Goal: Task Accomplishment & Management: Manage account settings

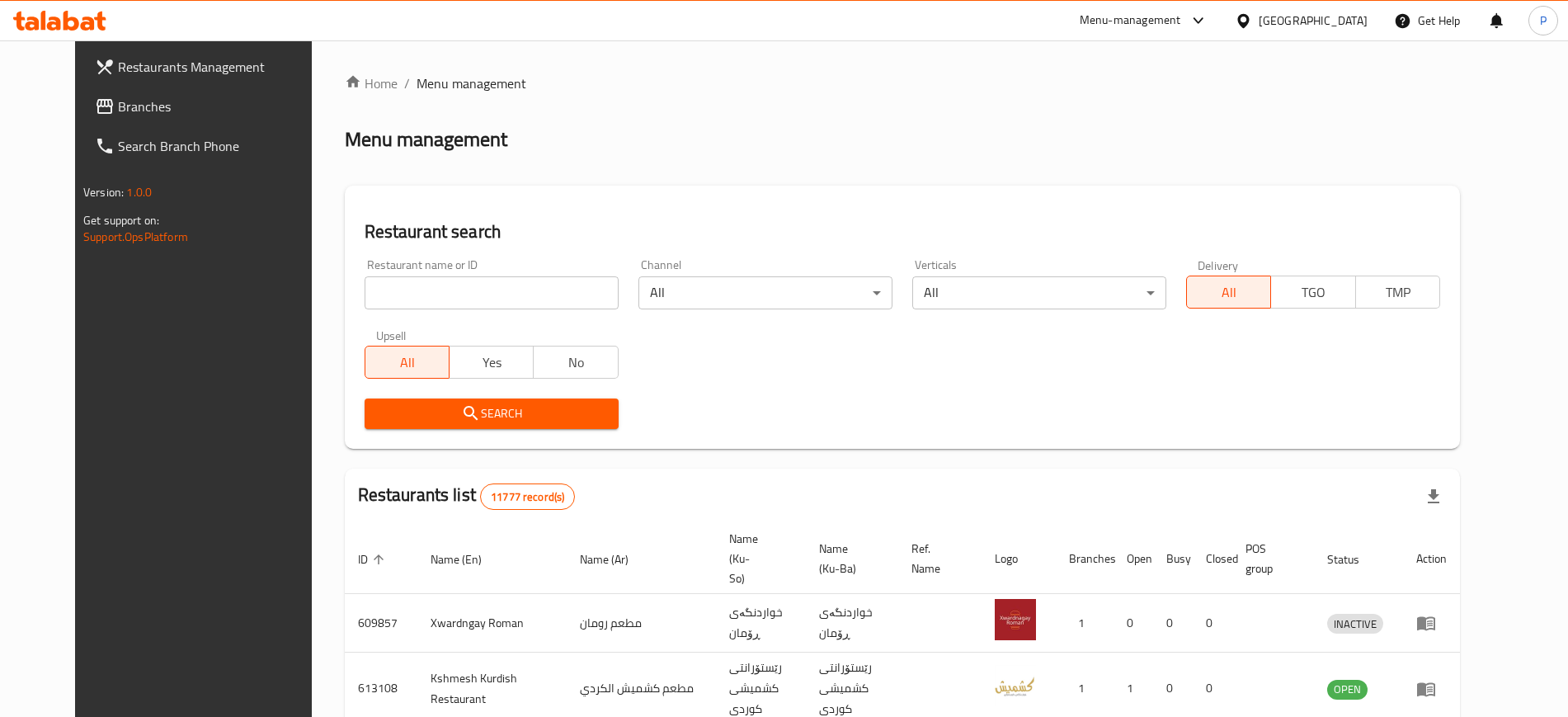
drag, startPoint x: 1327, startPoint y: 18, endPoint x: 1339, endPoint y: 25, distance: 13.9
click at [1252, 18] on icon at bounding box center [1243, 21] width 17 height 17
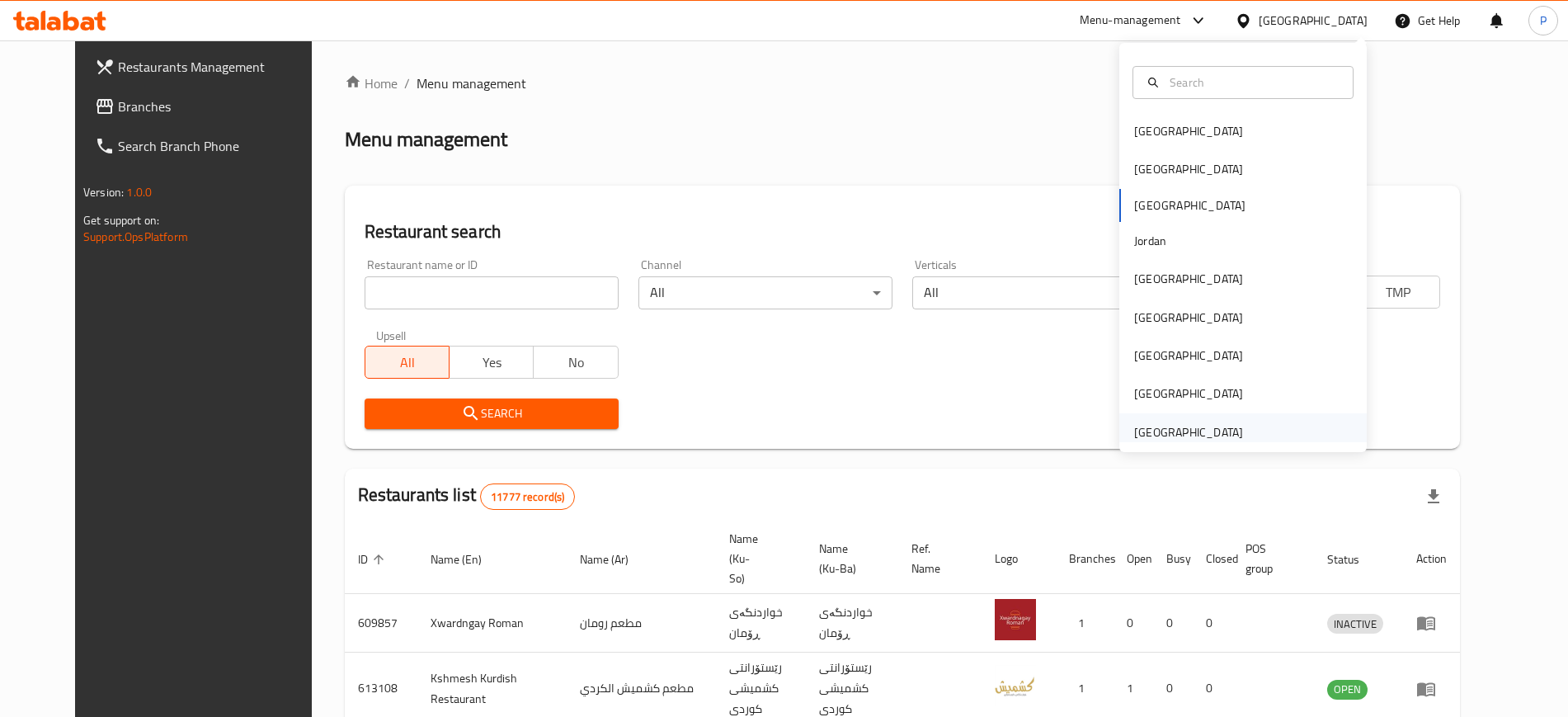
click at [1159, 423] on div "[GEOGRAPHIC_DATA]" at bounding box center [1188, 432] width 109 height 18
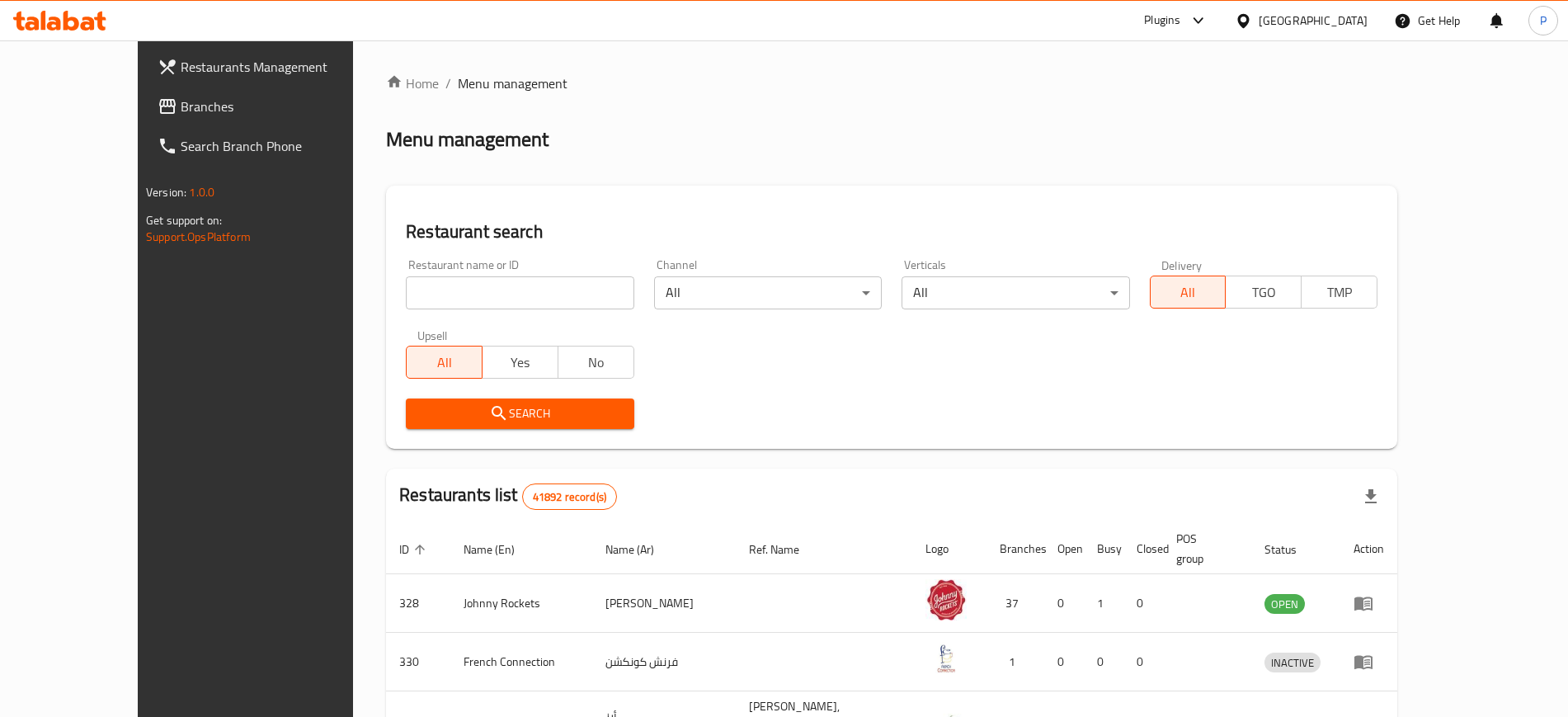
click at [474, 302] on input "search" at bounding box center [519, 293] width 227 height 33
paste input "Dunes cafe"
type input "Dunes cafe"
click button "Search" at bounding box center [519, 413] width 227 height 31
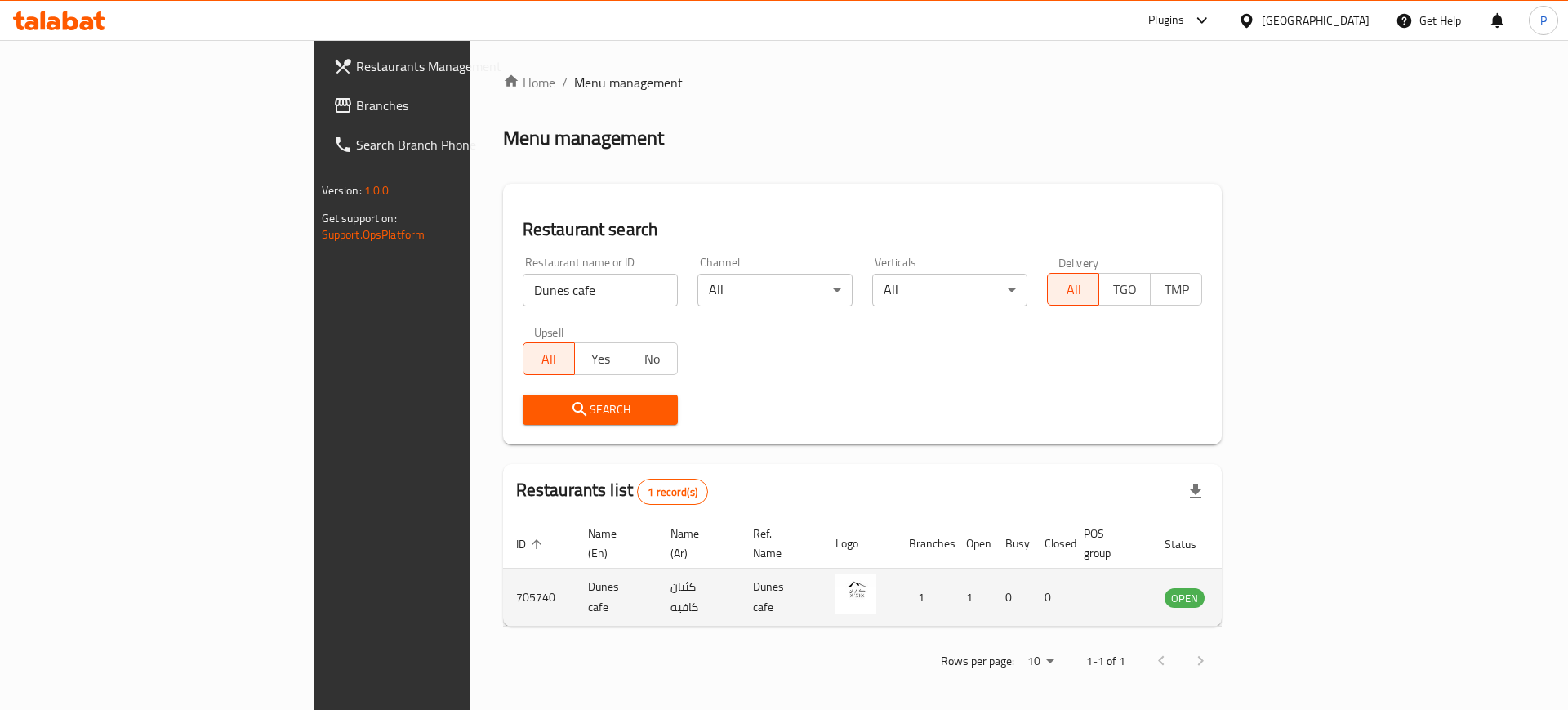
click at [1269, 592] on icon "enhanced table" at bounding box center [1260, 598] width 18 height 14
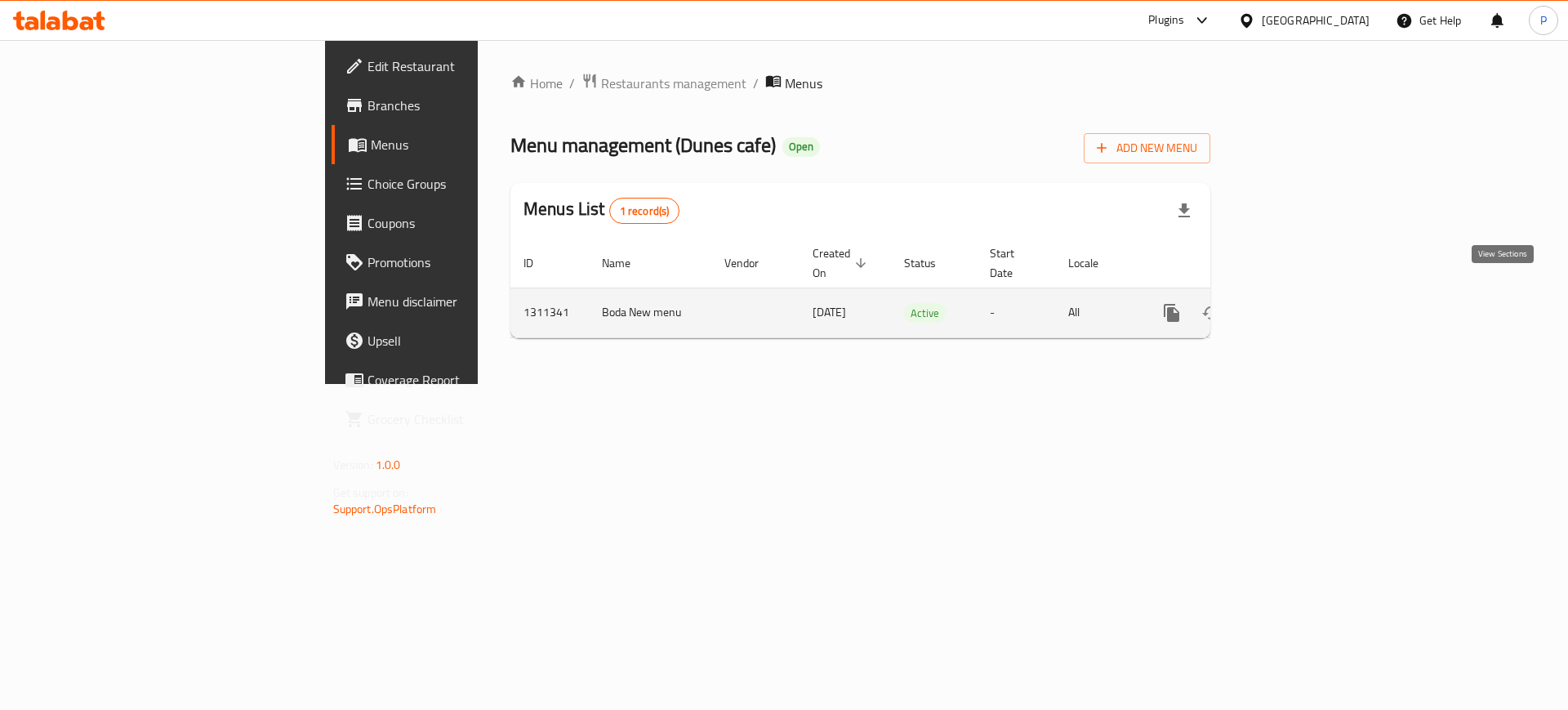
click at [1300, 303] on icon "enhanced table" at bounding box center [1289, 313] width 20 height 20
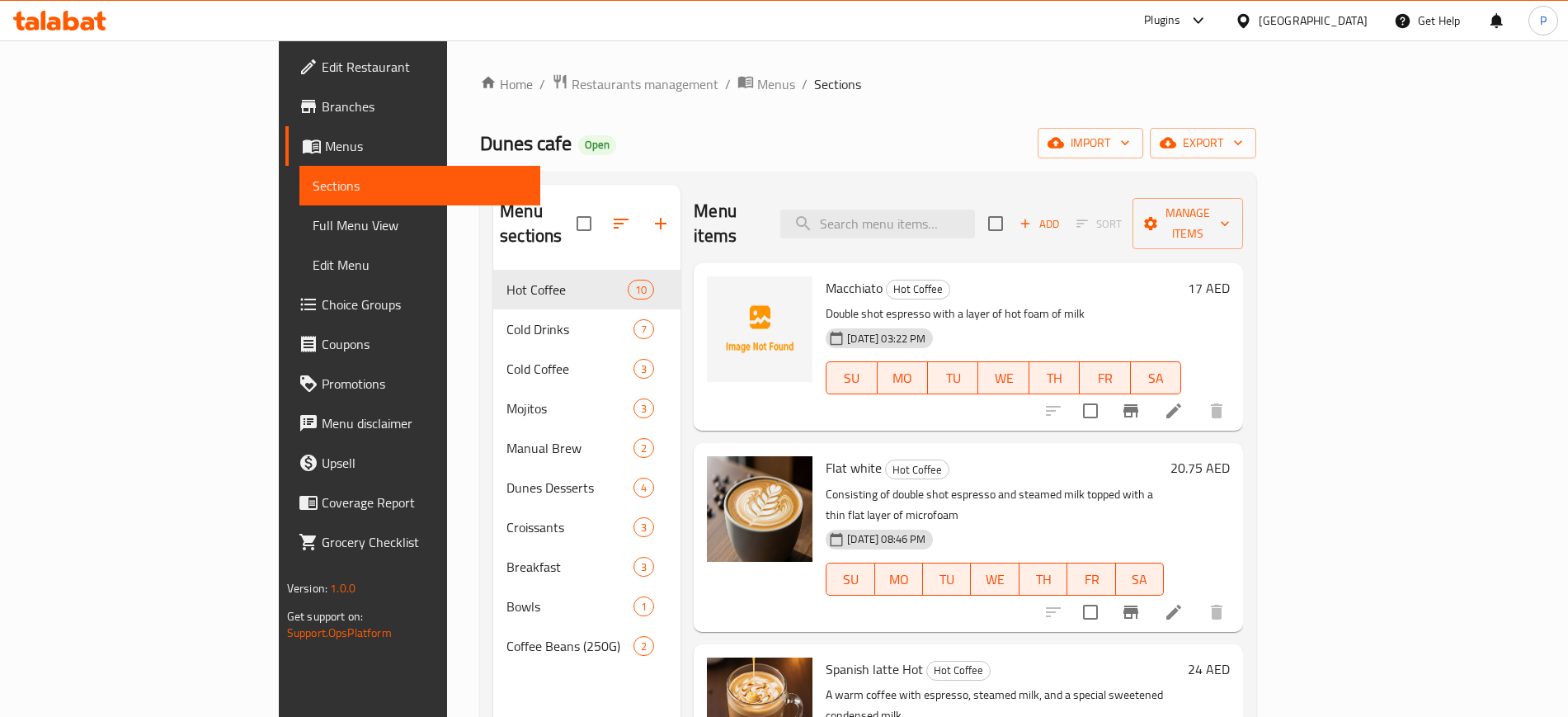
drag, startPoint x: 770, startPoint y: 147, endPoint x: 973, endPoint y: 165, distance: 203.8
click at [770, 146] on div "Dunes cafe Open import export" at bounding box center [867, 144] width 776 height 31
click at [1256, 124] on div "Home / Restaurants management / Menus / Sections Dunes cafe Open import export …" at bounding box center [867, 493] width 776 height 841
click at [1064, 136] on icon "button" at bounding box center [1055, 143] width 16 height 16
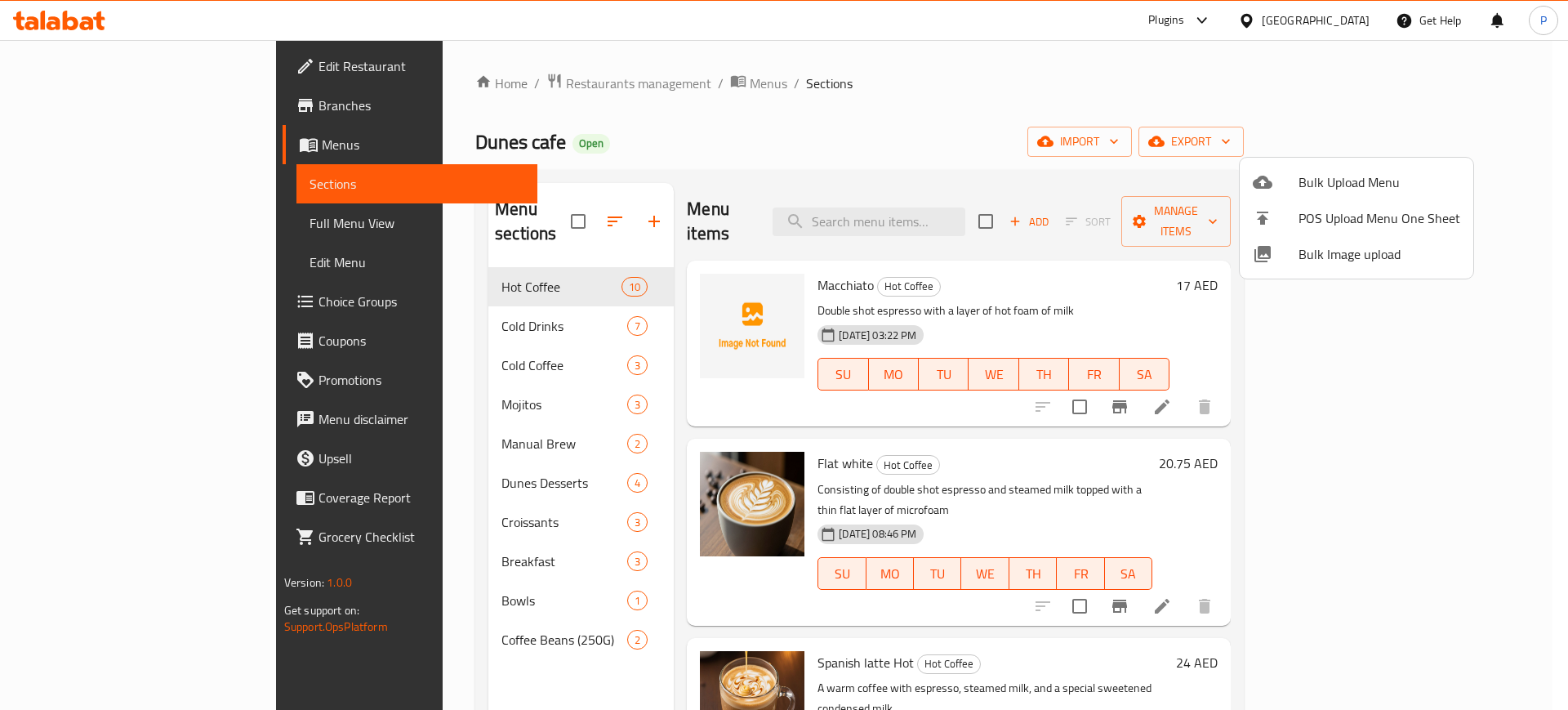
click at [1334, 244] on span "Bulk Image upload" at bounding box center [1379, 254] width 161 height 20
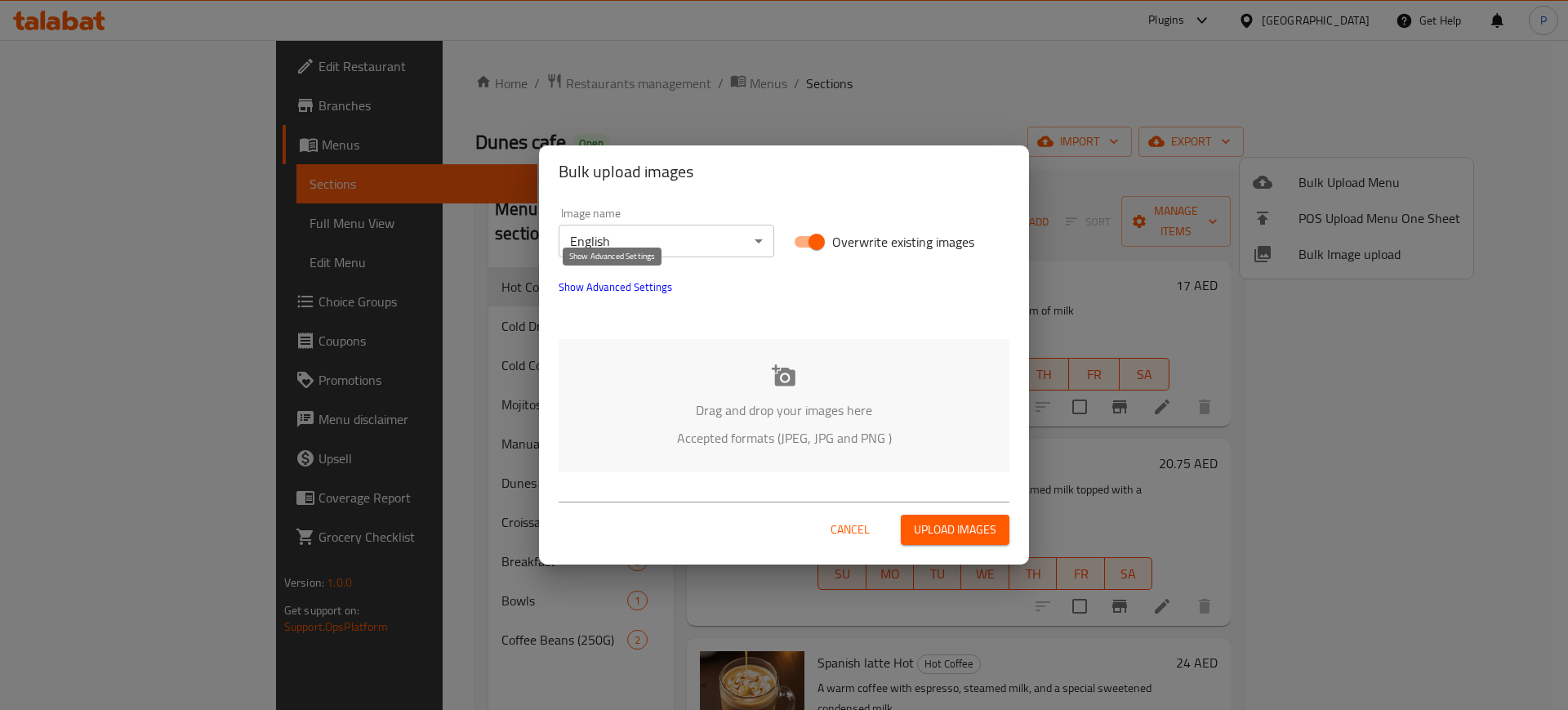
click at [643, 288] on span "Show Advanced Settings" at bounding box center [615, 286] width 114 height 20
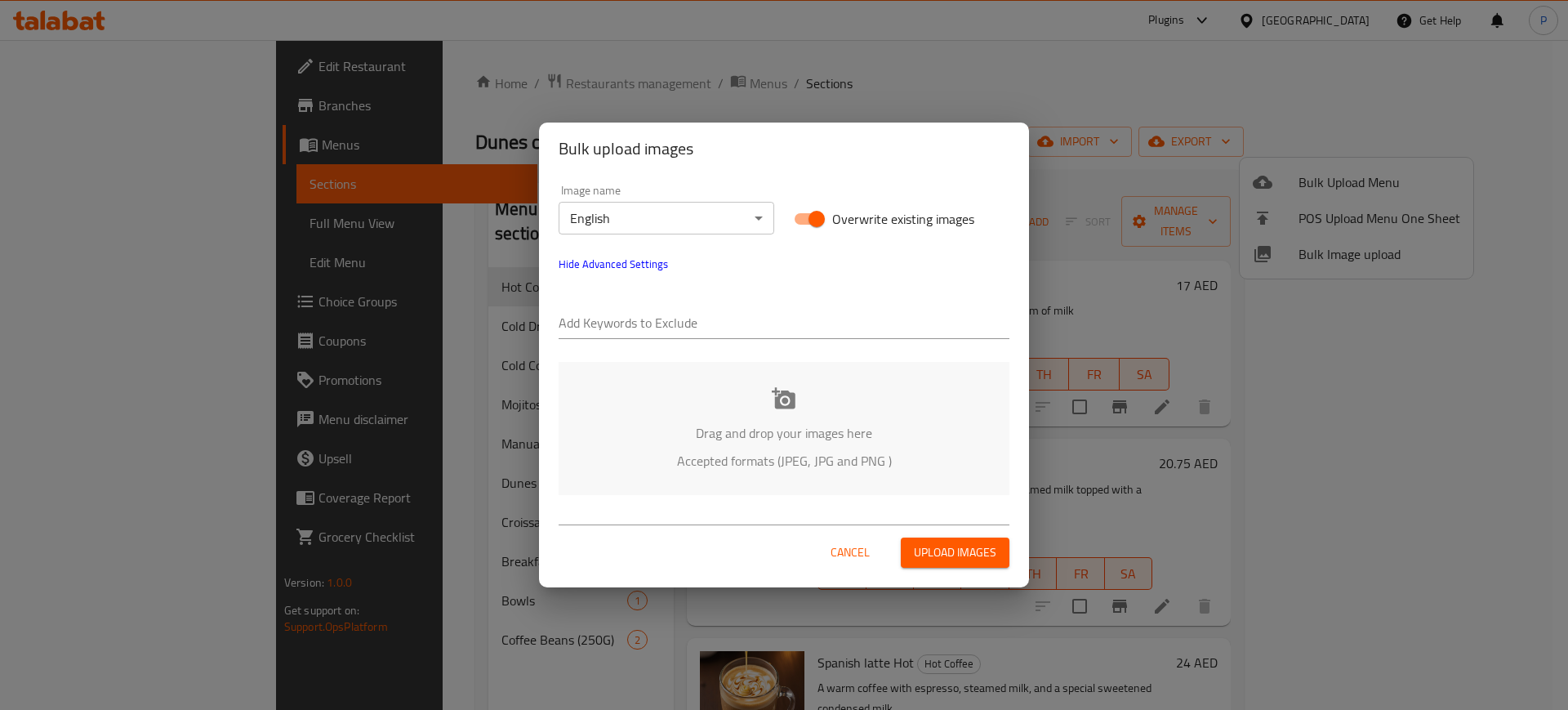
click at [647, 317] on input "text" at bounding box center [784, 324] width 450 height 26
paste input "[DATE] Dunes Cafe"
type input "[DATE] Dunes Cafe"
click at [761, 282] on div "Image name English ​ Overwrite existing images Hide Advanced Settings Add Keywo…" at bounding box center [784, 261] width 470 height 174
drag, startPoint x: 723, startPoint y: 313, endPoint x: 729, endPoint y: 324, distance: 12.5
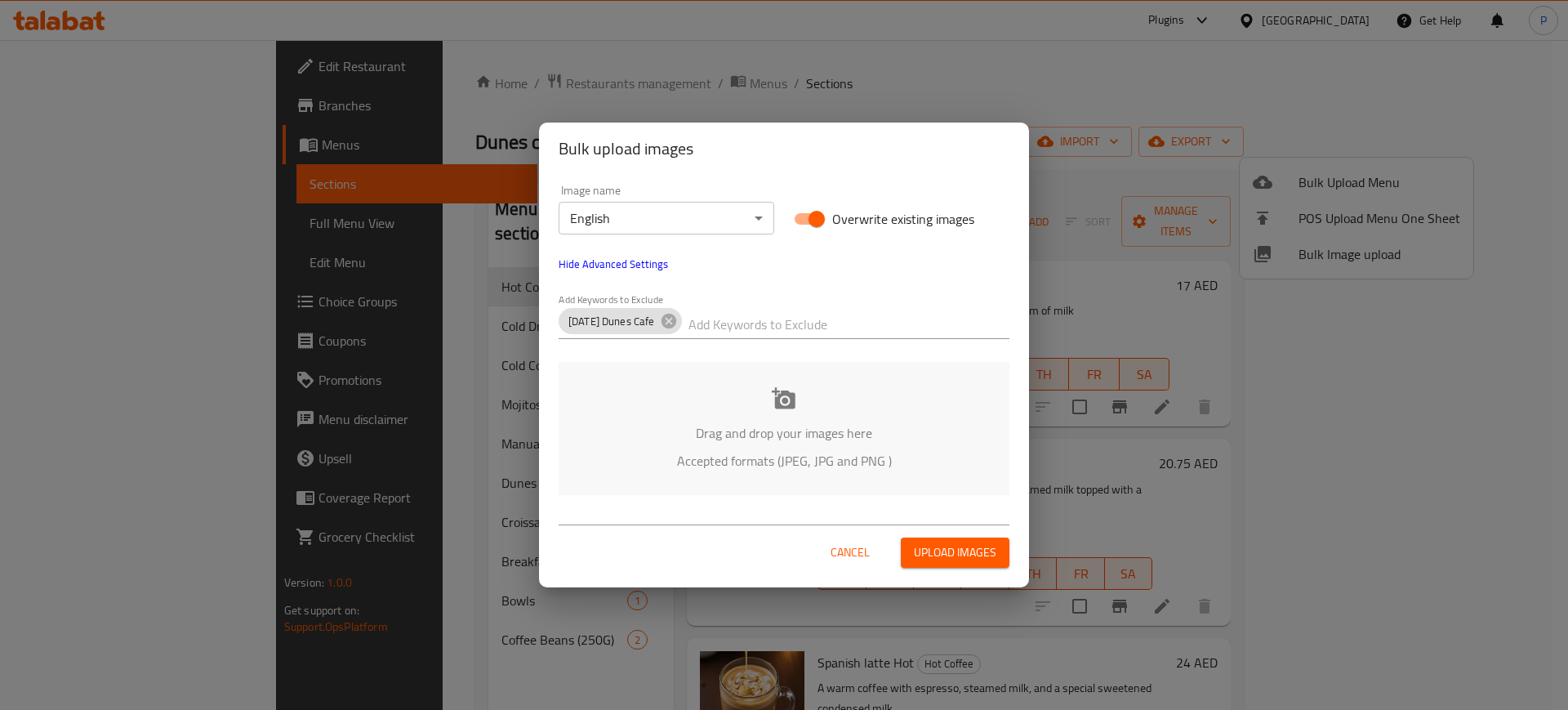
click at [723, 313] on input "text" at bounding box center [849, 324] width 321 height 26
paste input "[PERSON_NAME]-"
type input "[PERSON_NAME]-"
click at [765, 409] on div "Drag and drop your images here Accepted formats (JPEG, JPG and PNG )" at bounding box center [784, 428] width 450 height 134
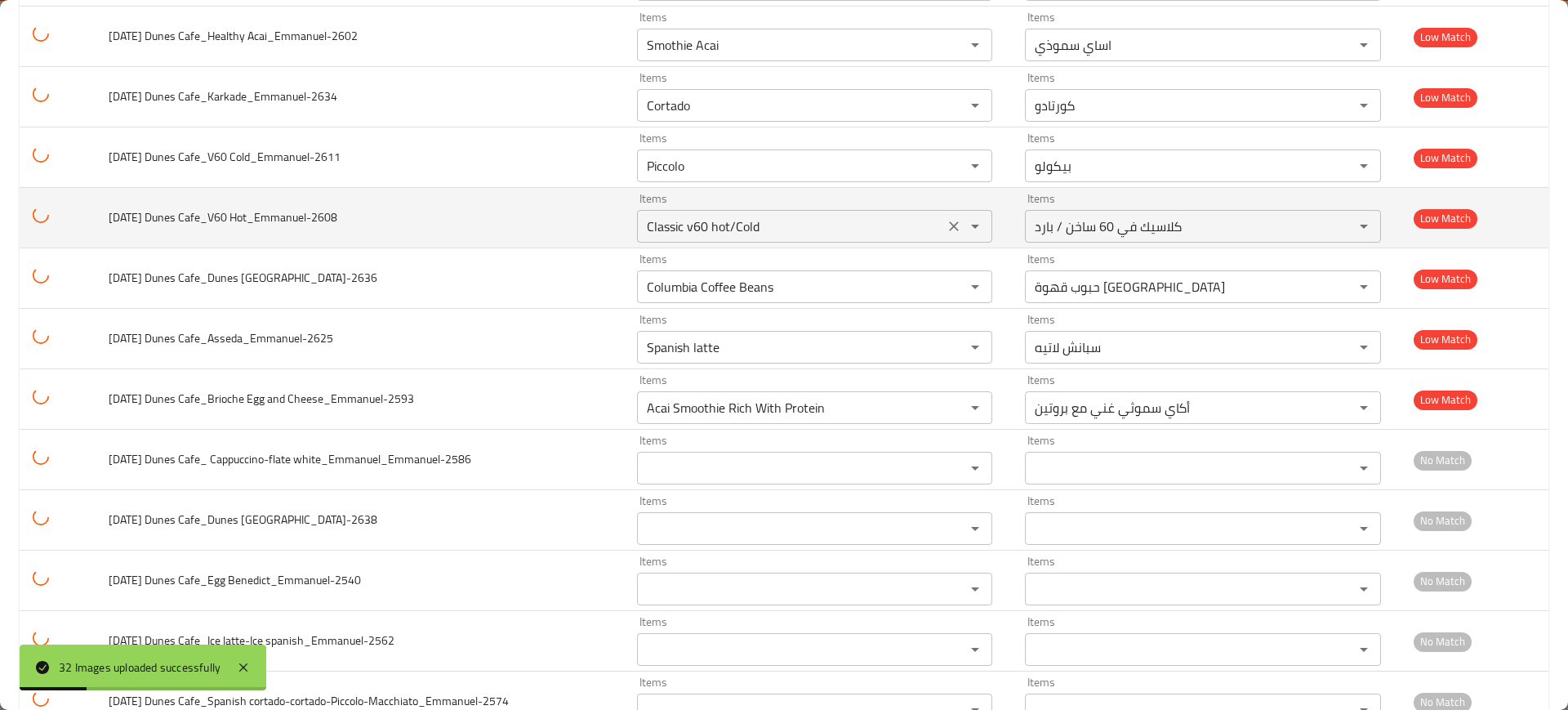
scroll to position [1507, 0]
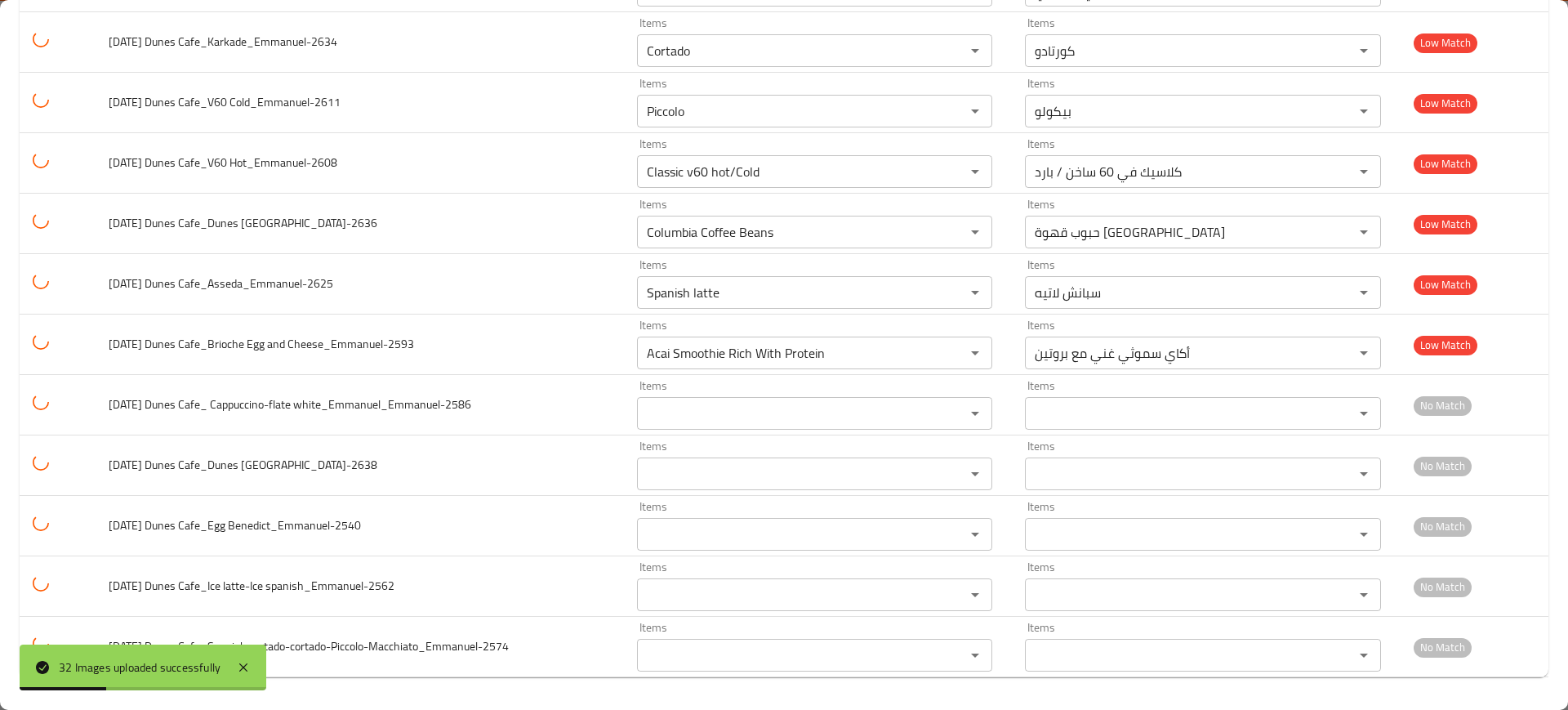
click at [255, 668] on div "32 Images uploaded successfully" at bounding box center [143, 667] width 246 height 46
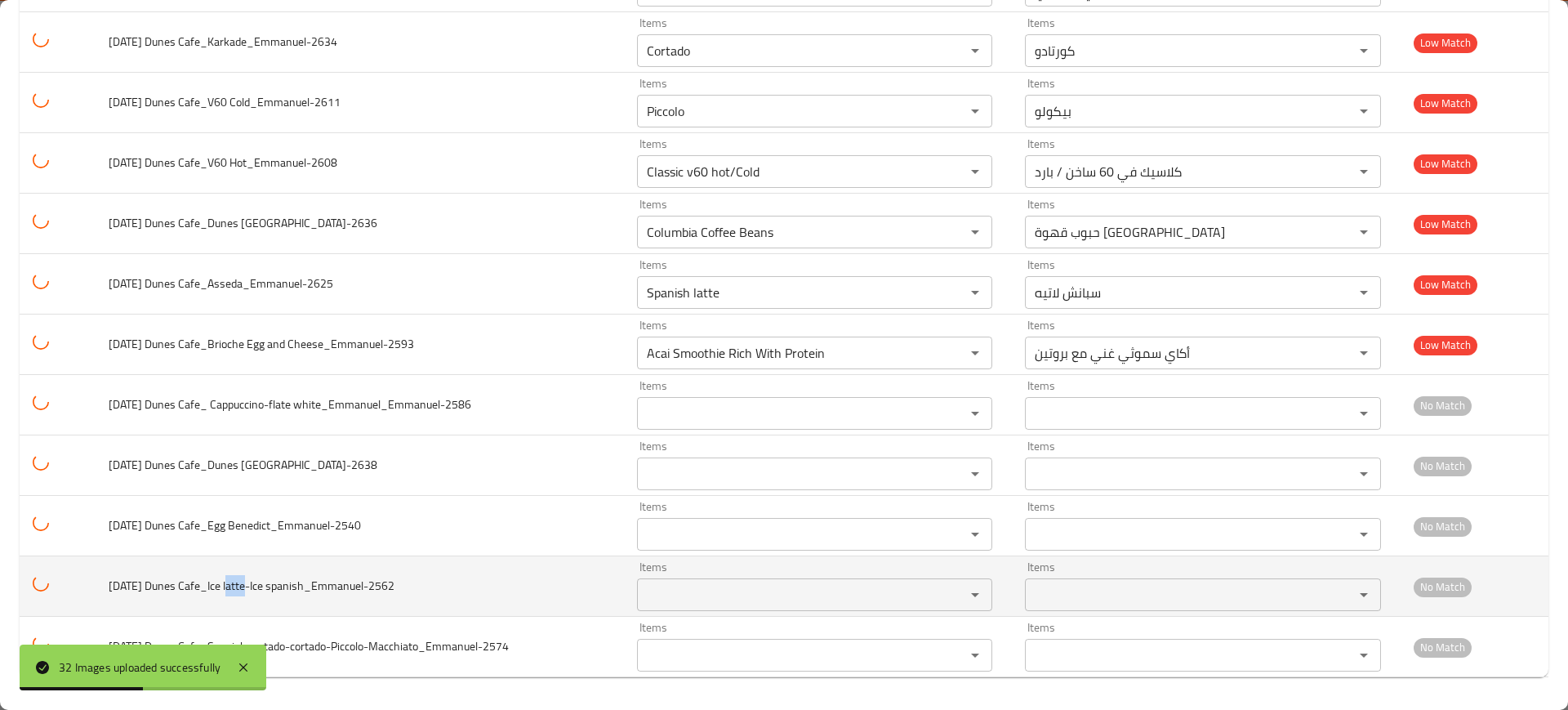
drag, startPoint x: 240, startPoint y: 586, endPoint x: 223, endPoint y: 591, distance: 17.7
click at [223, 591] on span "[DATE] Dunes Cafe_Ice latte-Ice spanish_Emmanuel-2562" at bounding box center [252, 586] width 286 height 21
copy span "latt"
click at [660, 587] on spanish_Emmanuel-2562 "Items" at bounding box center [791, 595] width 298 height 23
paste spanish_Emmanuel-2562 "latt"
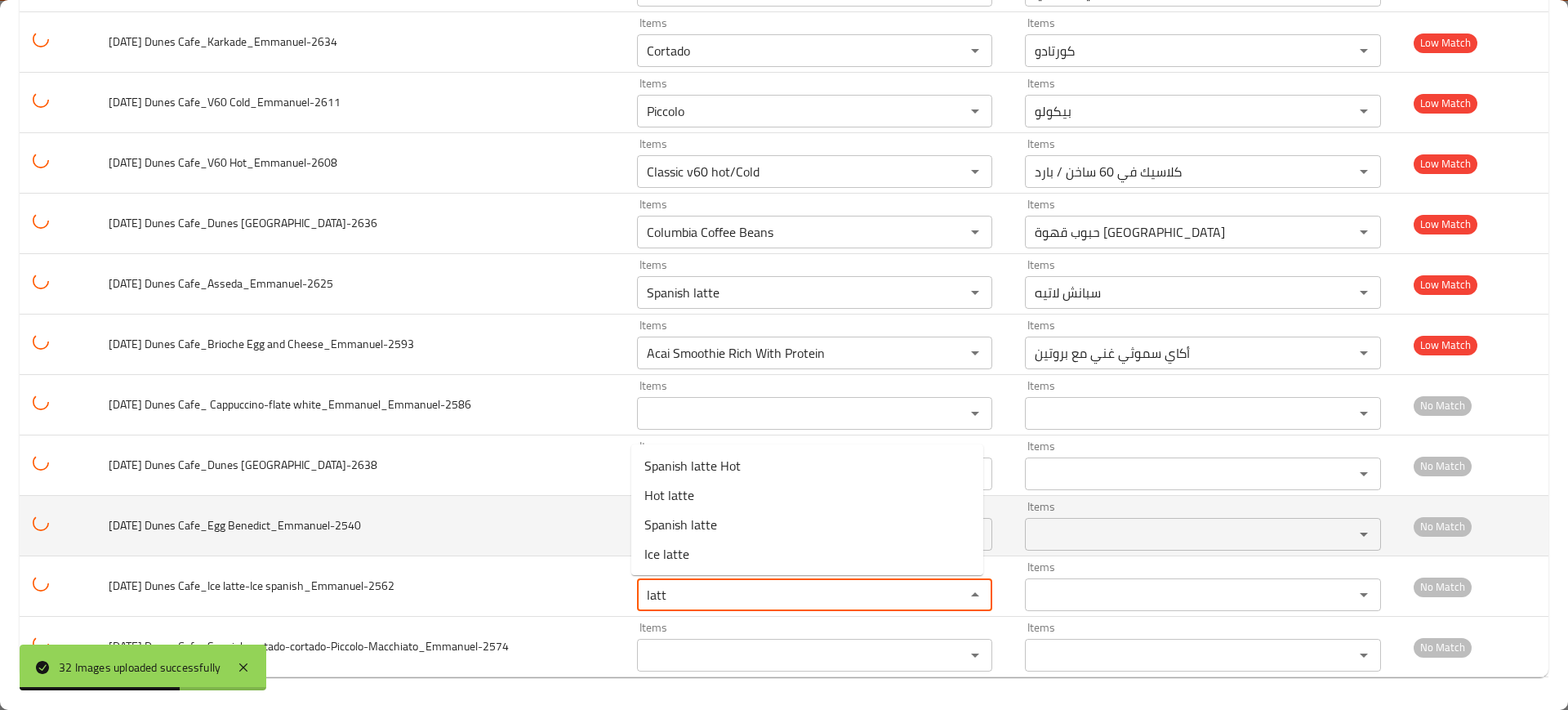
click at [693, 541] on spanish_Emmanuel-2562-option-3 "Ice latte" at bounding box center [807, 553] width 352 height 30
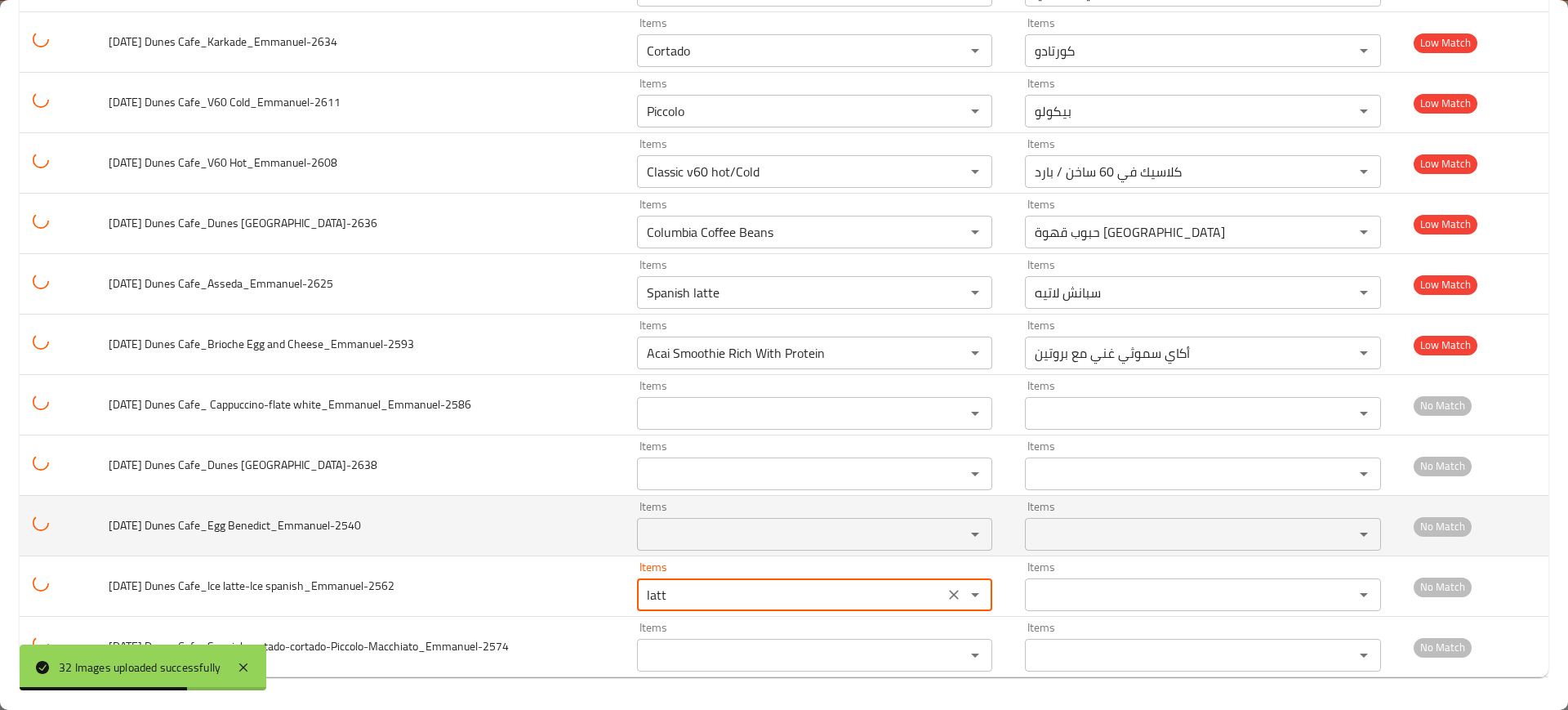
type spanish_Emmanuel-2562 "Ice latte"
type spanish_Emmanuel-2562-ar "أيس لاتيه"
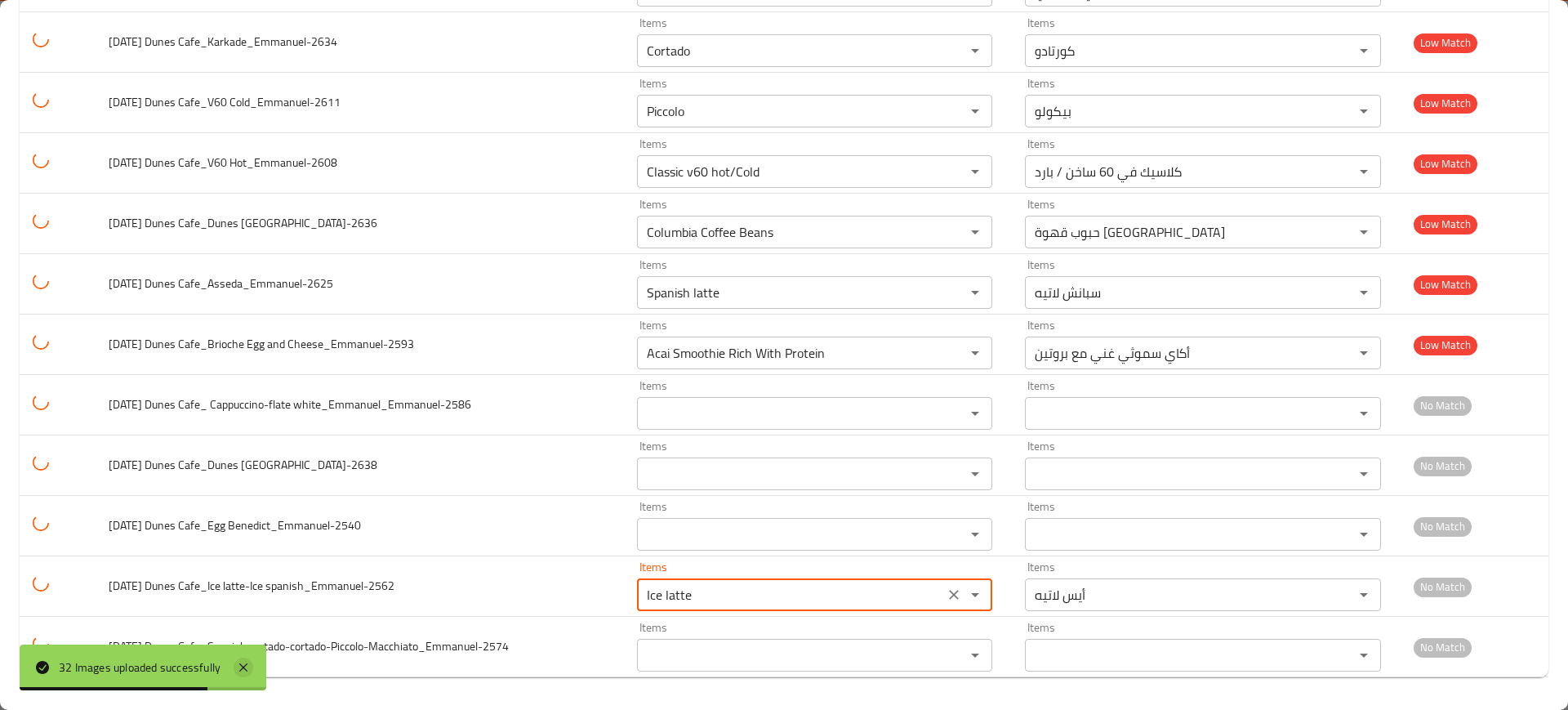
type spanish_Emmanuel-2562 "Ice latte"
click at [240, 665] on icon at bounding box center [243, 667] width 20 height 20
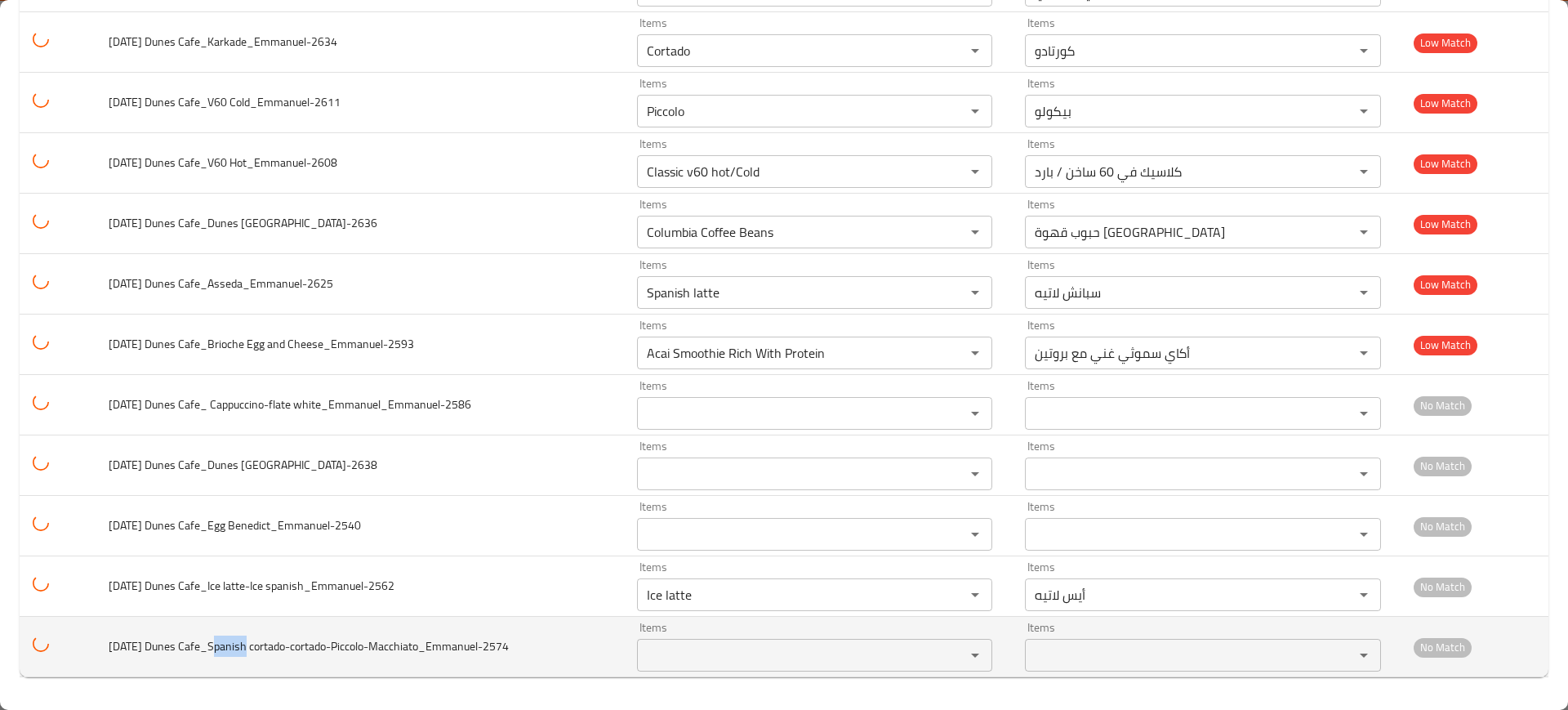
drag, startPoint x: 240, startPoint y: 645, endPoint x: 210, endPoint y: 643, distance: 30.1
click at [210, 643] on span "[DATE] Dunes Cafe_Spanish cortado-cortado-Piccolo-Macchiato_Emmanuel-2574" at bounding box center [308, 646] width 400 height 21
copy span "Spanis"
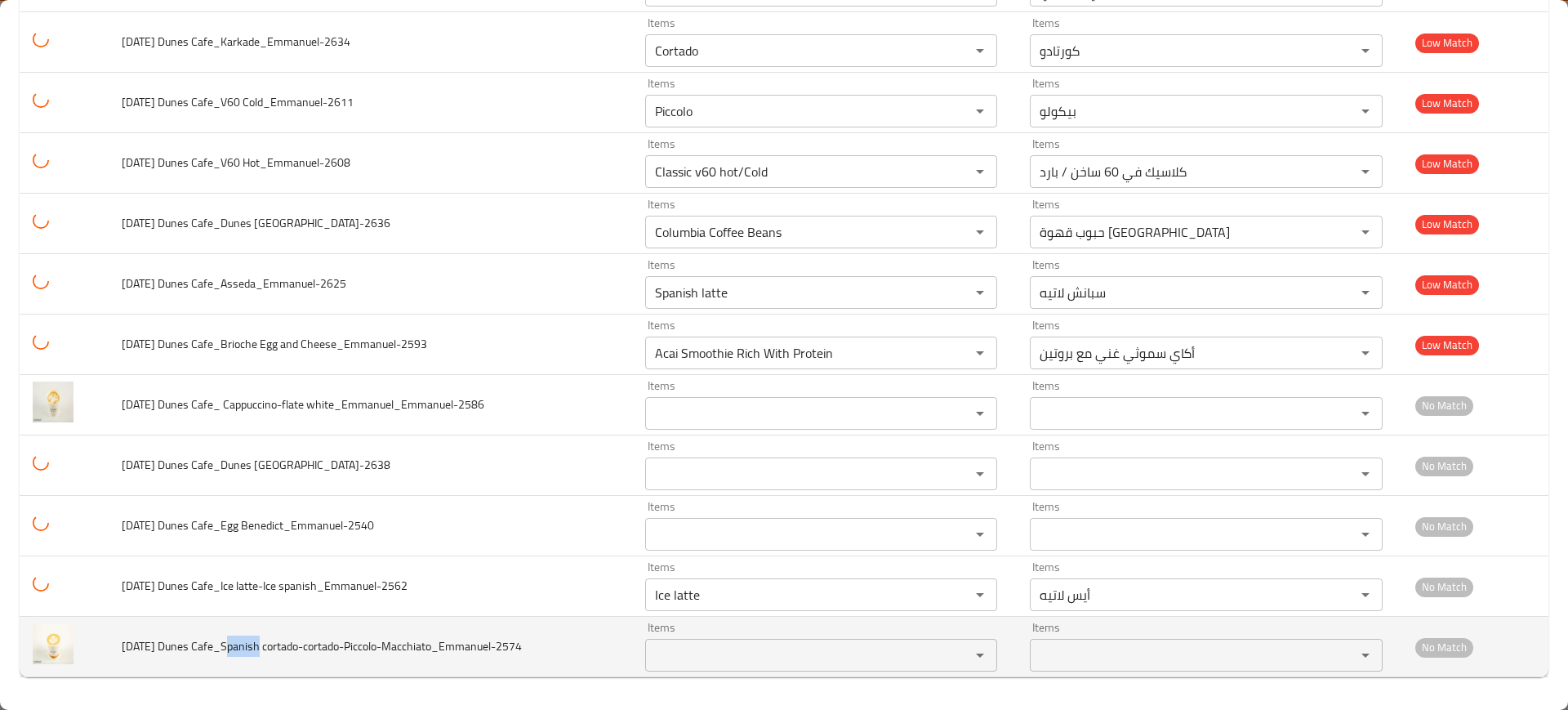
click at [664, 660] on cortado-cortado-Piccolo-Macchiato_Emmanuel-2574 "Items" at bounding box center [797, 655] width 295 height 23
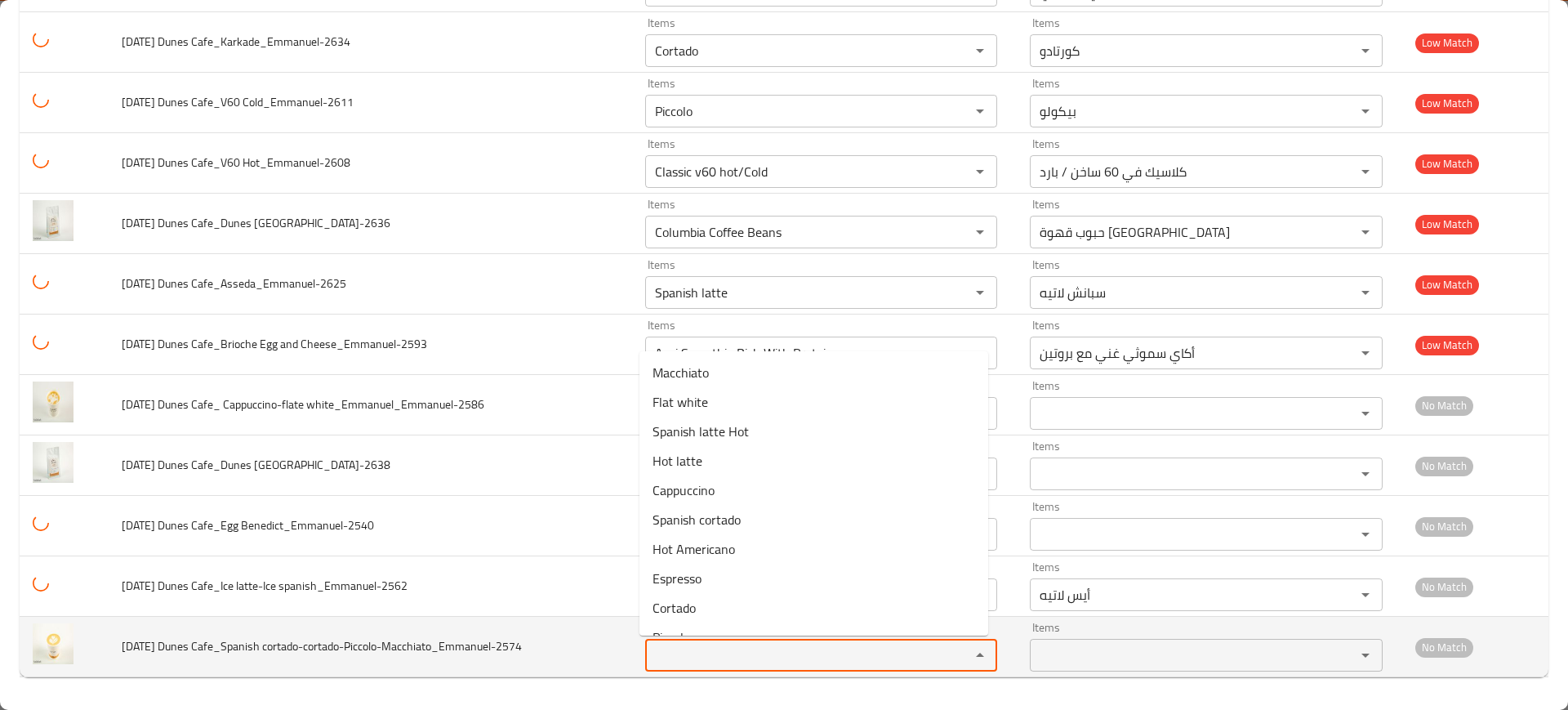
paste cortado-cortado-Piccolo-Macchiato_Emmanuel-2574 "Spanis"
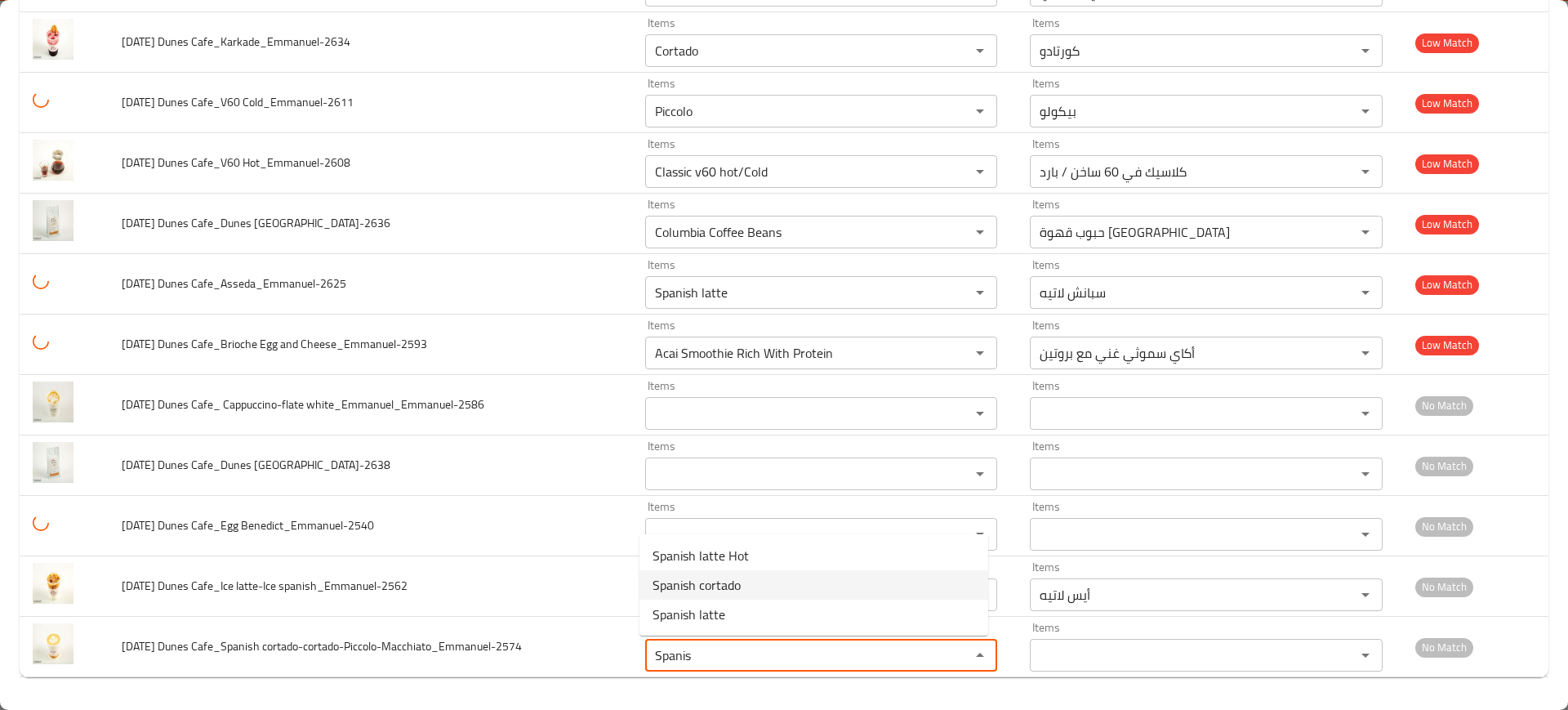
click at [704, 585] on span "Spanish cortado" at bounding box center [697, 585] width 88 height 20
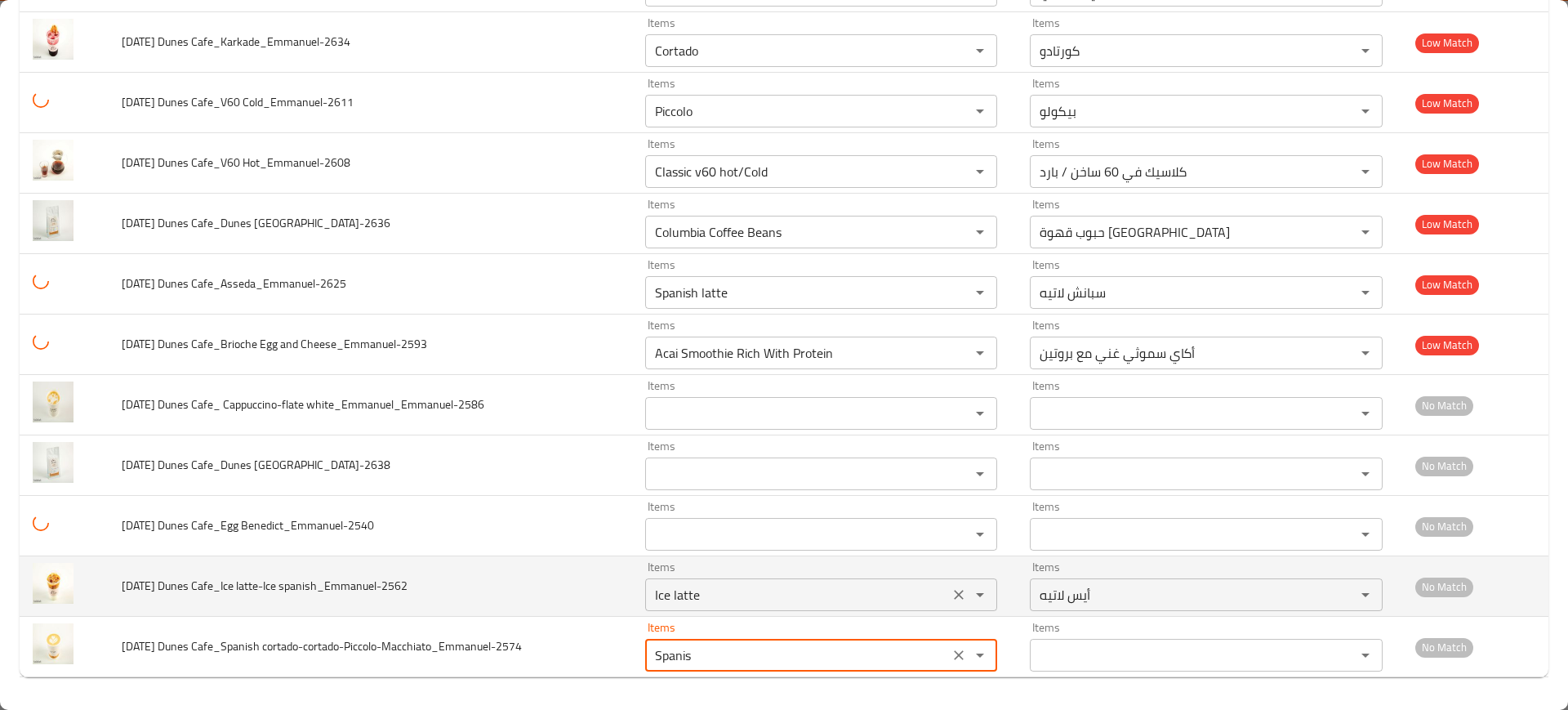
type cortado-cortado-Piccolo-Macchiato_Emmanuel-2574 "Spanish cortado"
type cortado-cortado-Piccolo-Macchiato_Emmanuel-2574-ar "[PERSON_NAME]"
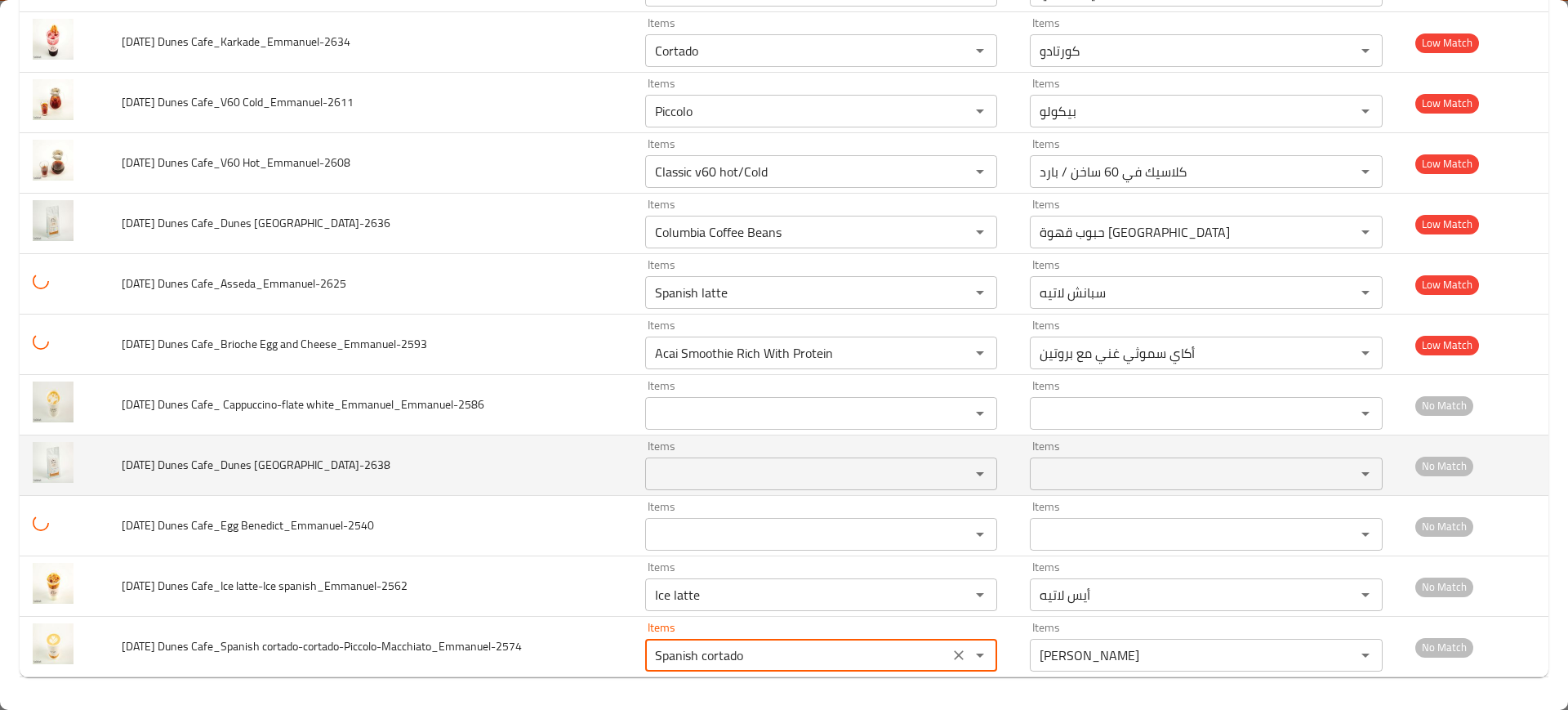
type cortado-cortado-Piccolo-Macchiato_Emmanuel-2574 "Spanish cortado"
drag, startPoint x: 283, startPoint y: 462, endPoint x: 250, endPoint y: 467, distance: 33.4
click at [250, 467] on span "[DATE] Dunes Cafe_Dunes [GEOGRAPHIC_DATA]-2638" at bounding box center [257, 465] width 269 height 21
copy span "Ethiop"
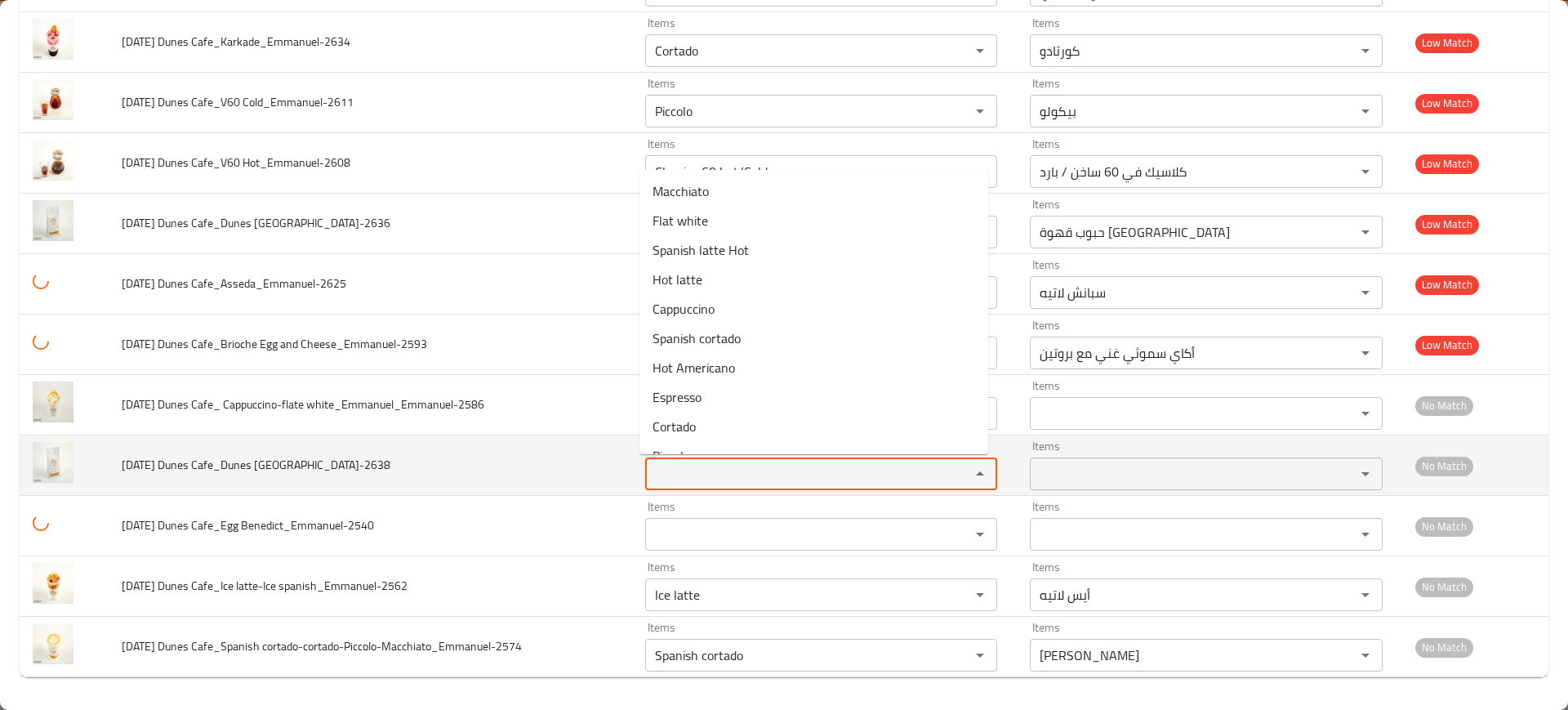
click at [664, 465] on Ethiopia_Emmanuel-2638 "Items" at bounding box center [797, 473] width 295 height 23
paste Ethiopia_Emmanuel-2638 "Ethiop"
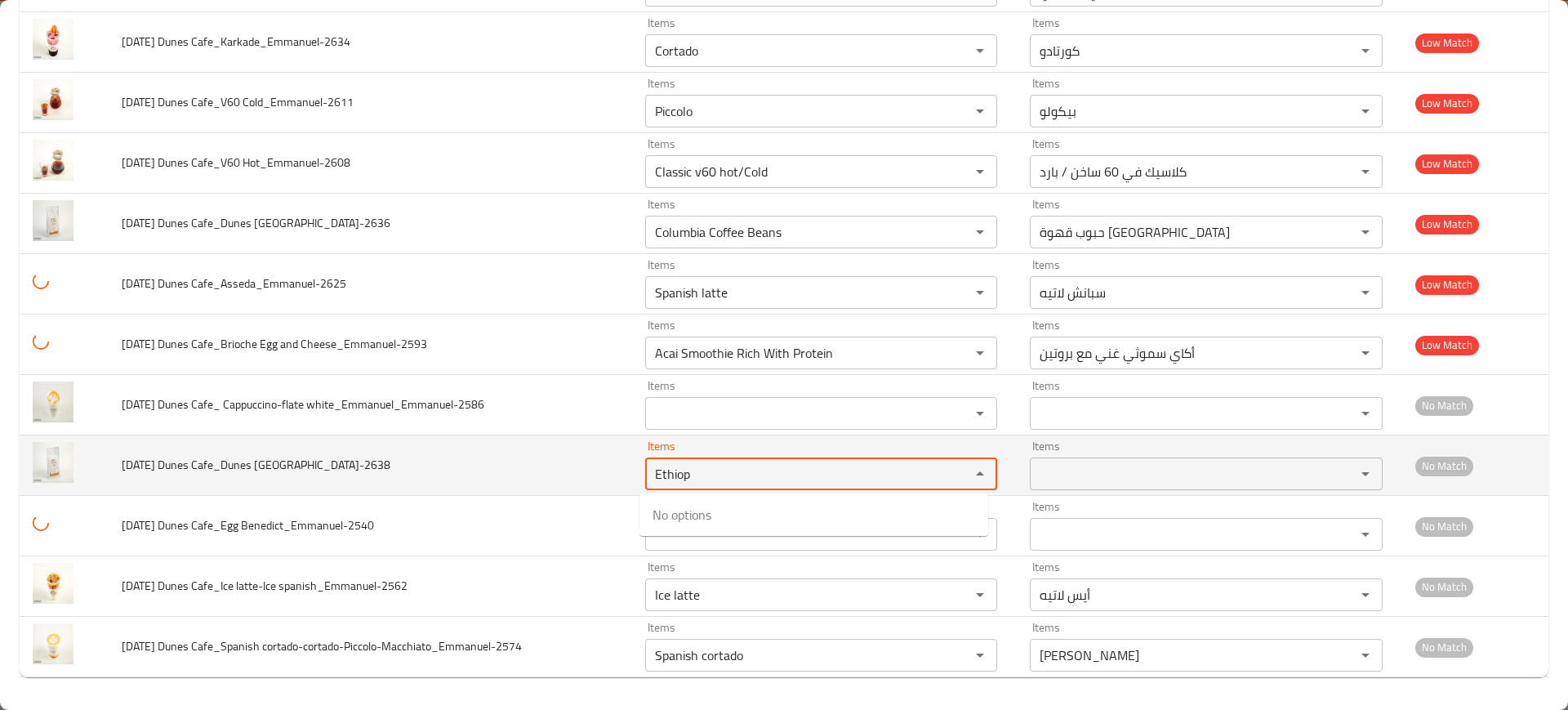
type Ethiopia_Emmanuel-2638 "Ethiop"
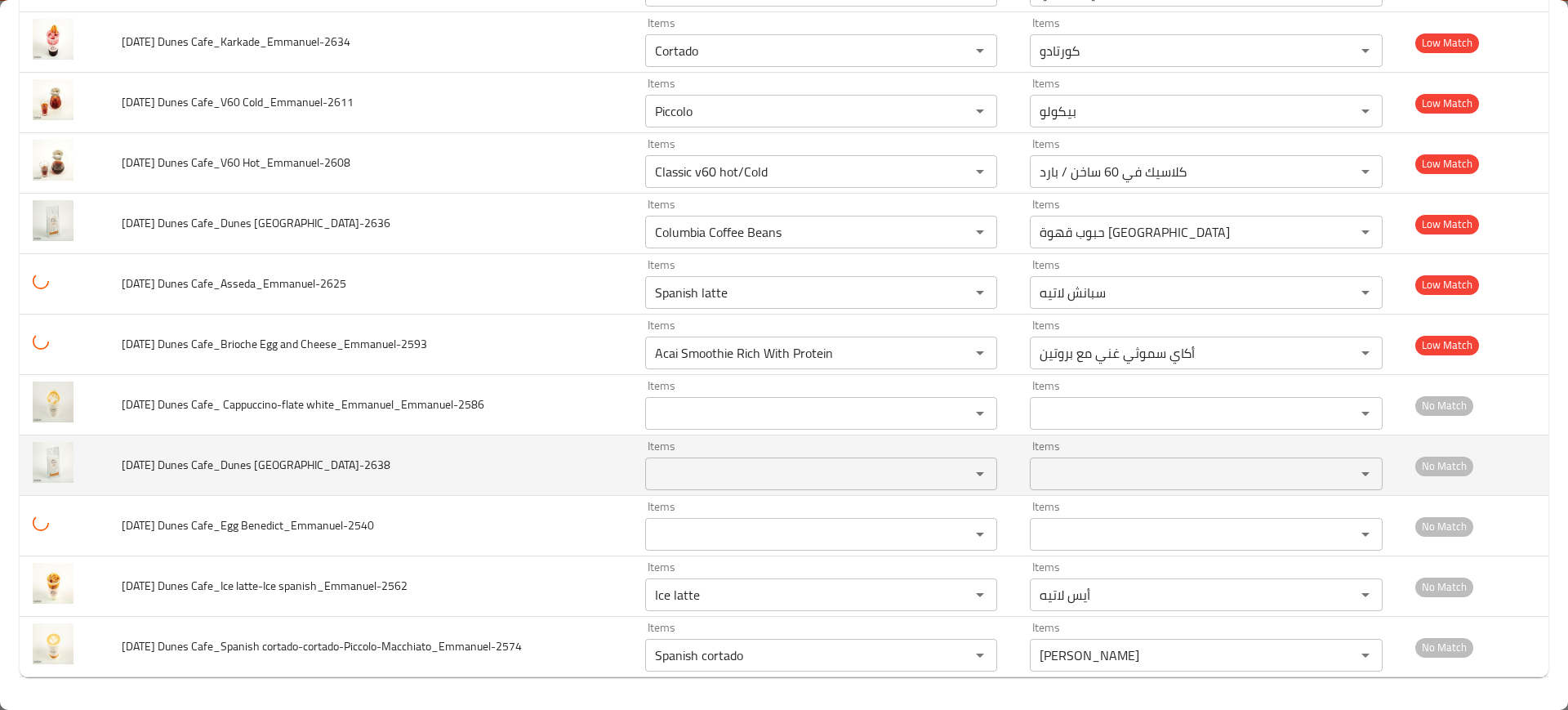
drag, startPoint x: 218, startPoint y: 443, endPoint x: 210, endPoint y: 468, distance: 26.2
click at [217, 443] on td "[DATE] Dunes Cafe_Dunes [GEOGRAPHIC_DATA]-2638" at bounding box center [370, 465] width 524 height 60
drag, startPoint x: 249, startPoint y: 468, endPoint x: 228, endPoint y: 462, distance: 21.8
click at [228, 462] on span "[DATE] Dunes Cafe_Dunes [GEOGRAPHIC_DATA]-2638" at bounding box center [257, 465] width 269 height 21
copy span "unes"
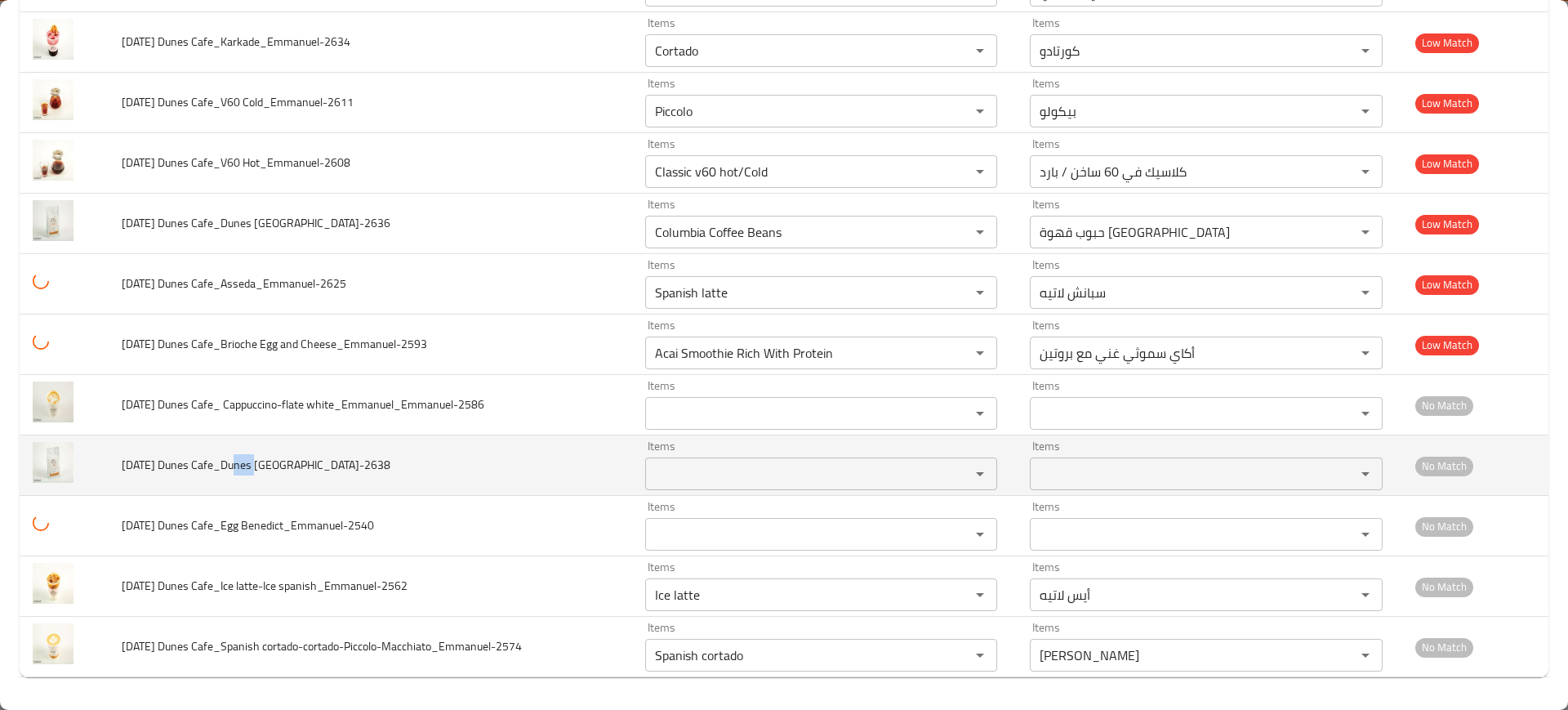
click at [724, 484] on Ethiopia_Emmanuel-2638 "Items" at bounding box center [797, 473] width 295 height 23
paste Ethiopia_Emmanuel-2638 "unes"
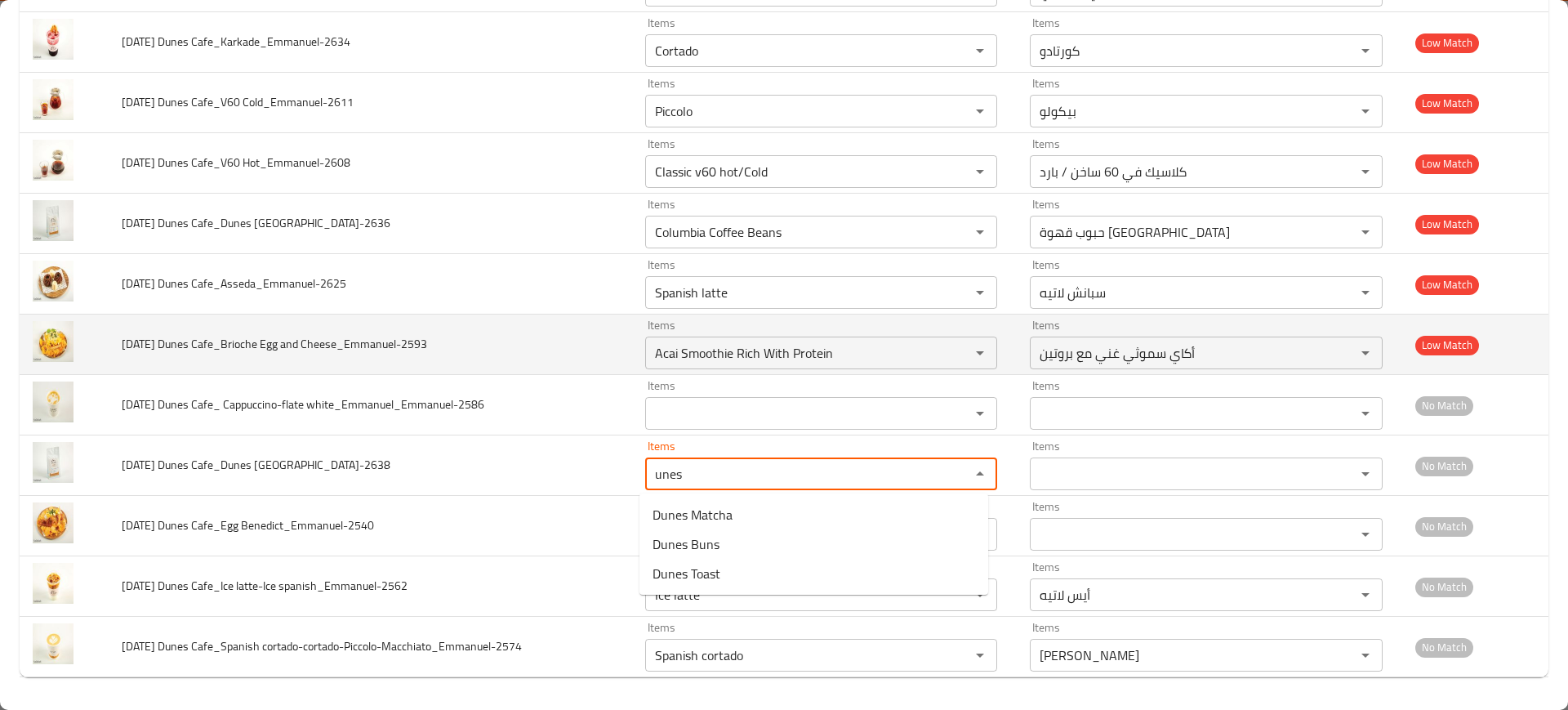
type Ethiopia_Emmanuel-2638 "unes"
click at [395, 369] on td "[DATE] Dunes Cafe_Brioche Egg and Cheese_Emmanuel-2593" at bounding box center [370, 345] width 524 height 60
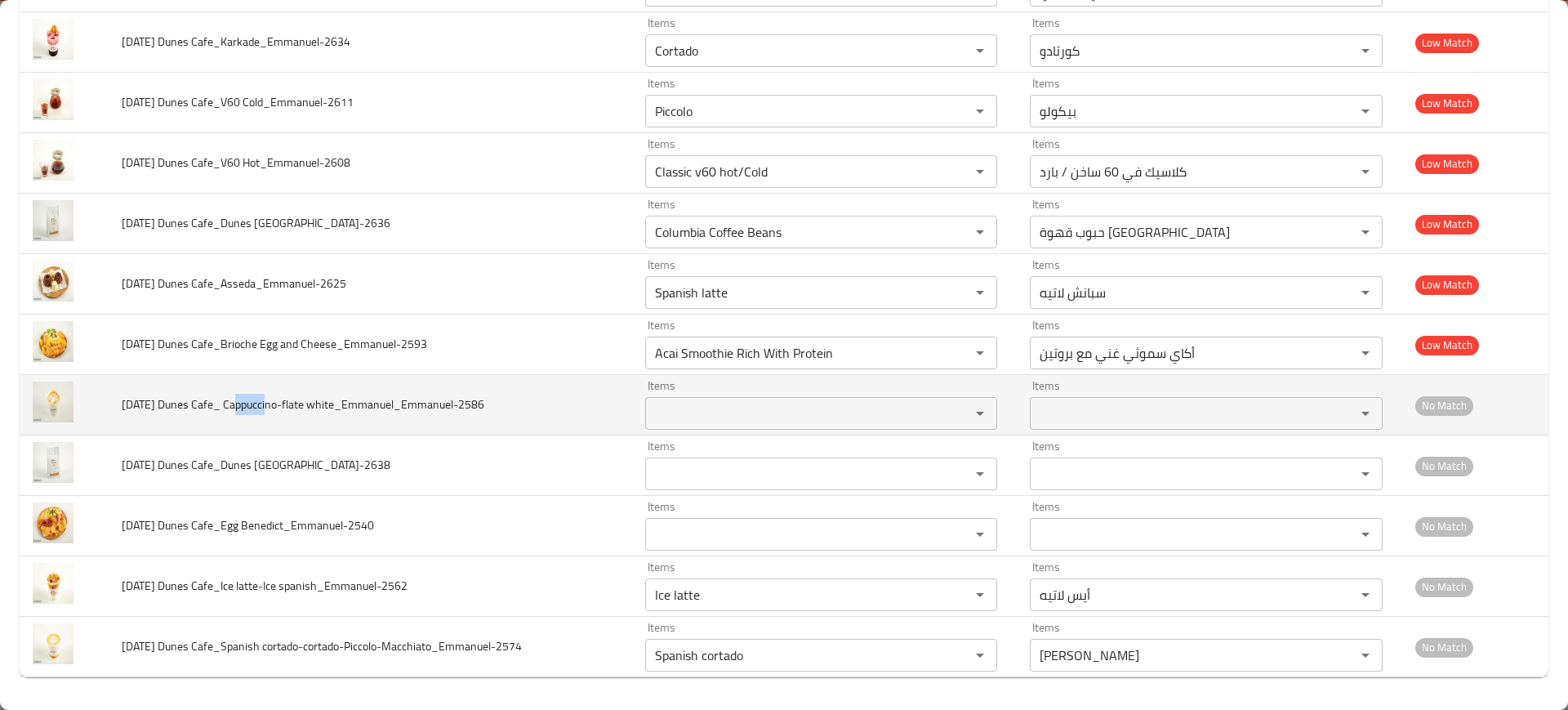
drag, startPoint x: 252, startPoint y: 406, endPoint x: 231, endPoint y: 399, distance: 22.1
click at [231, 399] on span "[DATE] Dunes Cafe_ Cappuccino-flate white_Emmanuel_Emmanuel-2586" at bounding box center [303, 405] width 363 height 21
click at [699, 390] on div "Items Items" at bounding box center [822, 405] width 353 height 50
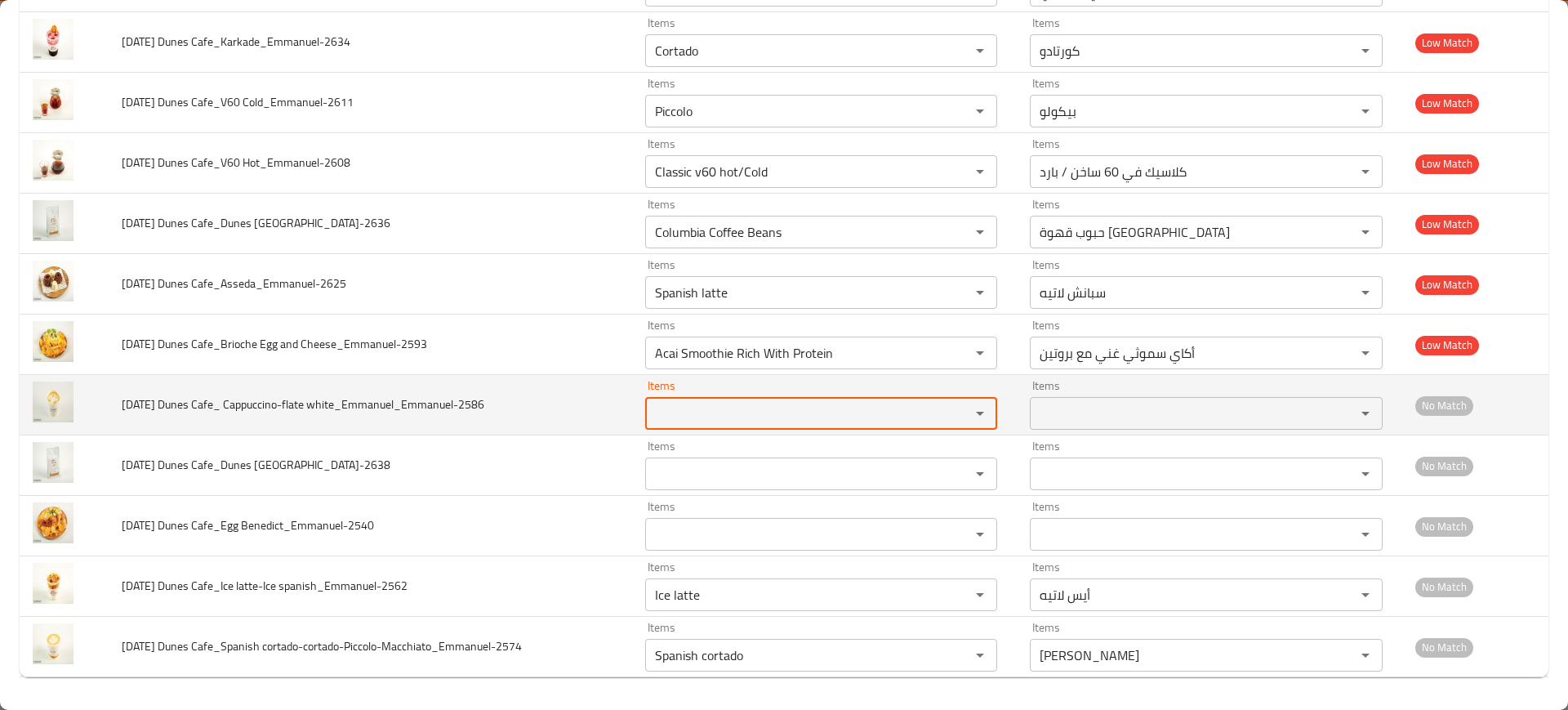
paste white_Emmanuel_Emmanuel-2586 "unes"
type white_Emmanuel_Emmanuel-2586 "unes"
click at [321, 383] on td "[DATE] Dunes Cafe_ Cappuccino-flate white_Emmanuel_Emmanuel-2586" at bounding box center [370, 405] width 524 height 60
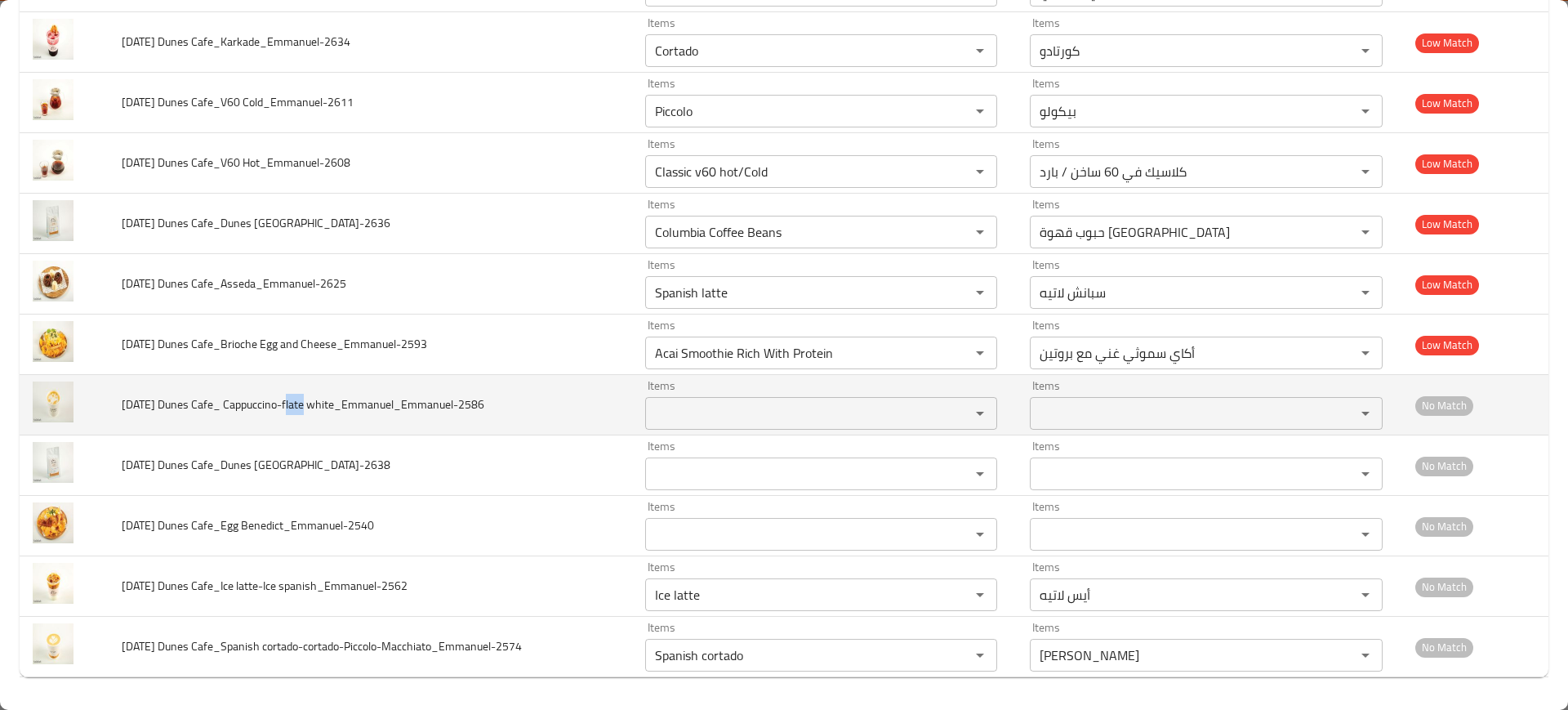
drag, startPoint x: 282, startPoint y: 408, endPoint x: 299, endPoint y: 410, distance: 17.1
click at [299, 410] on span "[DATE] Dunes Cafe_ Cappuccino-flate white_Emmanuel_Emmanuel-2586" at bounding box center [303, 405] width 363 height 21
copy span "flat"
click at [763, 427] on div "Items" at bounding box center [822, 413] width 353 height 32
paste white_Emmanuel_Emmanuel-2586 "flat"
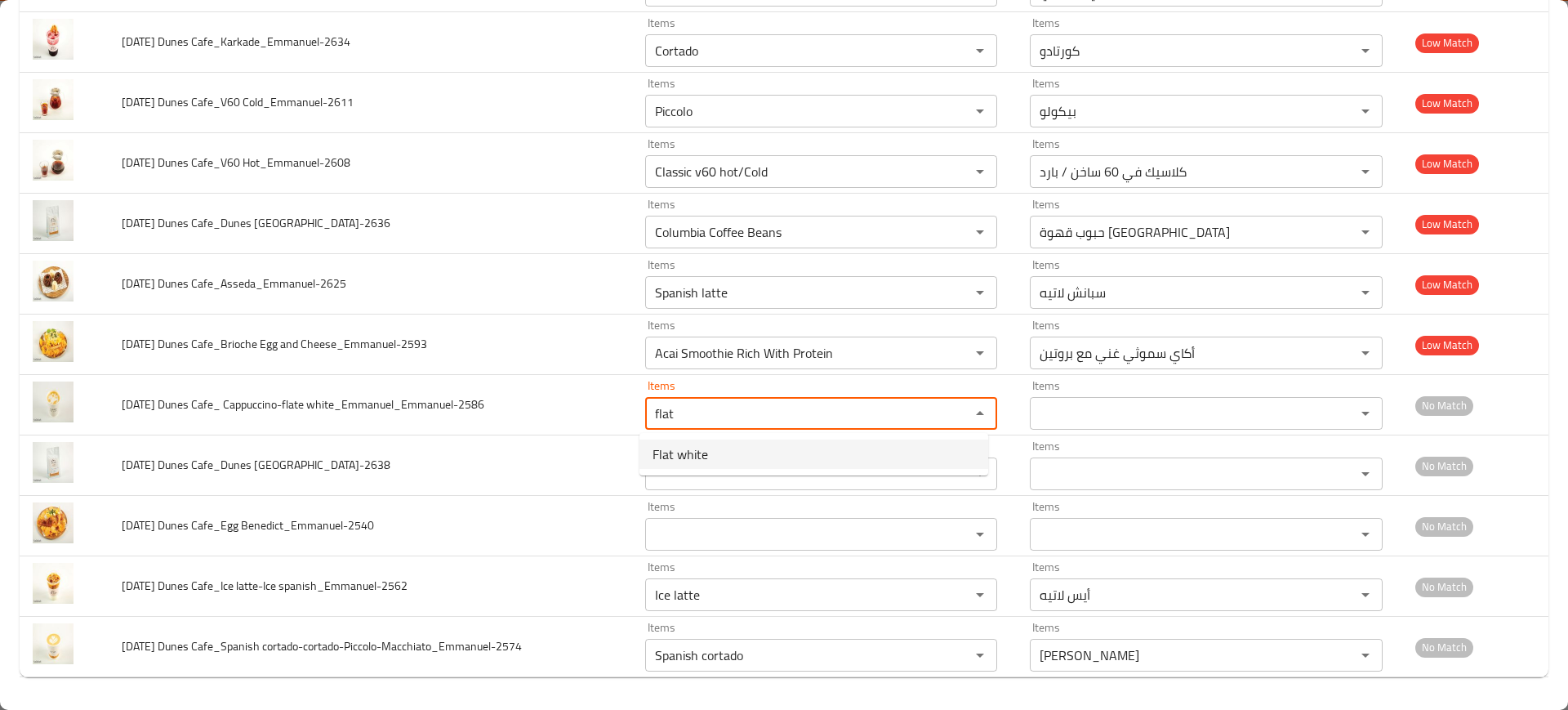
click at [741, 446] on white_Emmanuel_Emmanuel-2586-option-0 "Flat white" at bounding box center [813, 453] width 348 height 30
type white_Emmanuel_Emmanuel-2586 "Flat white"
type white_Emmanuel_Emmanuel-2586-ar "فلات وايت"
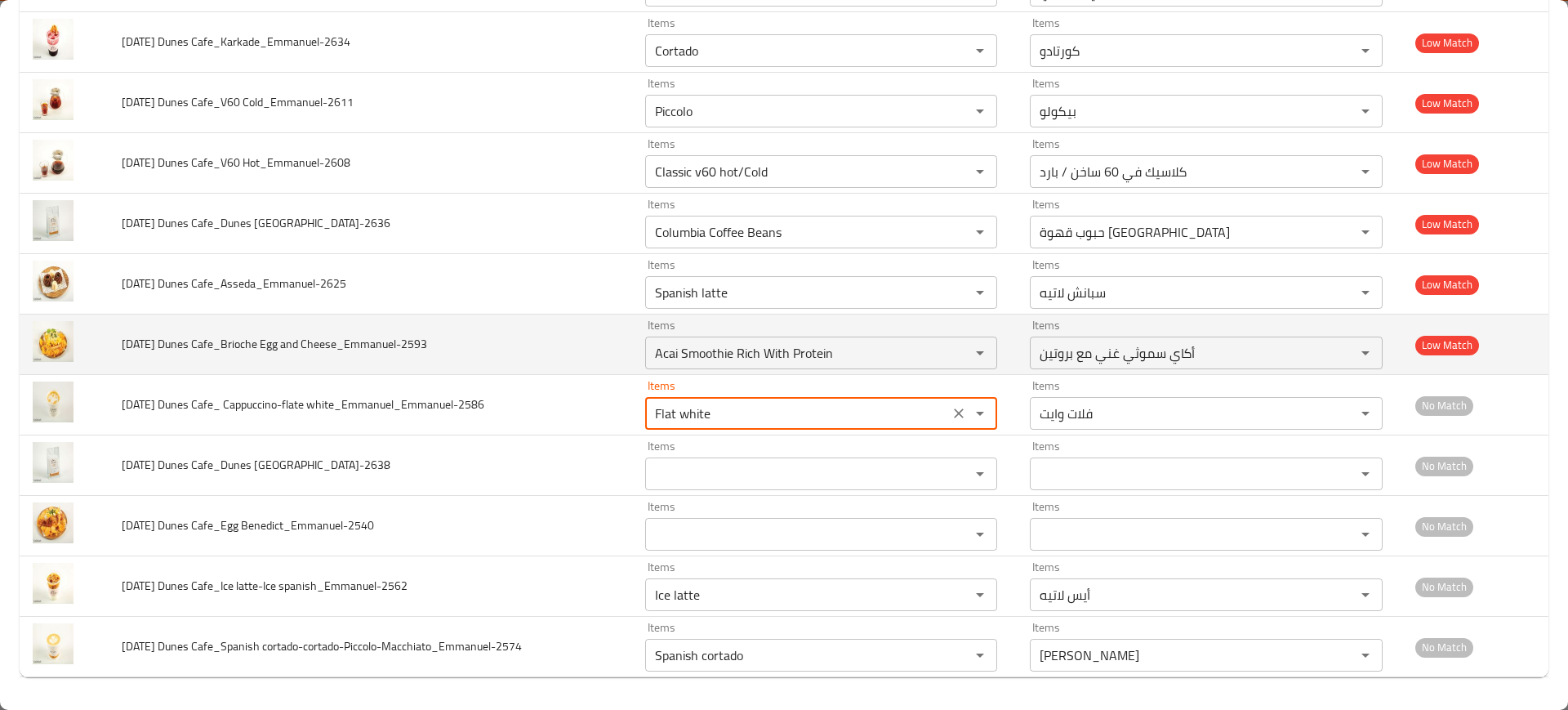
type white_Emmanuel_Emmanuel-2586 "Flat white"
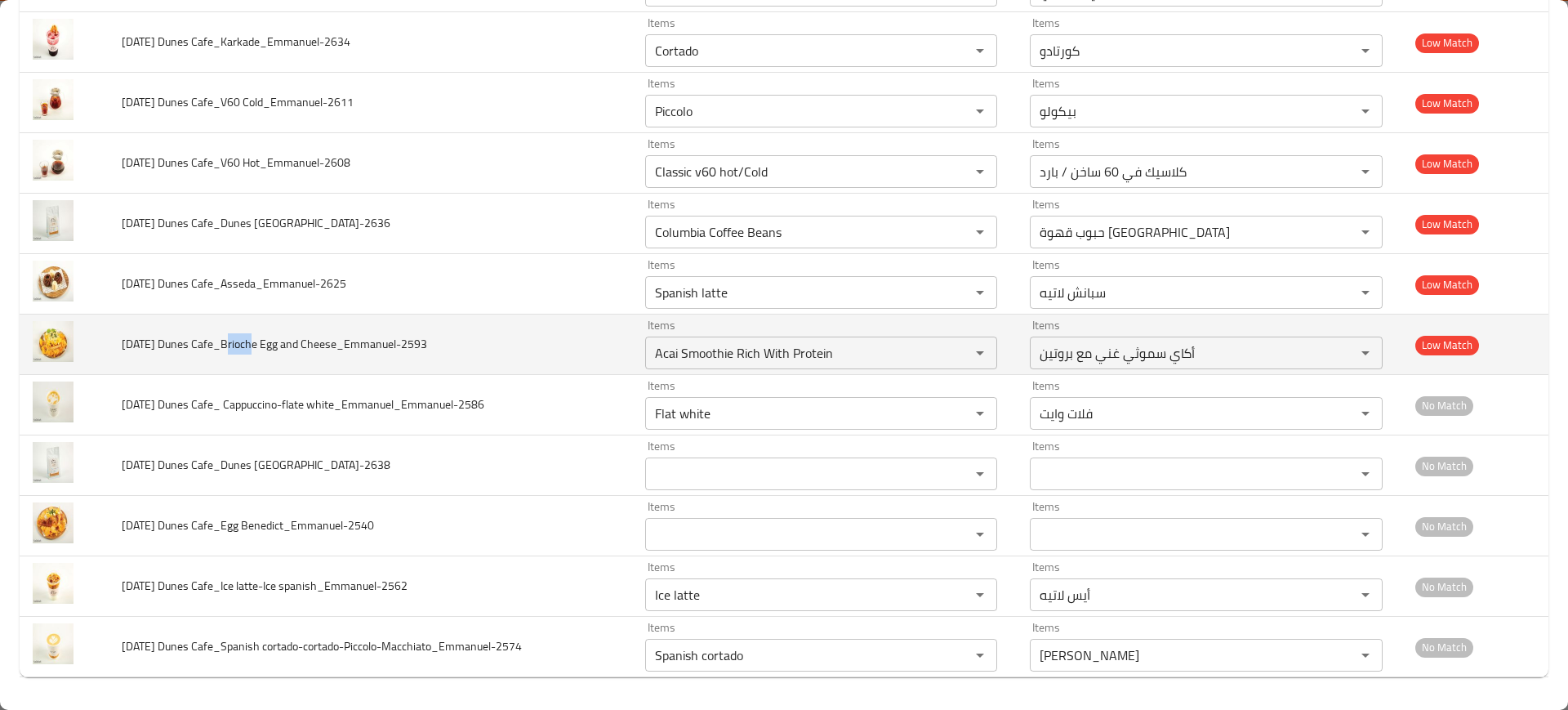
drag, startPoint x: 223, startPoint y: 343, endPoint x: 246, endPoint y: 347, distance: 23.3
click at [246, 347] on span "[DATE] Dunes Cafe_Brioche Egg and Cheese_Emmanuel-2593" at bounding box center [275, 344] width 305 height 21
copy span "Brioc"
click at [729, 347] on Cheese_Emmanuel-2593 "Acai Smoothie Rich With Protein" at bounding box center [797, 353] width 295 height 23
paste Cheese_Emmanuel-2593 "Brioc"
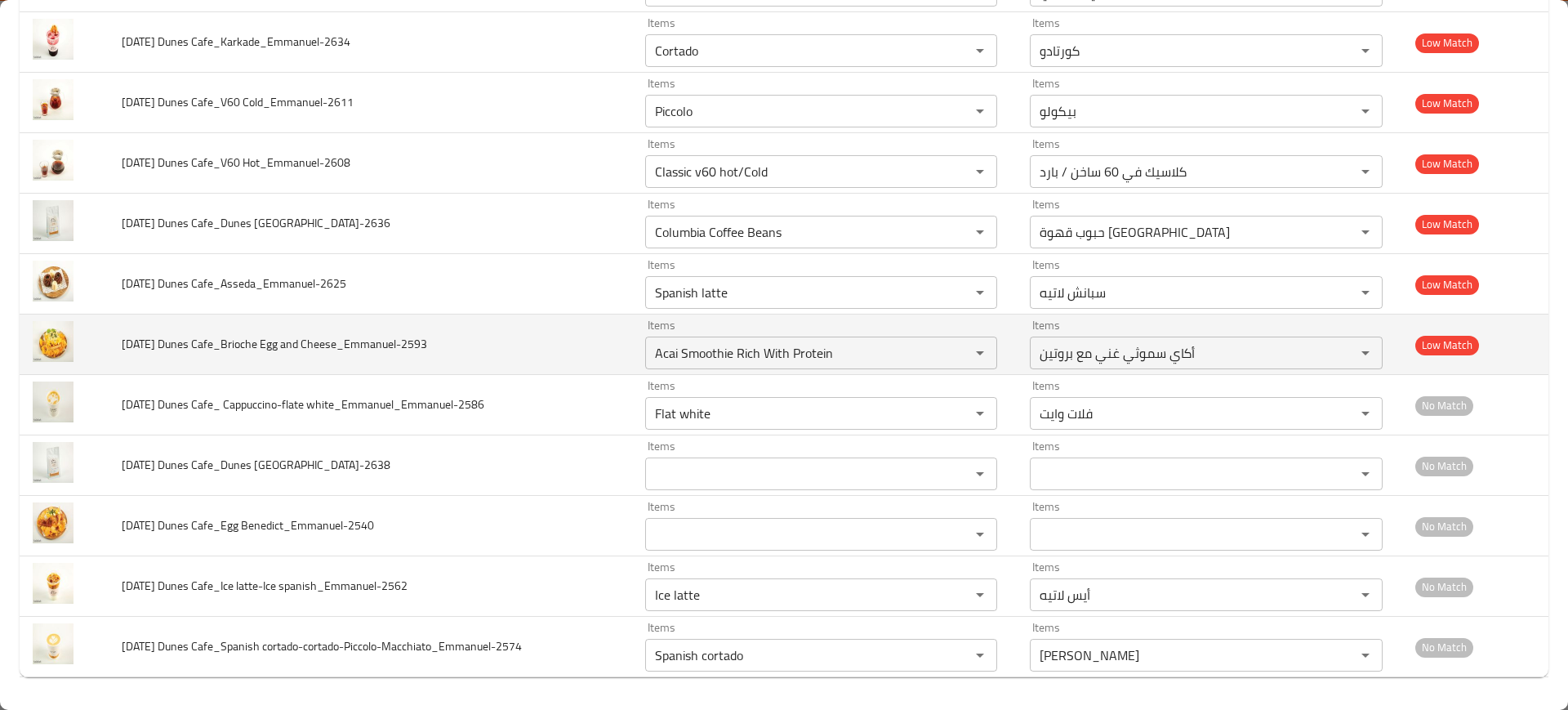
click at [403, 333] on span "[DATE] Dunes Cafe_Brioche Egg and Cheese_Emmanuel-2593" at bounding box center [275, 344] width 305 height 21
drag, startPoint x: 259, startPoint y: 343, endPoint x: 270, endPoint y: 346, distance: 11.4
click at [270, 346] on span "[DATE] Dunes Cafe_Brioche Egg and Cheese_Emmanuel-2593" at bounding box center [275, 344] width 305 height 21
copy span "Eg"
click at [731, 358] on Cheese_Emmanuel-2593 "Acai Smoothie Rich With Protein" at bounding box center [797, 353] width 295 height 23
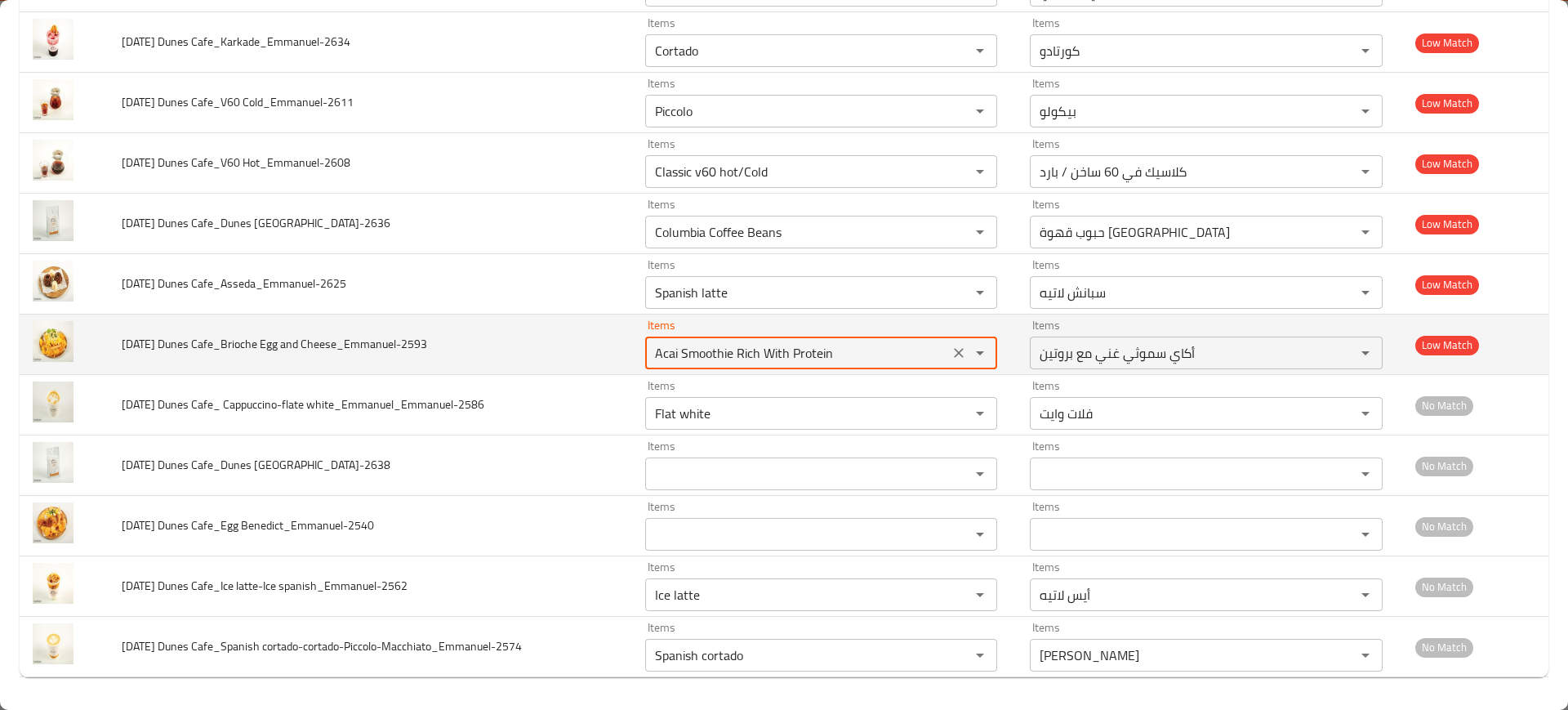
paste Cheese_Emmanuel-2593 "Eg"
type Cheese_Emmanuel-2593 "Eg"
click at [956, 354] on icon "Clear" at bounding box center [958, 352] width 16 height 16
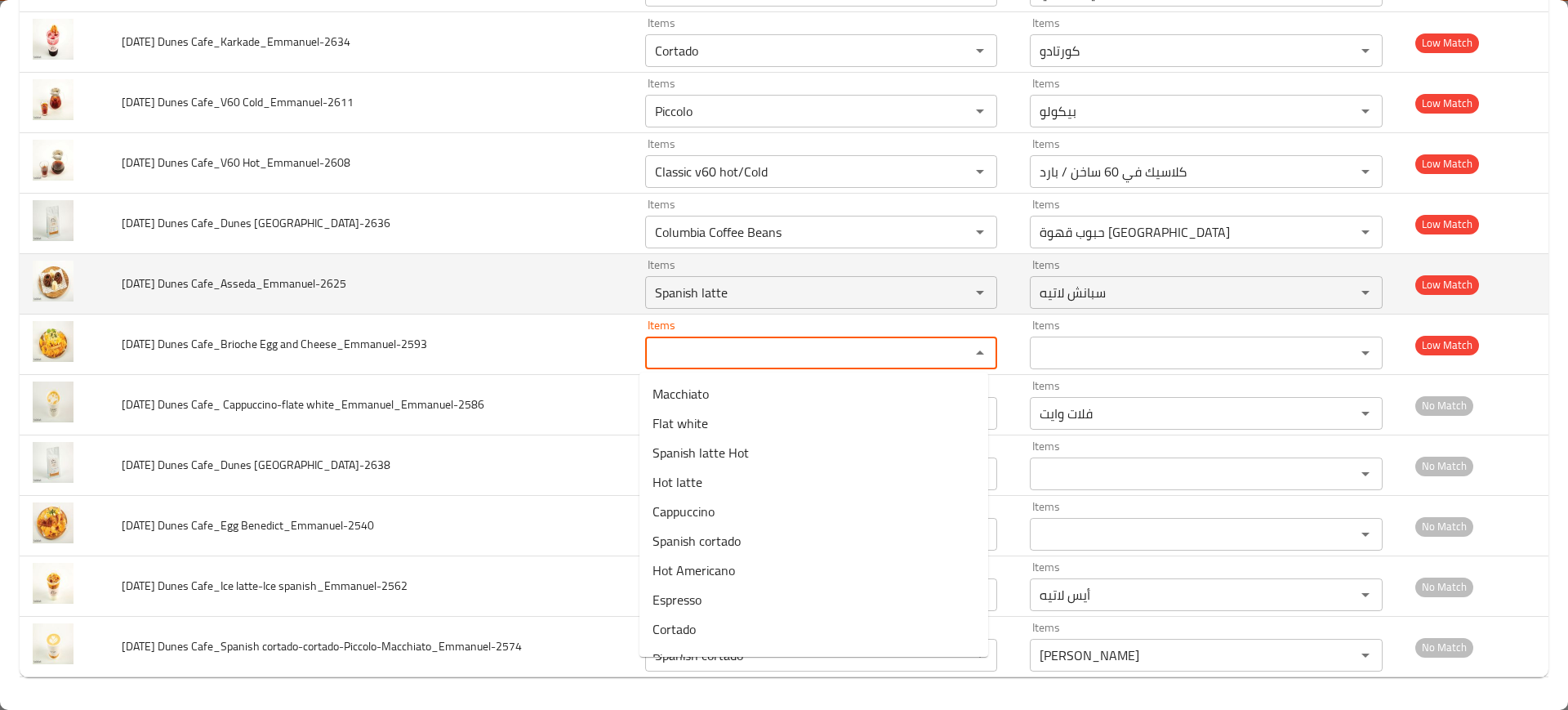
click at [263, 293] on span "[DATE] Dunes Cafe_Asseda_Emmanuel-2625" at bounding box center [234, 283] width 224 height 21
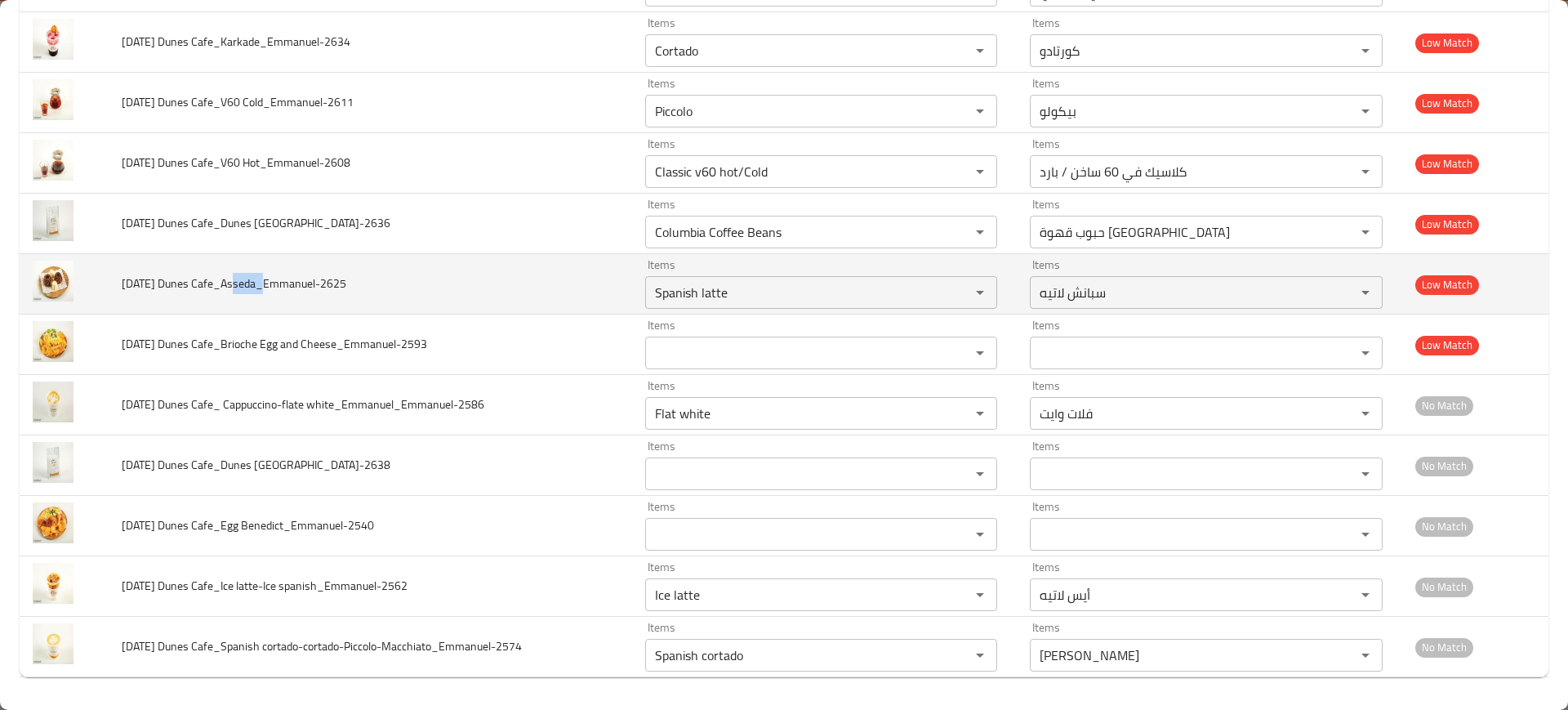
drag, startPoint x: 243, startPoint y: 288, endPoint x: 228, endPoint y: 290, distance: 15.1
click at [228, 290] on span "[DATE] Dunes Cafe_Asseda_Emmanuel-2625" at bounding box center [234, 283] width 224 height 21
copy span "sseda"
drag, startPoint x: 793, startPoint y: 308, endPoint x: 808, endPoint y: 306, distance: 15.1
click at [793, 307] on td "Items Spanish latte Items" at bounding box center [825, 283] width 386 height 60
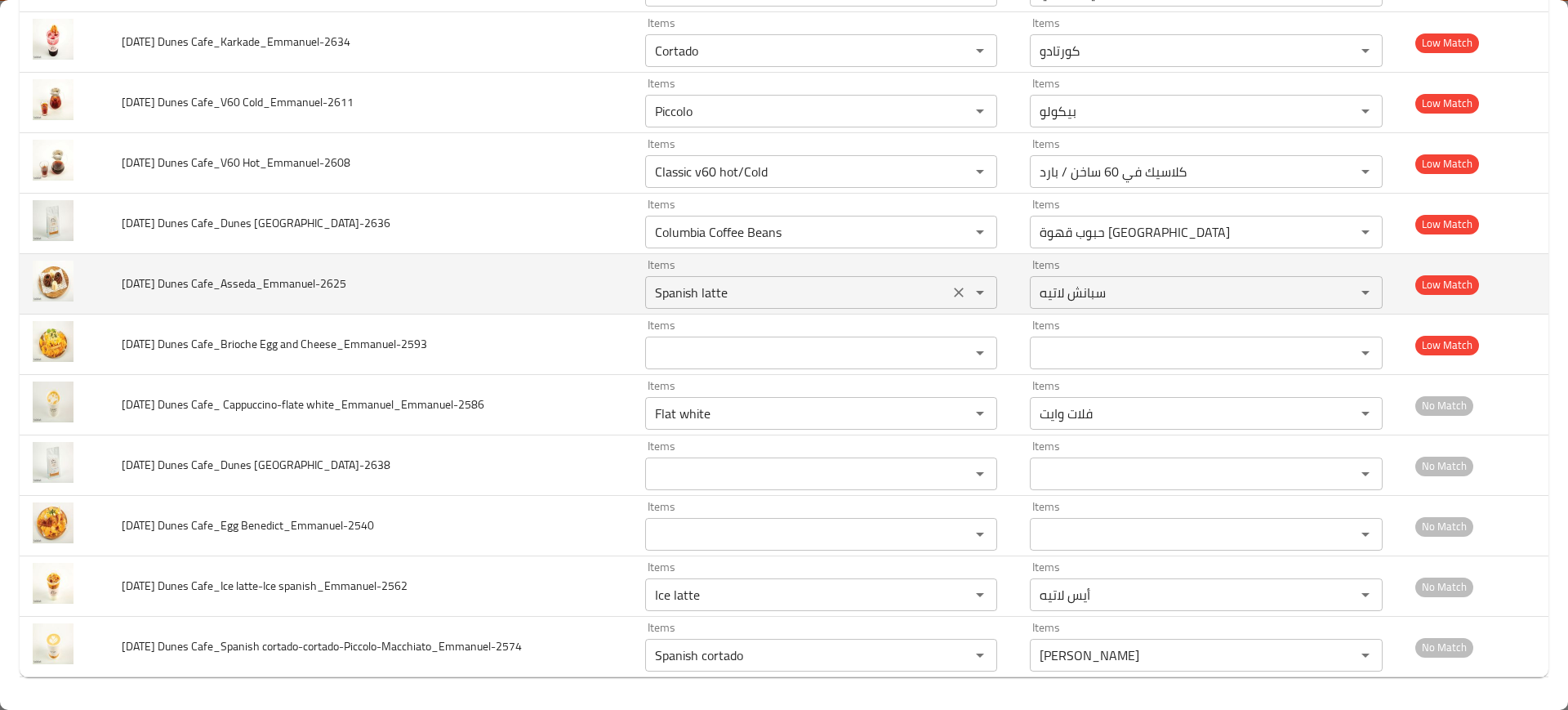
click at [863, 294] on Cafe_Asseda_Emmanuel-2625 "Spanish latte" at bounding box center [797, 292] width 295 height 23
paste Cafe_Asseda_Emmanuel-2625 "sseda"
type Cafe_Asseda_Emmanuel-2625 "sseda"
click at [951, 290] on icon "Clear" at bounding box center [958, 292] width 16 height 16
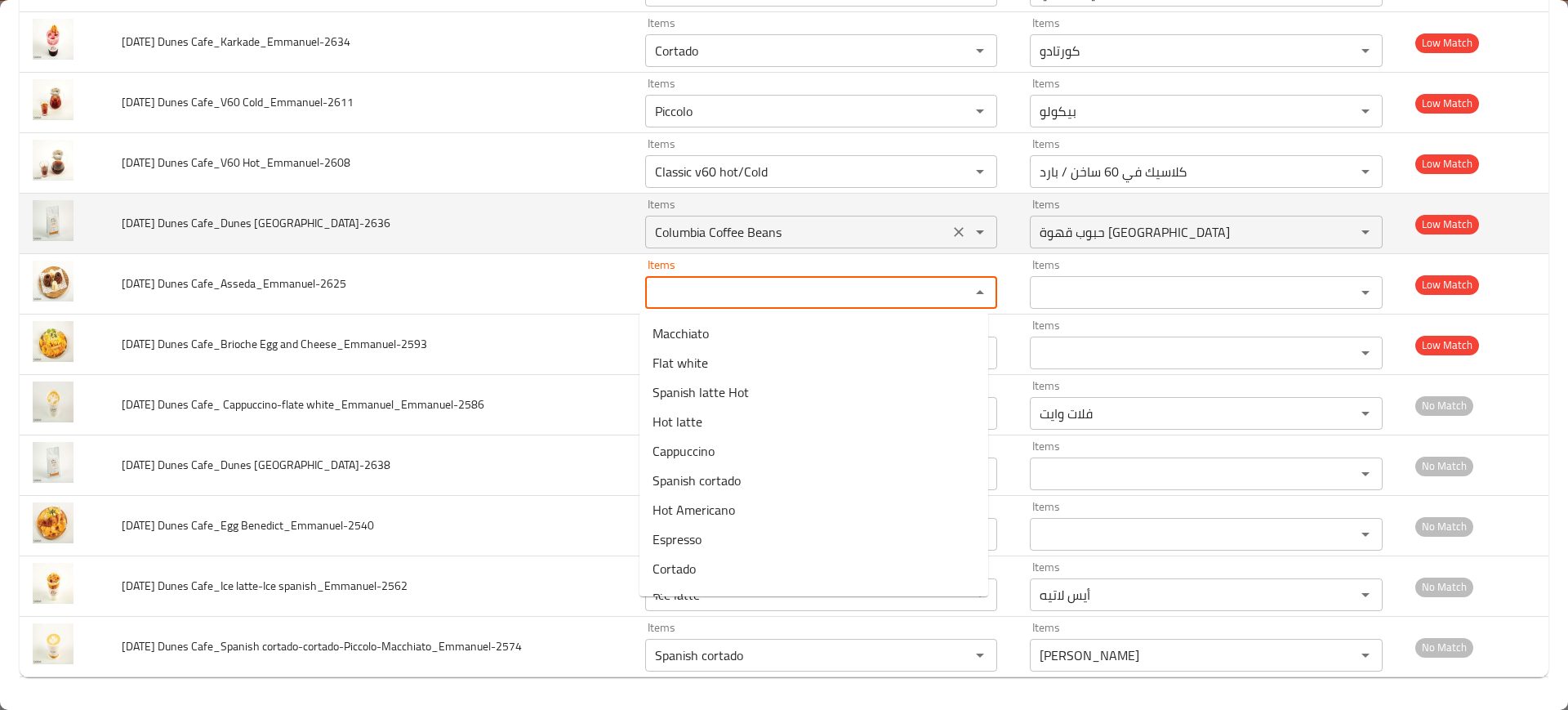
click at [960, 234] on button "Clear" at bounding box center [959, 232] width 23 height 23
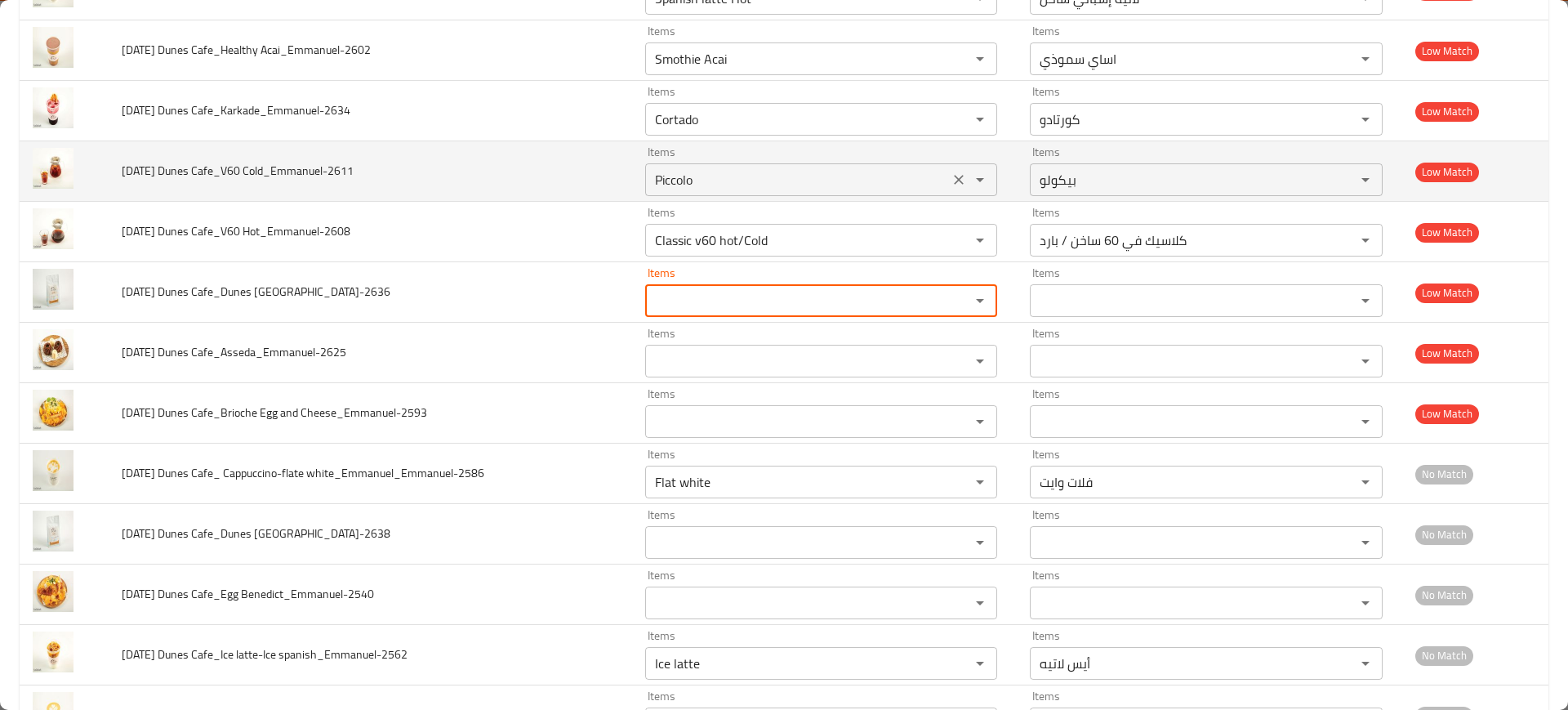
scroll to position [1405, 0]
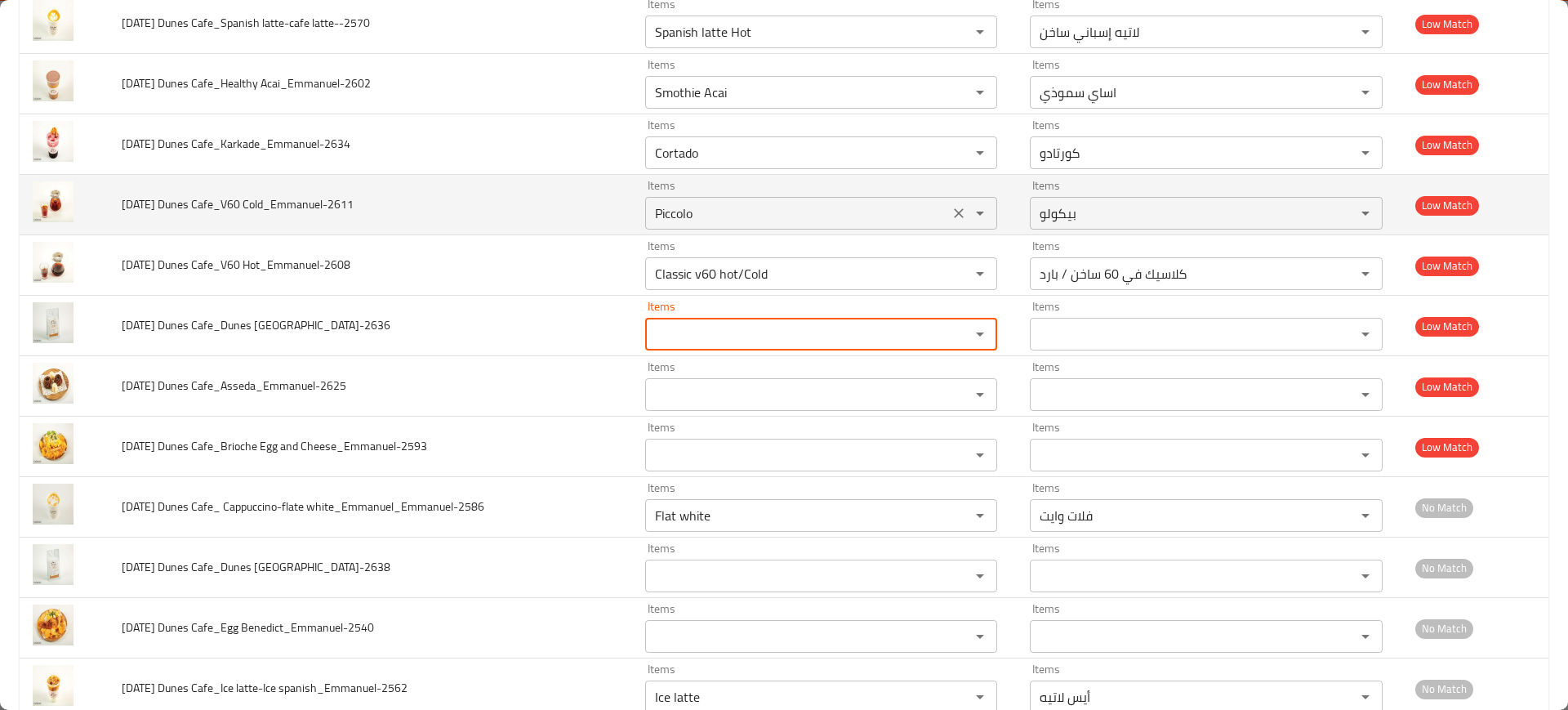
click at [948, 204] on div "enhanced table" at bounding box center [969, 213] width 43 height 23
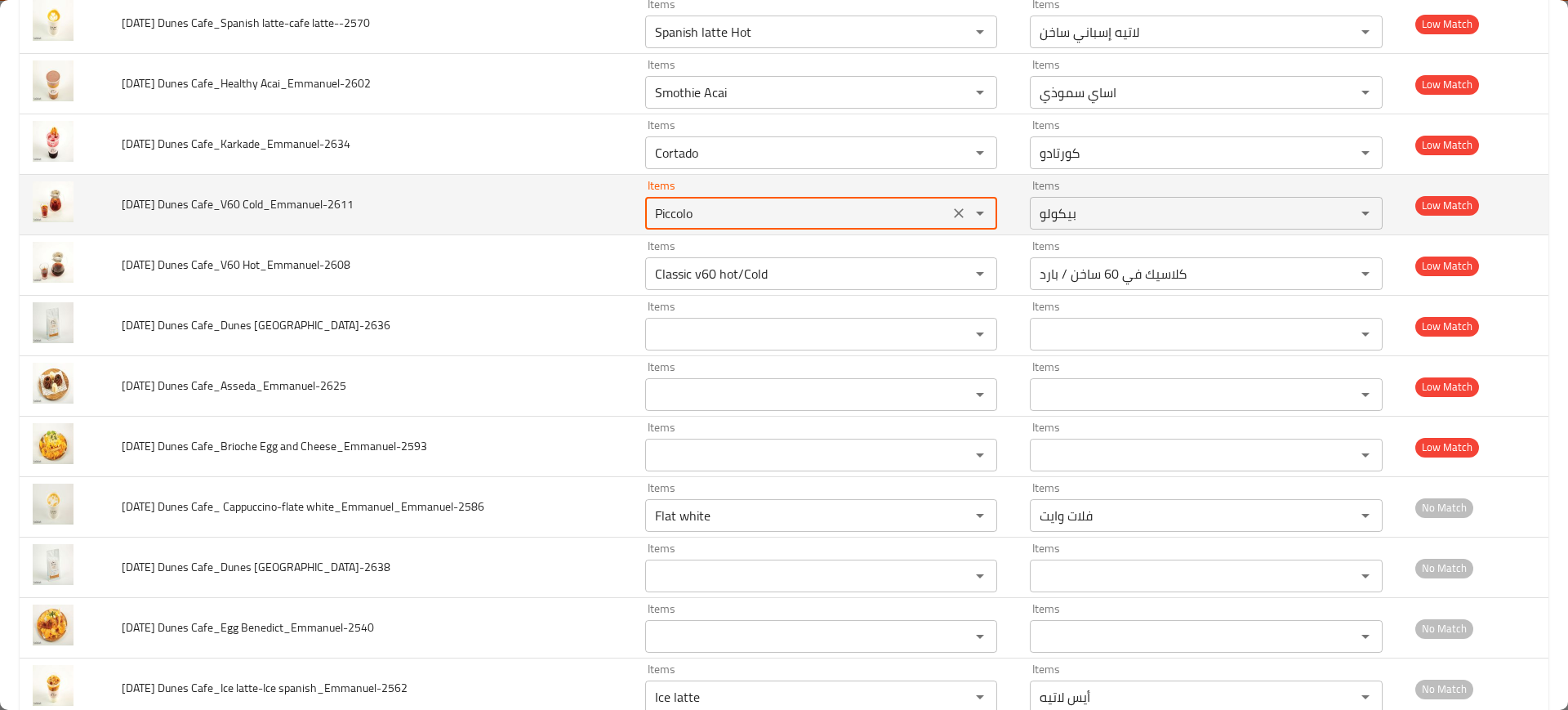
click at [951, 207] on icon "Clear" at bounding box center [958, 213] width 16 height 16
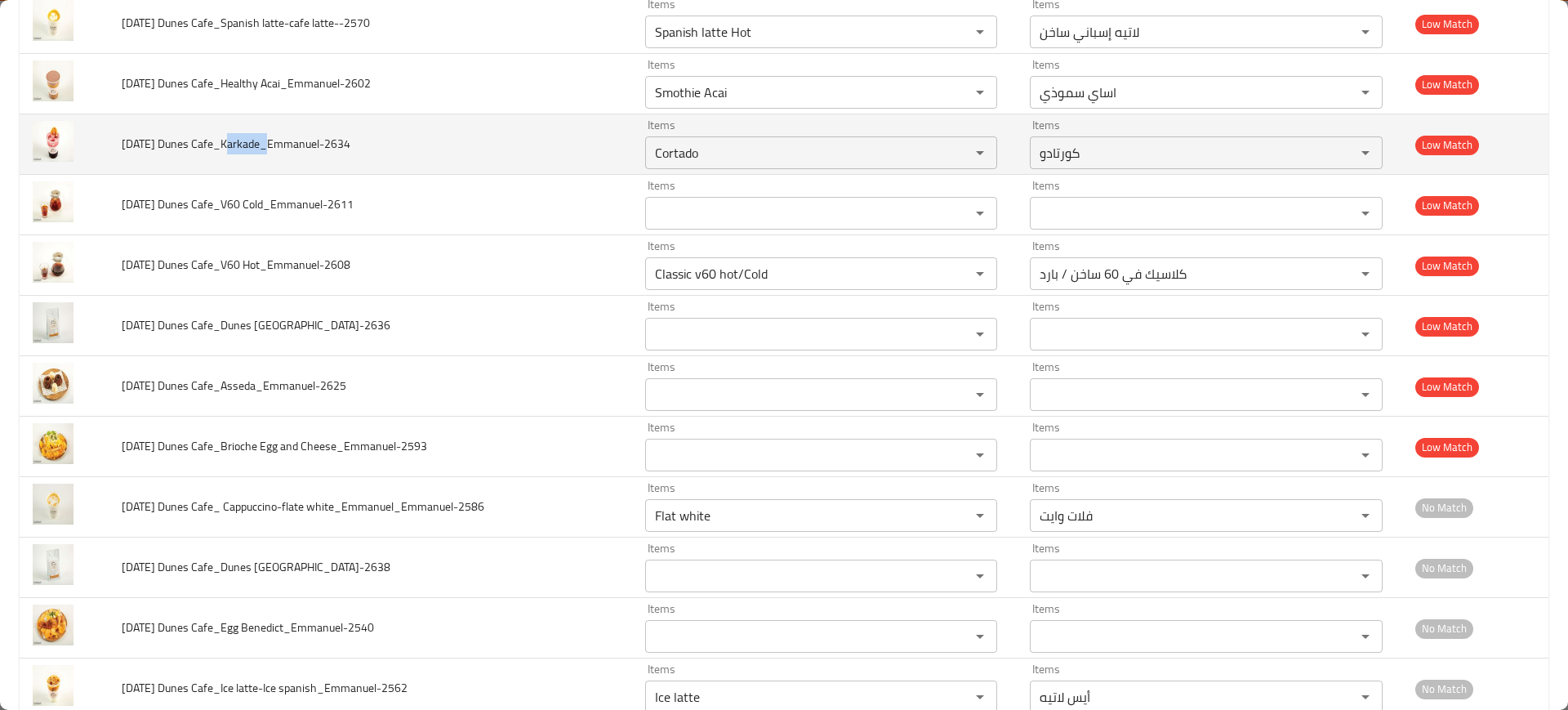
drag, startPoint x: 261, startPoint y: 146, endPoint x: 222, endPoint y: 149, distance: 39.1
click at [222, 149] on span "[DATE] Dunes Cafe_Karkade_Emmanuel-2634" at bounding box center [237, 144] width 229 height 21
copy span "[DEMOGRAPHIC_DATA]"
click at [807, 157] on Cafe_Karkade_Emmanuel-2634 "Cortado" at bounding box center [797, 153] width 295 height 23
paste Cafe_Karkade_Emmanuel-2634 "[DEMOGRAPHIC_DATA]"
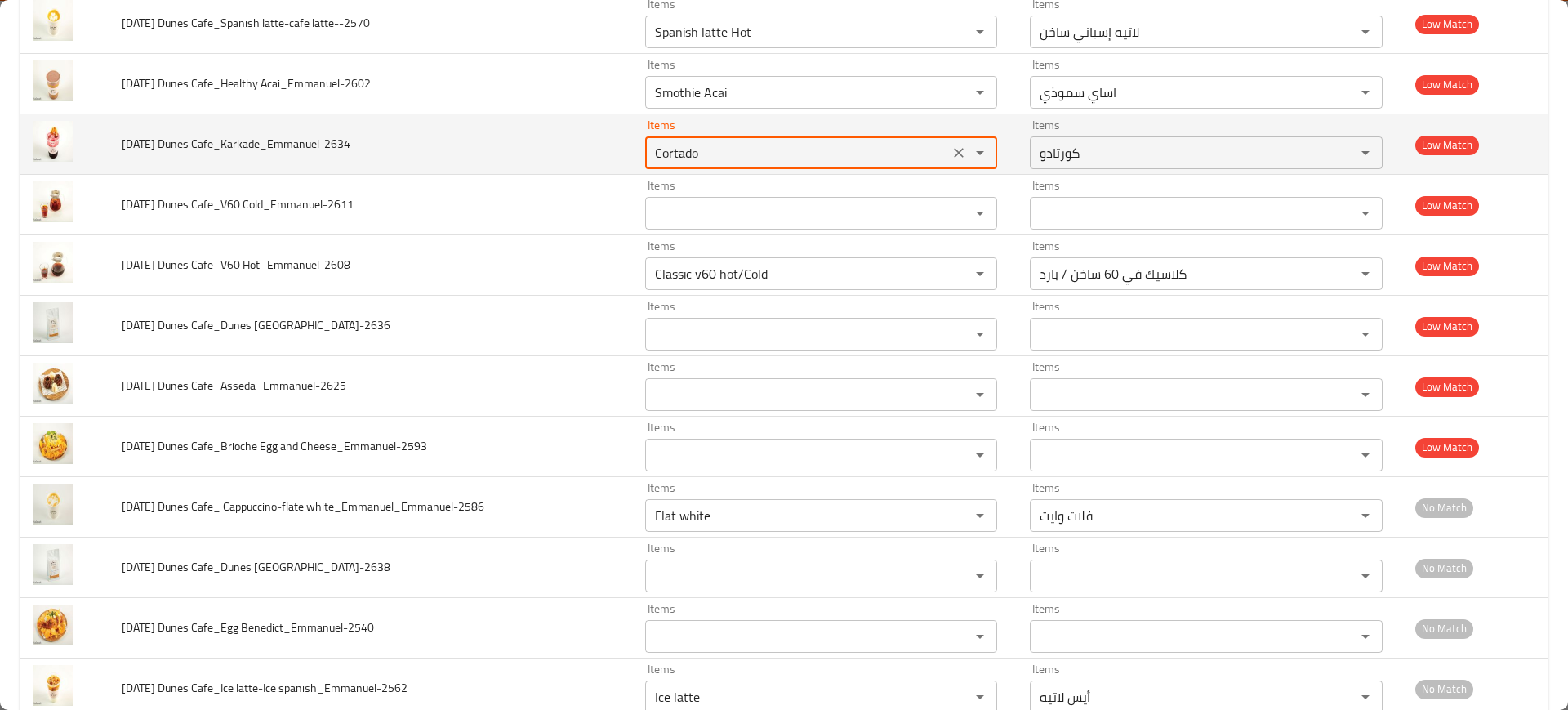
type Cafe_Karkade_Emmanuel-2634 "[DEMOGRAPHIC_DATA]"
click at [951, 148] on icon "Clear" at bounding box center [958, 152] width 16 height 16
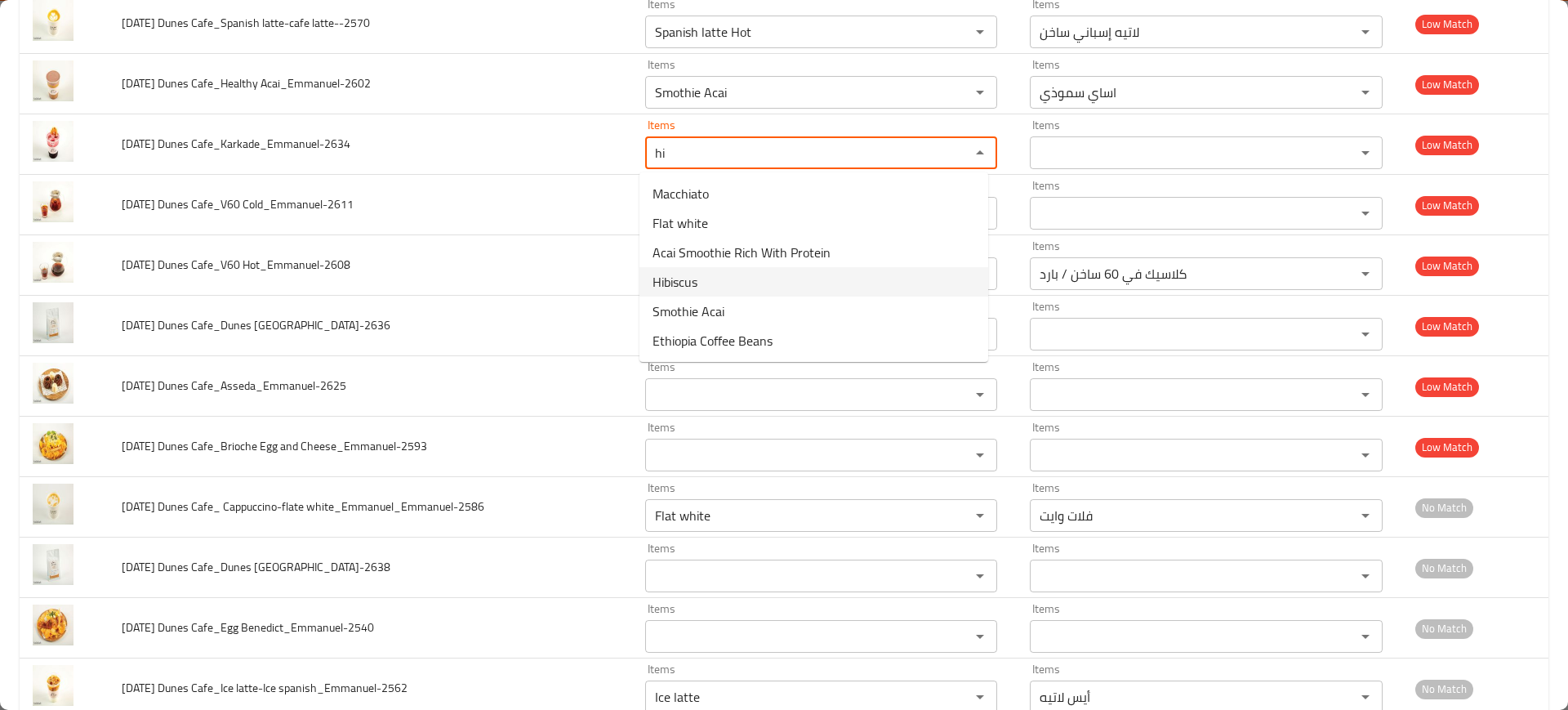
click at [741, 282] on Cafe_Karkade_Emmanuel-2634-option-3 "Hibiscus" at bounding box center [813, 282] width 348 height 30
type Cafe_Karkade_Emmanuel-2634 "Hibiscus"
type Cafe_Karkade_Emmanuel-2634-ar "الكركديه"
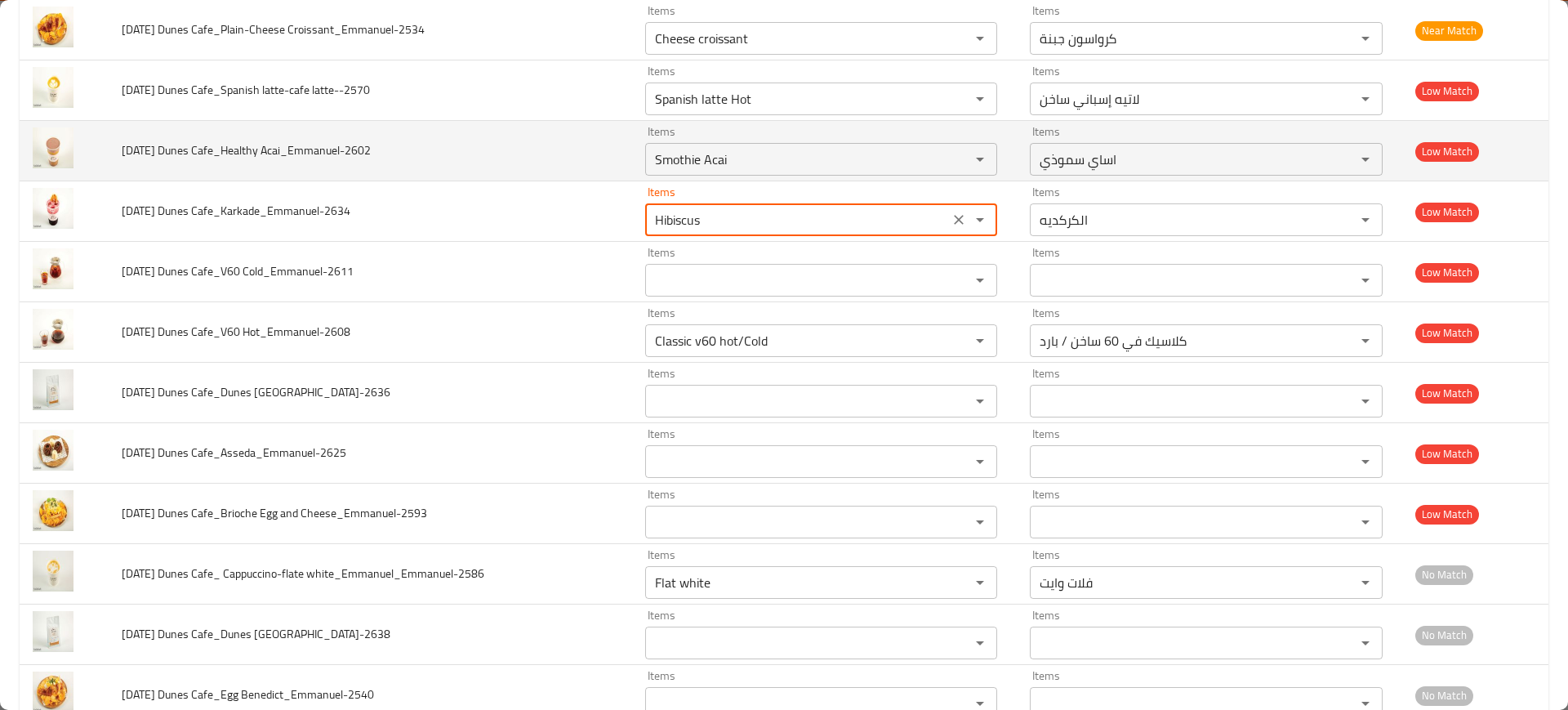
scroll to position [1303, 0]
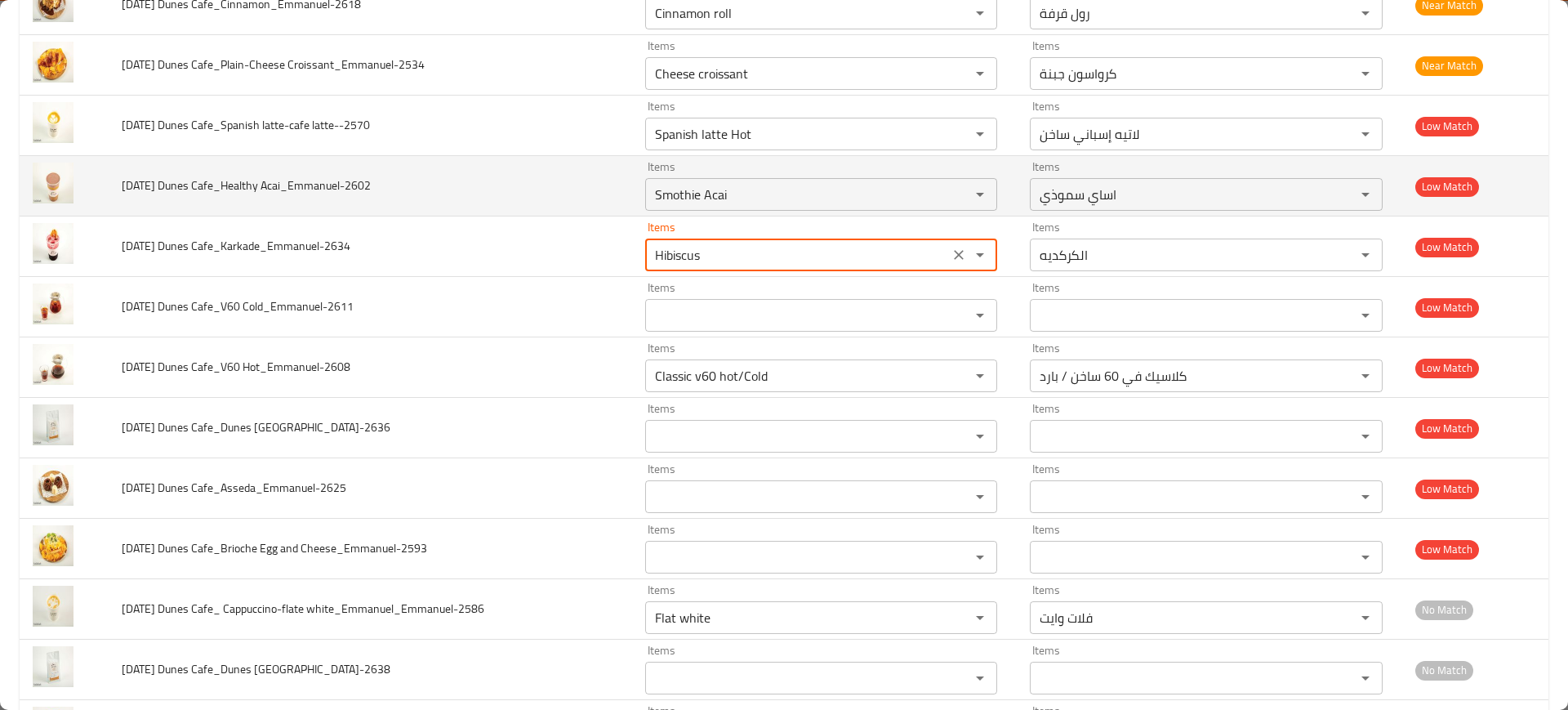
type Cafe_Karkade_Emmanuel-2634 "Hibiscus"
drag, startPoint x: 253, startPoint y: 191, endPoint x: 222, endPoint y: 190, distance: 31.0
click at [222, 190] on span "[DATE] Dunes Cafe_Healthy Acai_Emmanuel-2602" at bounding box center [246, 185] width 249 height 21
copy span "Health"
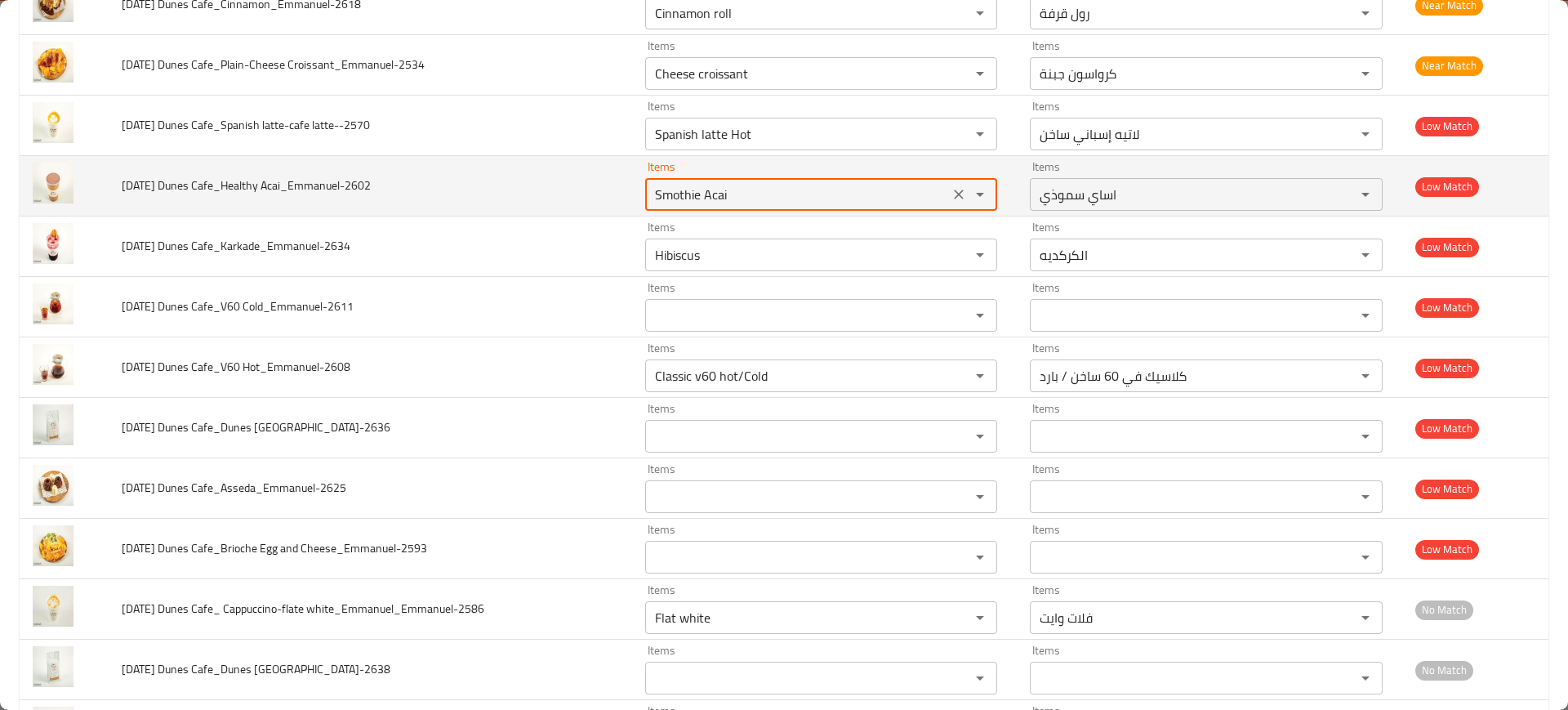
click at [711, 191] on Acai_Emmanuel-2602 "Smothie Acai" at bounding box center [797, 195] width 295 height 23
paste Acai_Emmanuel-2602 "Health"
type Acai_Emmanuel-2602 "Smothie Acai"
click at [538, 191] on td "[DATE] Dunes Cafe_Healthy Acai_Emmanuel-2602" at bounding box center [370, 185] width 524 height 60
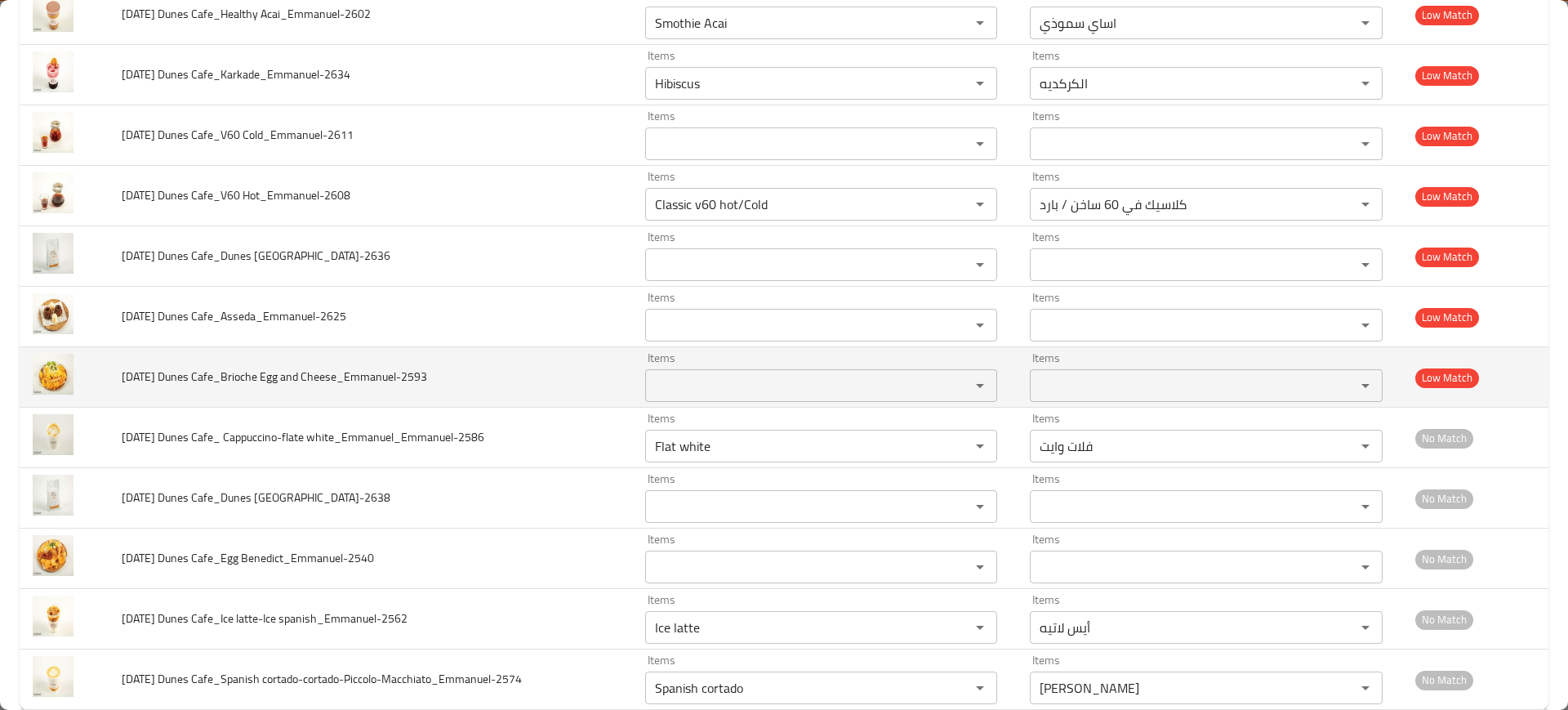
scroll to position [1507, 0]
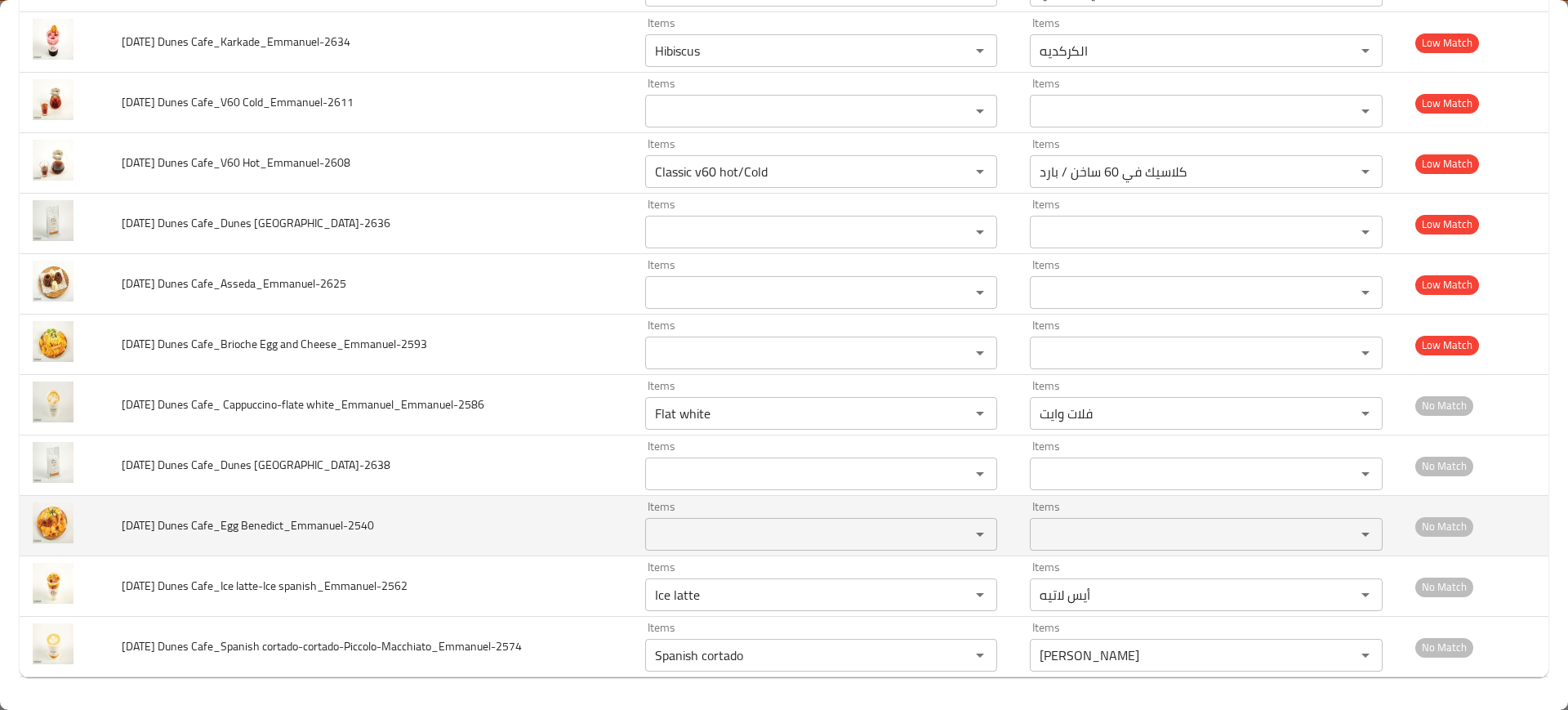
click at [337, 521] on span "[DATE] Dunes Cafe_Egg Benedict_Emmanuel-2540" at bounding box center [248, 525] width 252 height 21
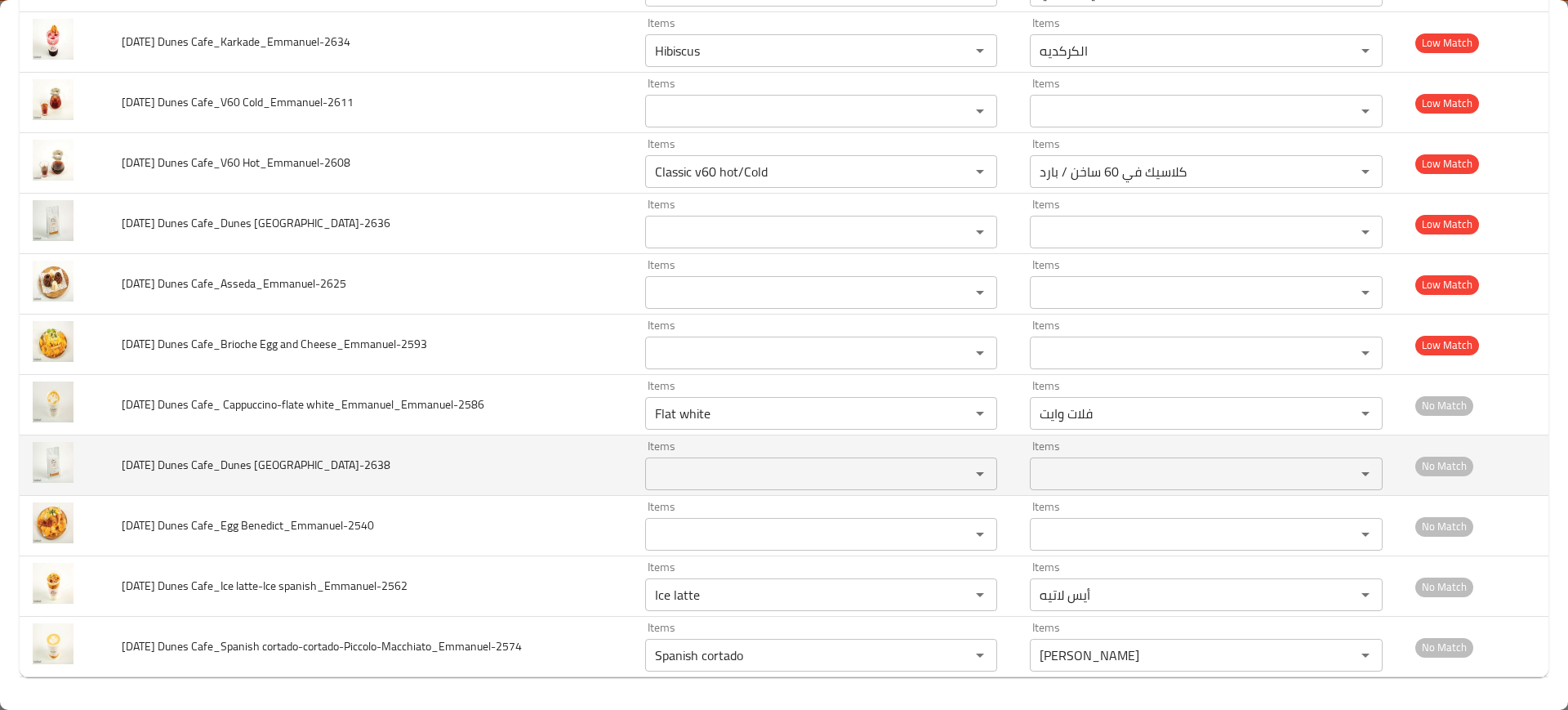
click at [275, 477] on td "[DATE] Dunes Cafe_Dunes [GEOGRAPHIC_DATA]-2638" at bounding box center [370, 465] width 524 height 60
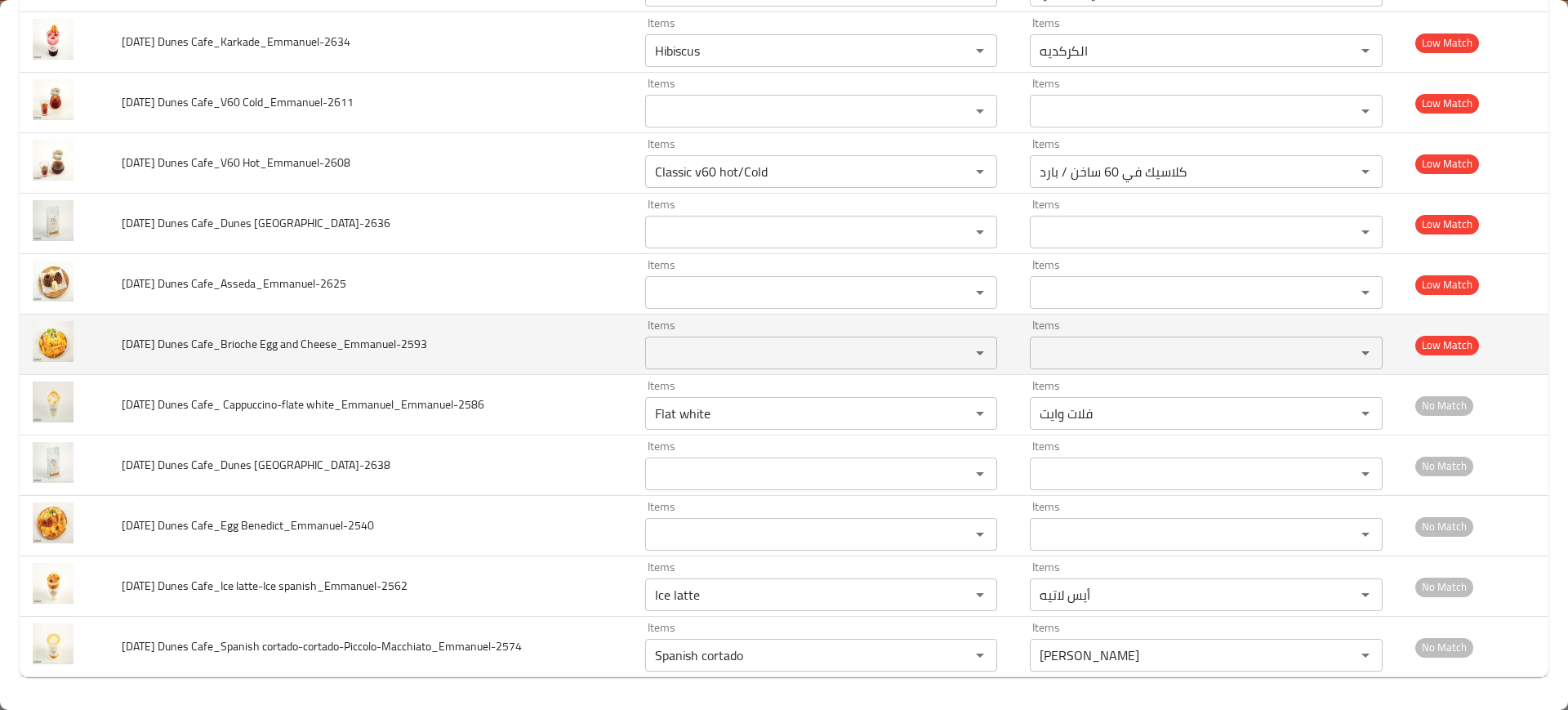
click at [331, 333] on span "[DATE] Dunes Cafe_Brioche Egg and Cheese_Emmanuel-2593" at bounding box center [275, 344] width 305 height 21
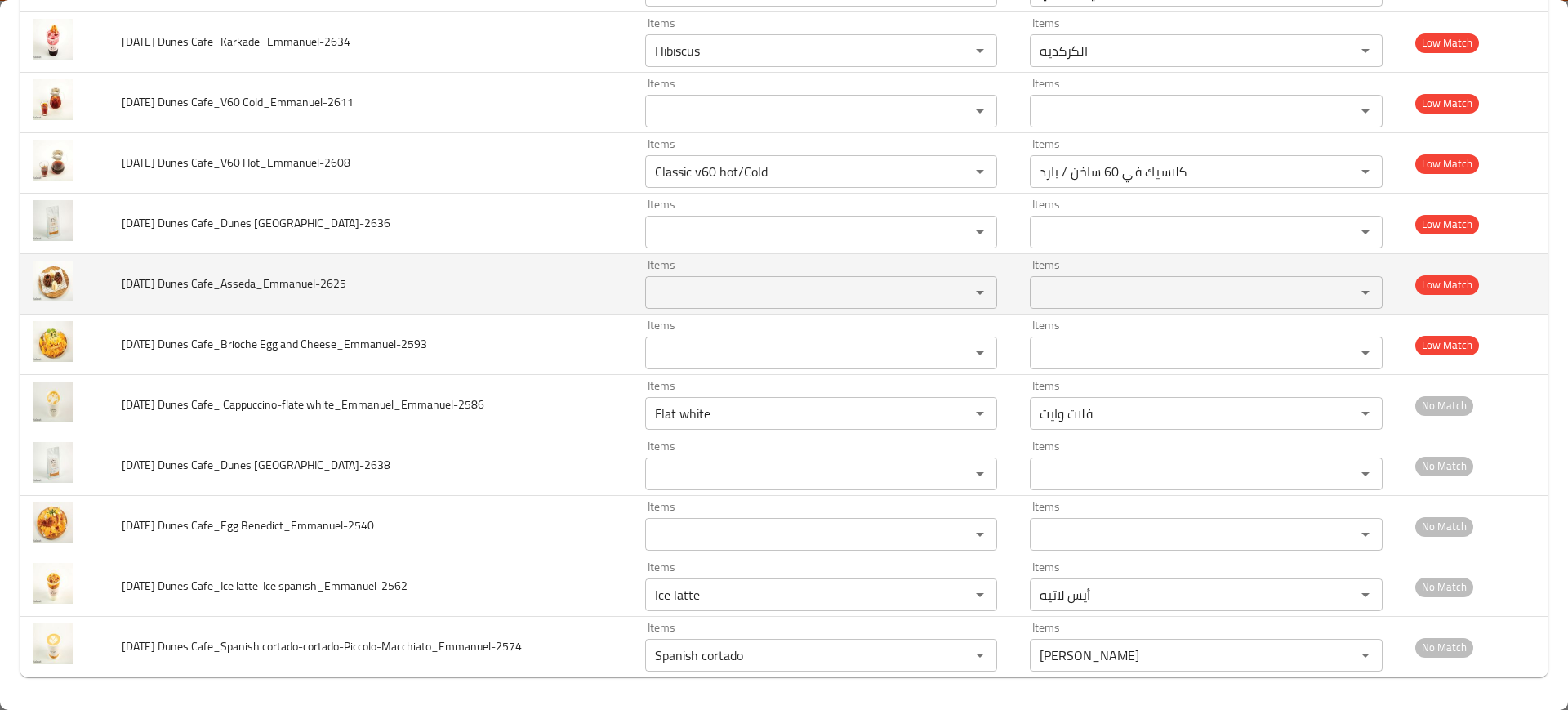
click at [292, 284] on span "[DATE] Dunes Cafe_Asseda_Emmanuel-2625" at bounding box center [234, 283] width 224 height 21
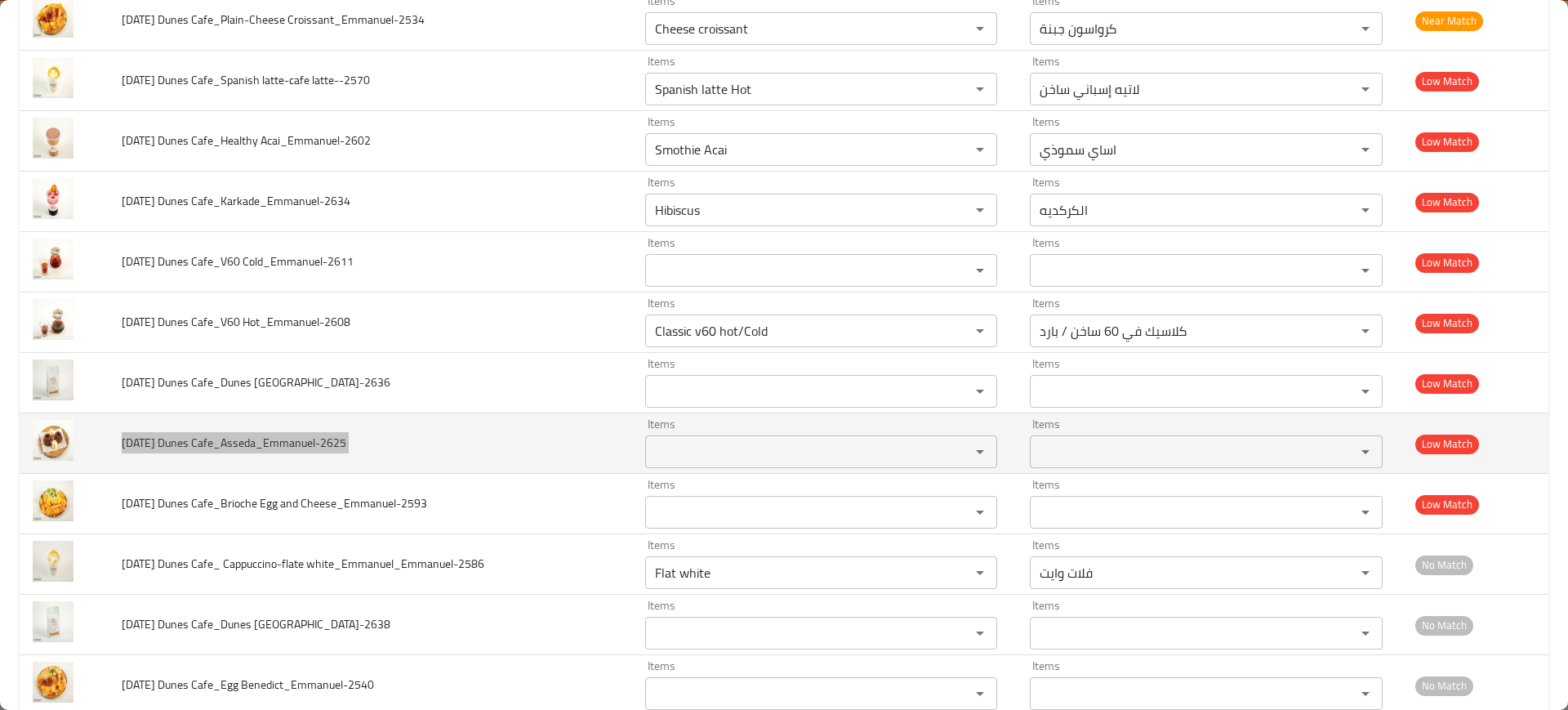
scroll to position [1303, 0]
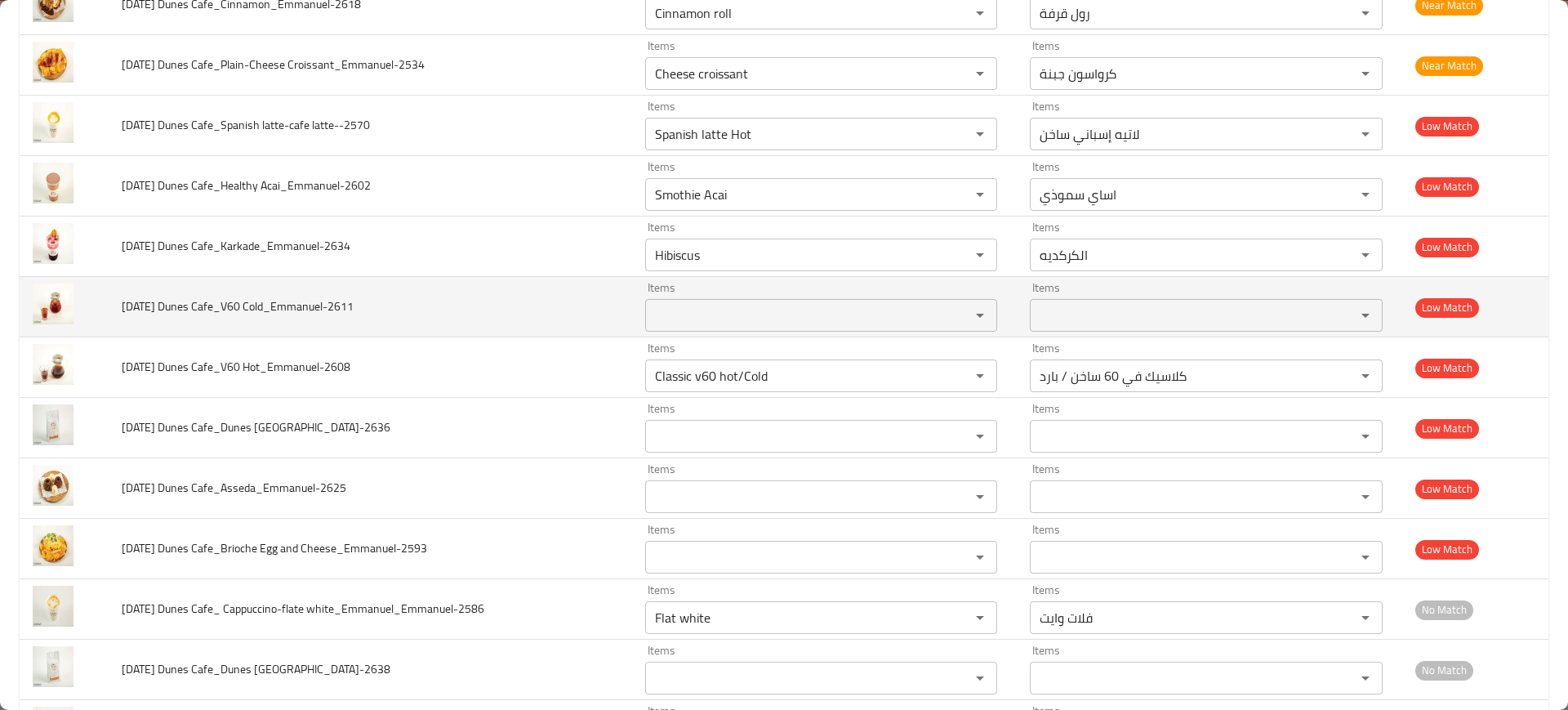
click at [305, 287] on td "[DATE] Dunes Cafe_V60 Cold_Emmanuel-2611" at bounding box center [370, 306] width 524 height 60
click at [323, 297] on span "[DATE] Dunes Cafe_V60 Cold_Emmanuel-2611" at bounding box center [238, 306] width 232 height 21
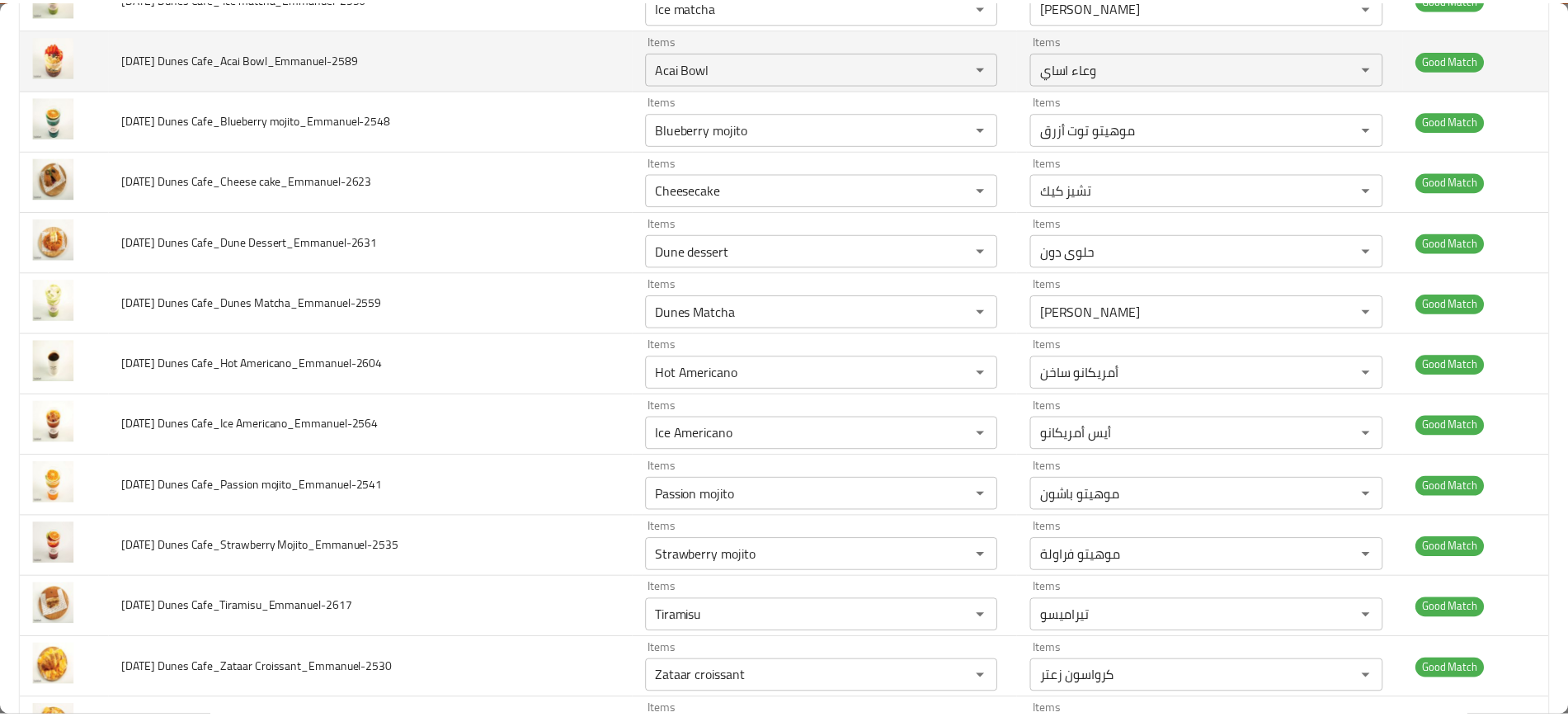
scroll to position [0, 0]
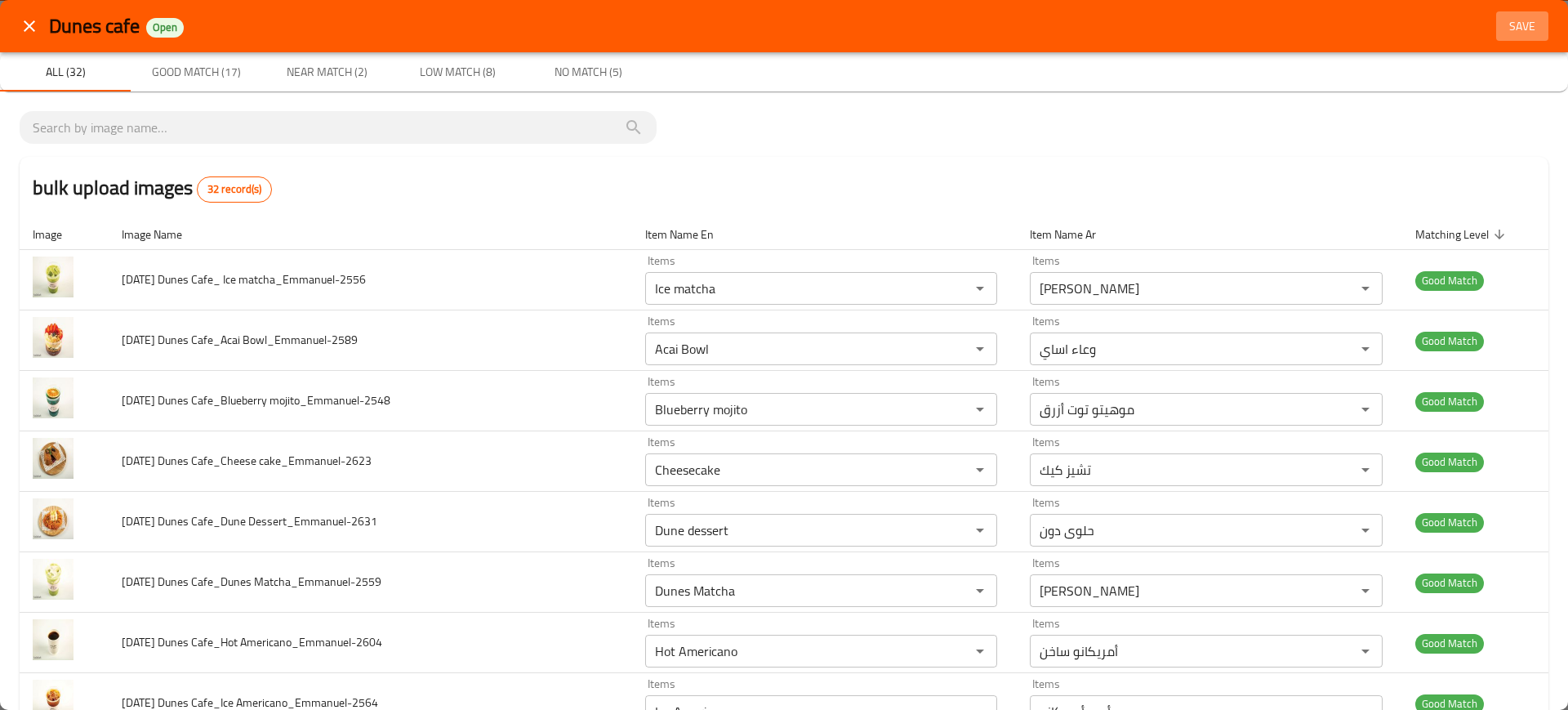
click at [1503, 25] on span "Save" at bounding box center [1522, 26] width 39 height 20
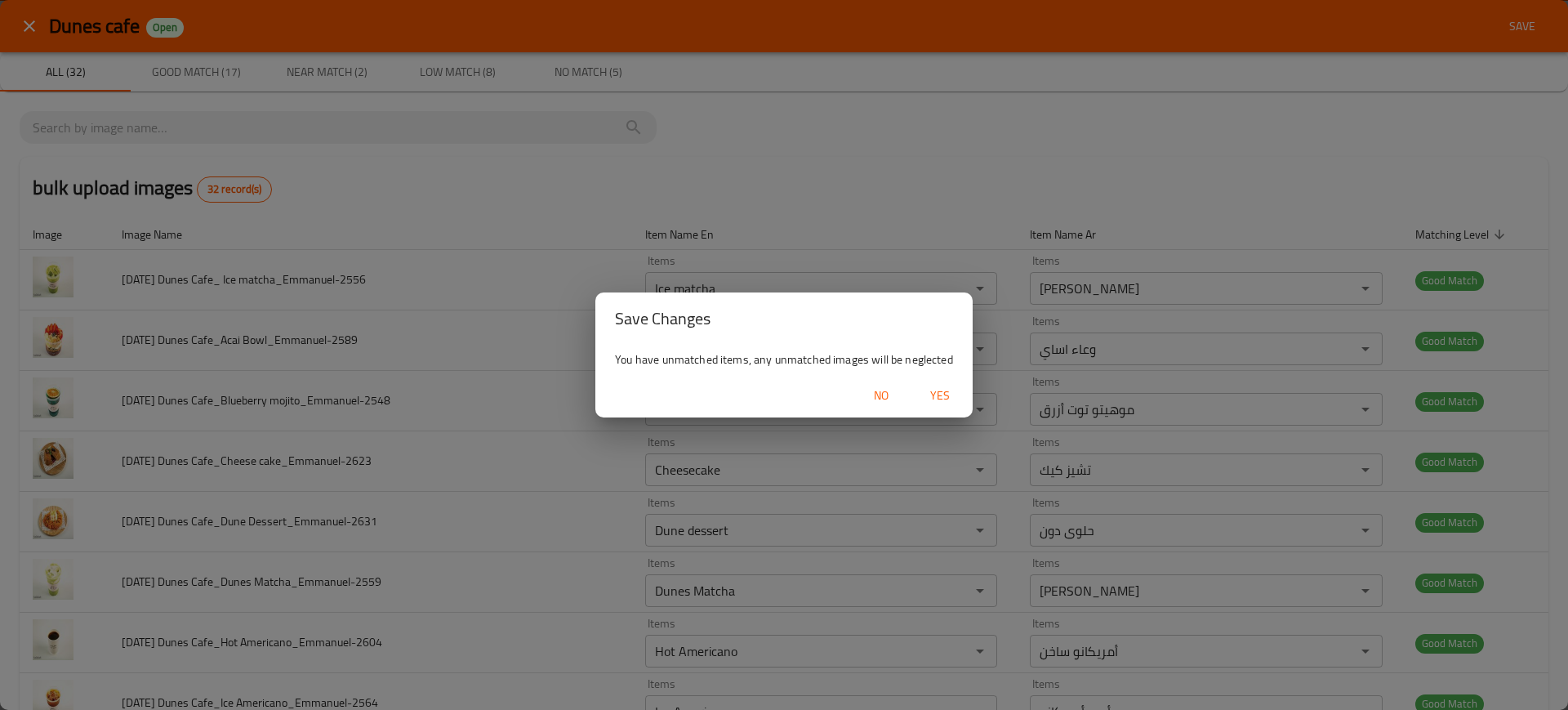
click at [930, 378] on div "No Yes" at bounding box center [784, 395] width 377 height 43
click at [943, 386] on span "Yes" at bounding box center [940, 395] width 39 height 20
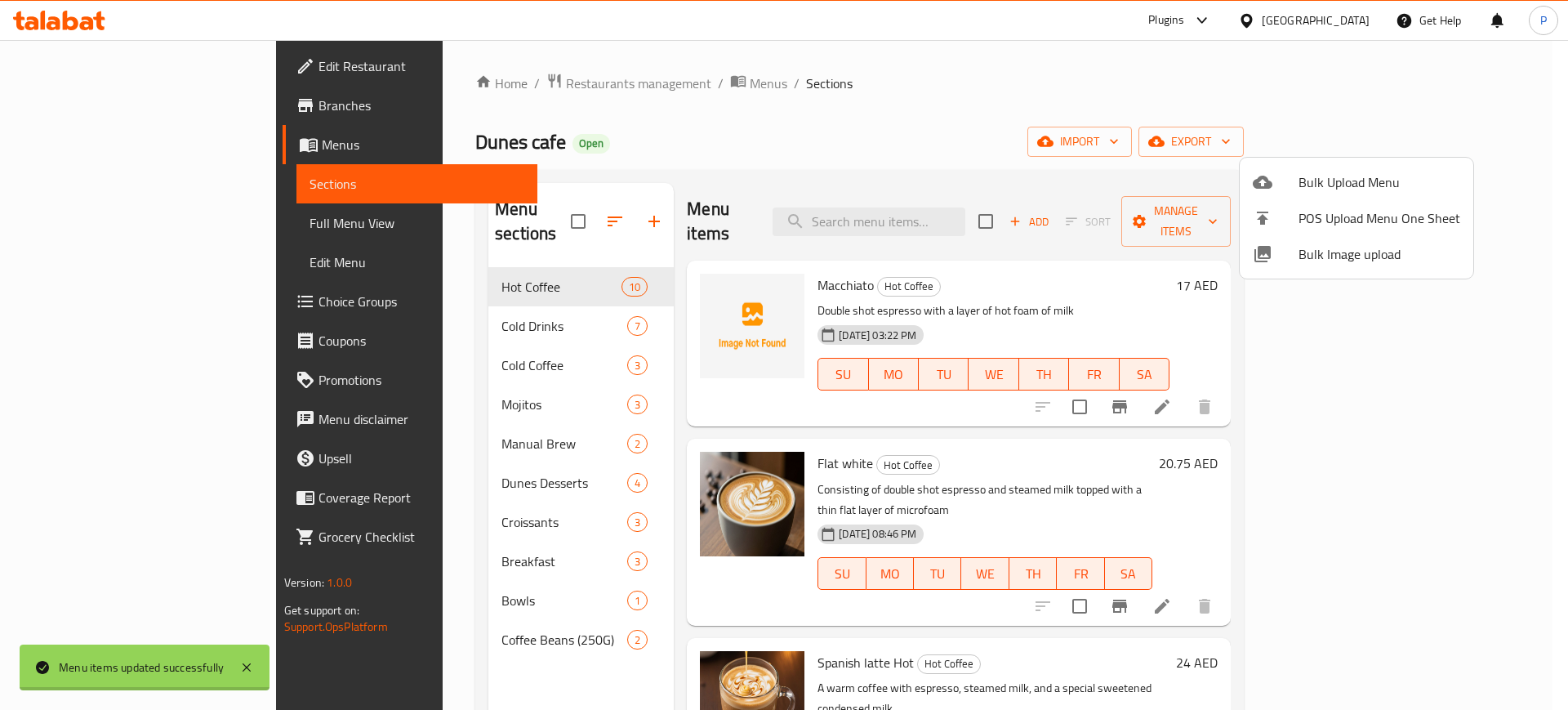
click at [1334, 21] on div at bounding box center [784, 355] width 1568 height 710
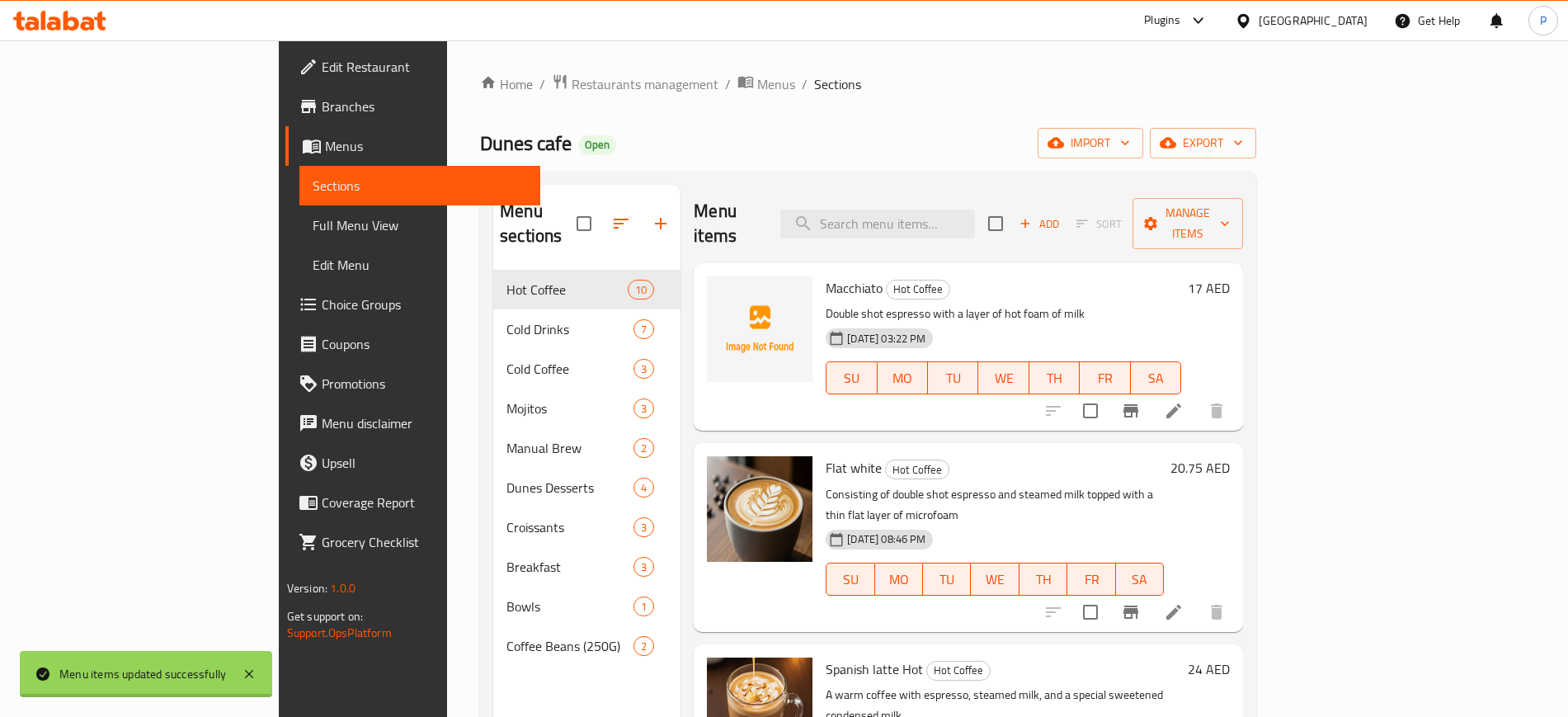
click at [1286, 19] on div "[GEOGRAPHIC_DATA]" at bounding box center [1313, 20] width 109 height 18
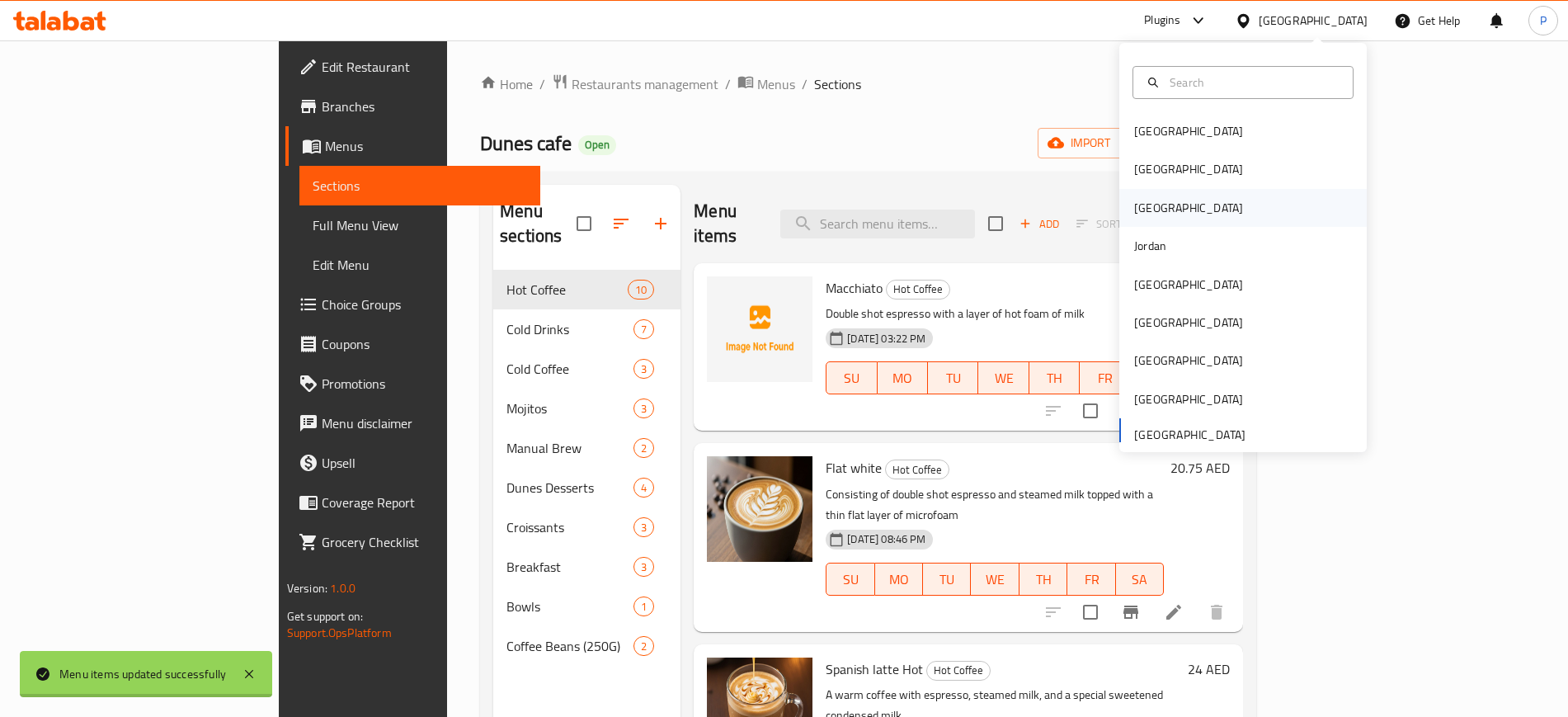
click at [1137, 214] on div "[GEOGRAPHIC_DATA]" at bounding box center [1188, 207] width 109 height 18
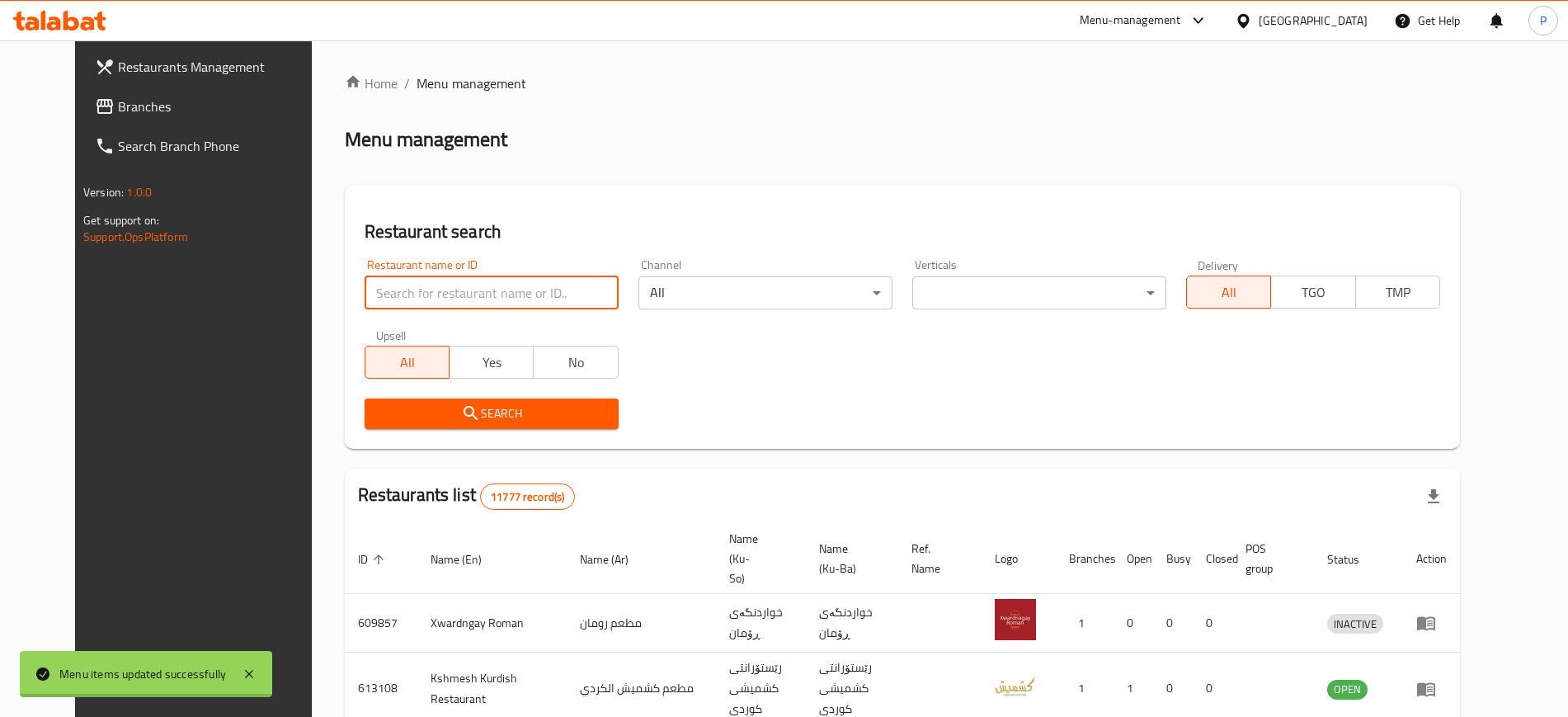
click at [463, 283] on input "search" at bounding box center [492, 293] width 254 height 33
paste input "[PERSON_NAME]"
type input "[PERSON_NAME]"
click button "Search" at bounding box center [492, 413] width 254 height 31
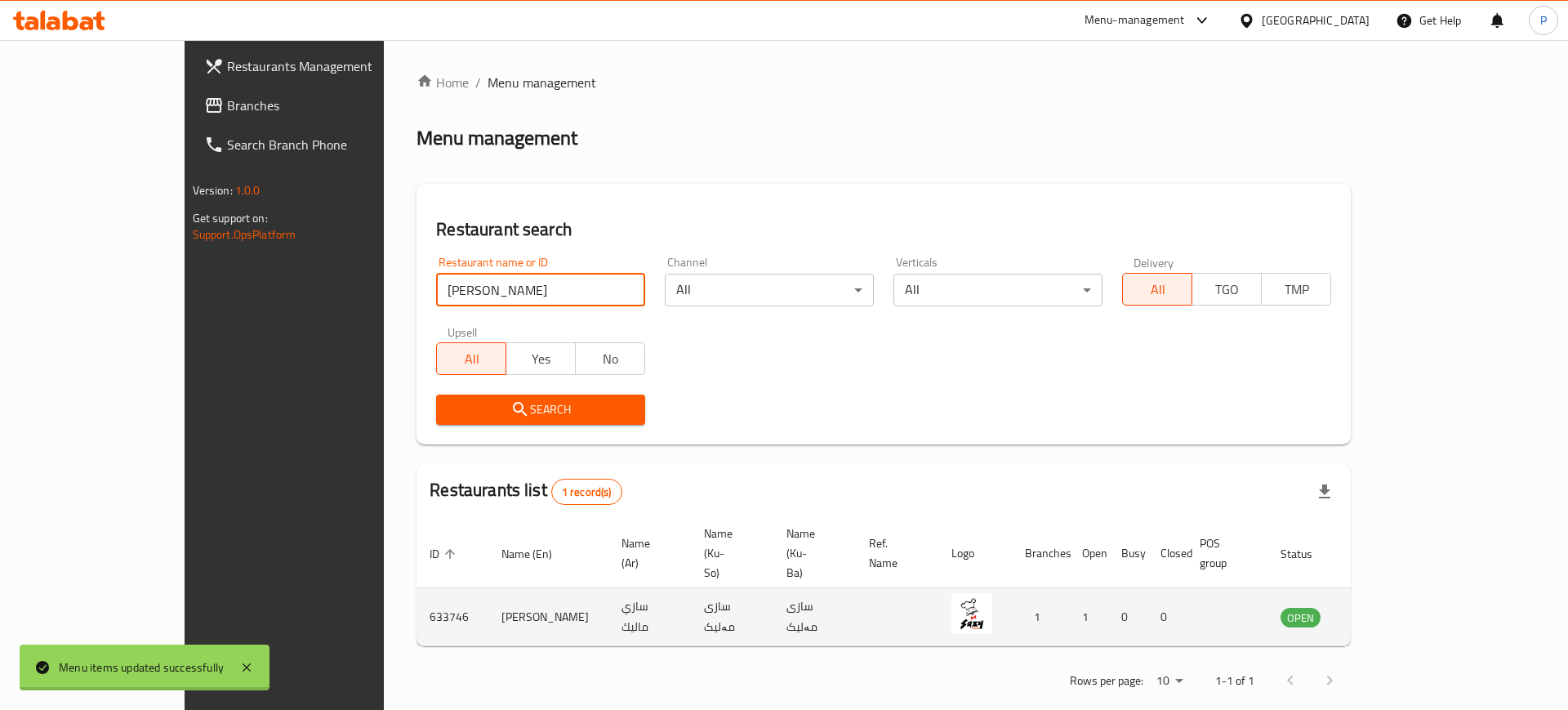
click at [1386, 611] on icon "enhanced table" at bounding box center [1376, 617] width 18 height 14
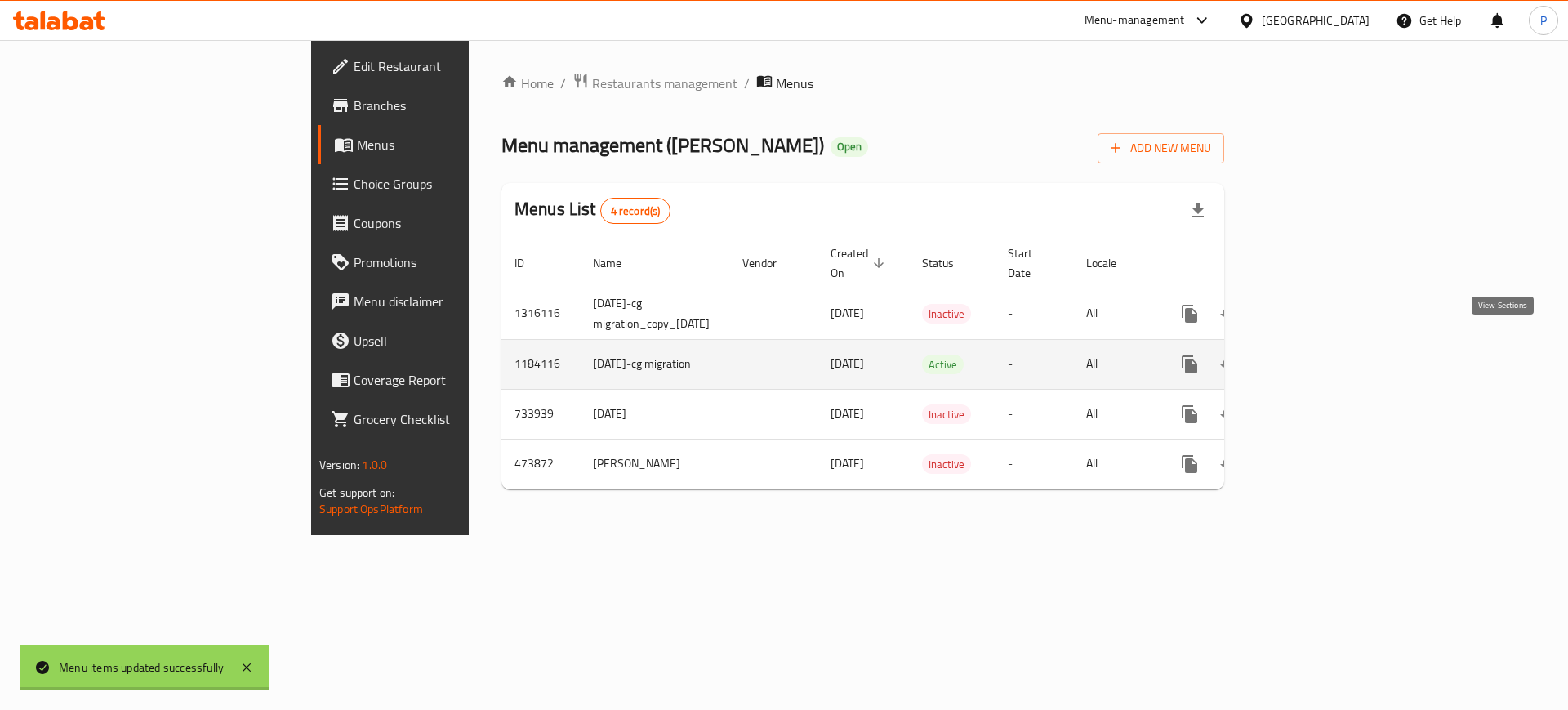
click at [1318, 354] on icon "enhanced table" at bounding box center [1307, 364] width 20 height 20
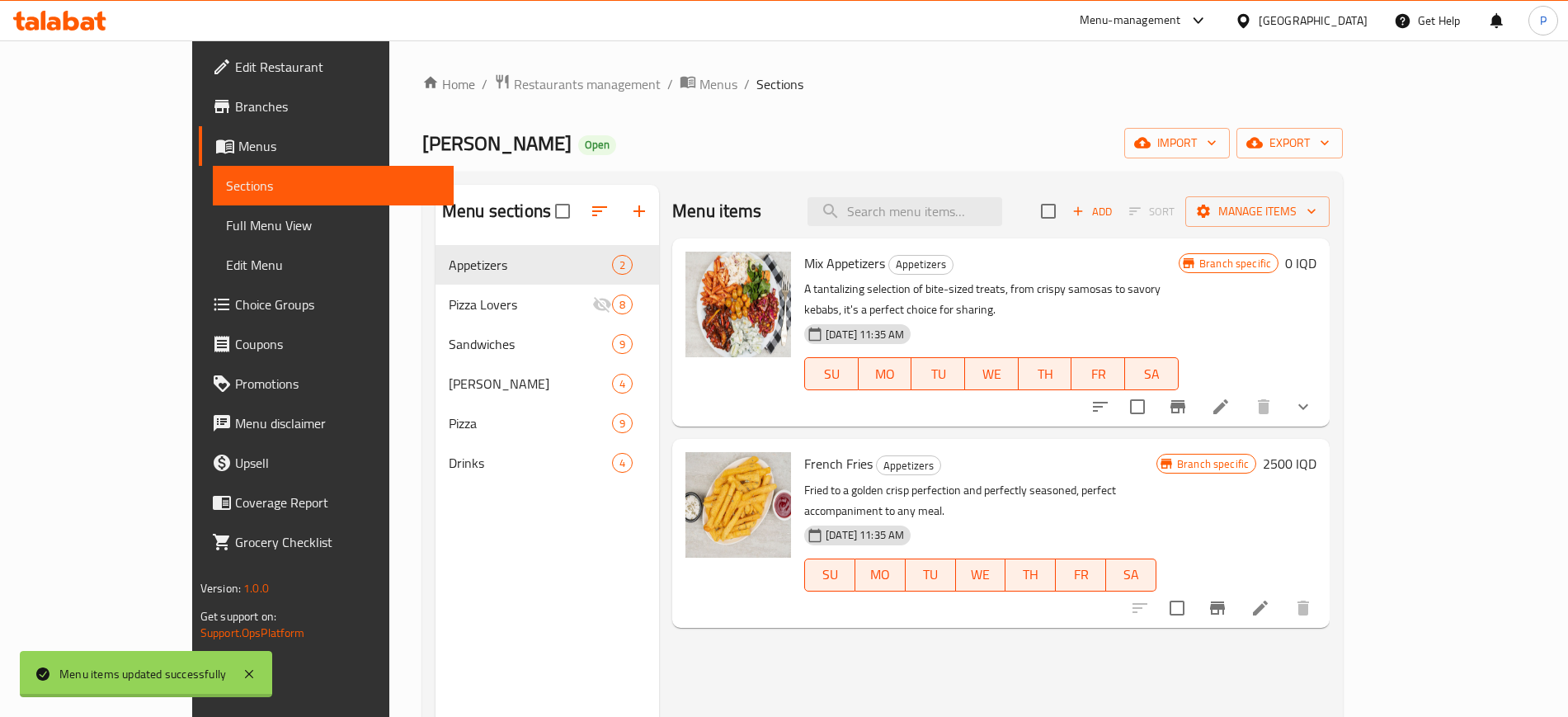
click at [677, 55] on div "Home / Restaurants management / Menus / Sections [PERSON_NAME] Open import expo…" at bounding box center [883, 493] width 987 height 907
click at [938, 204] on input "search" at bounding box center [905, 212] width 195 height 29
paste input "[PERSON_NAME]"
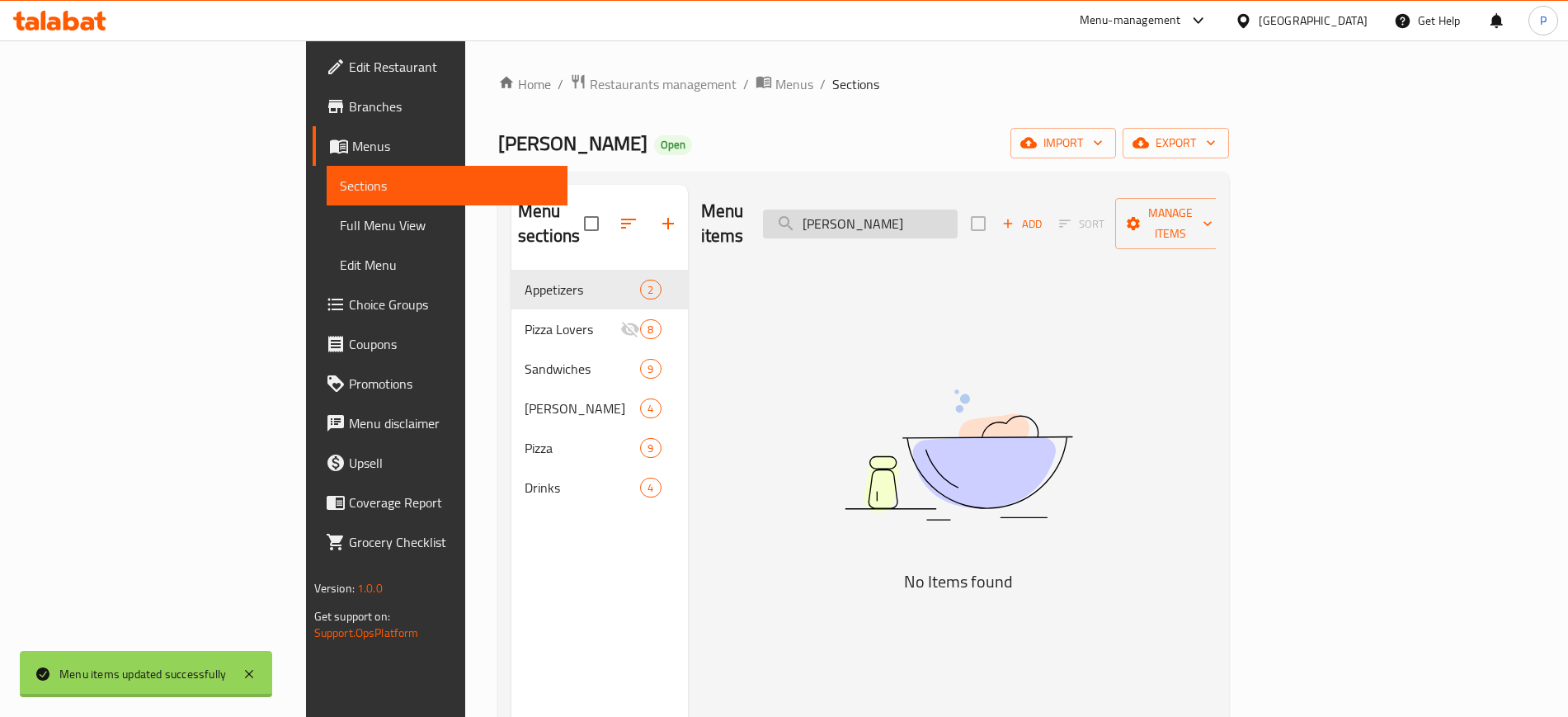
click at [954, 209] on input "[PERSON_NAME]" at bounding box center [861, 224] width 195 height 29
click at [958, 217] on input "[PERSON_NAME]" at bounding box center [861, 224] width 195 height 29
type input "M"
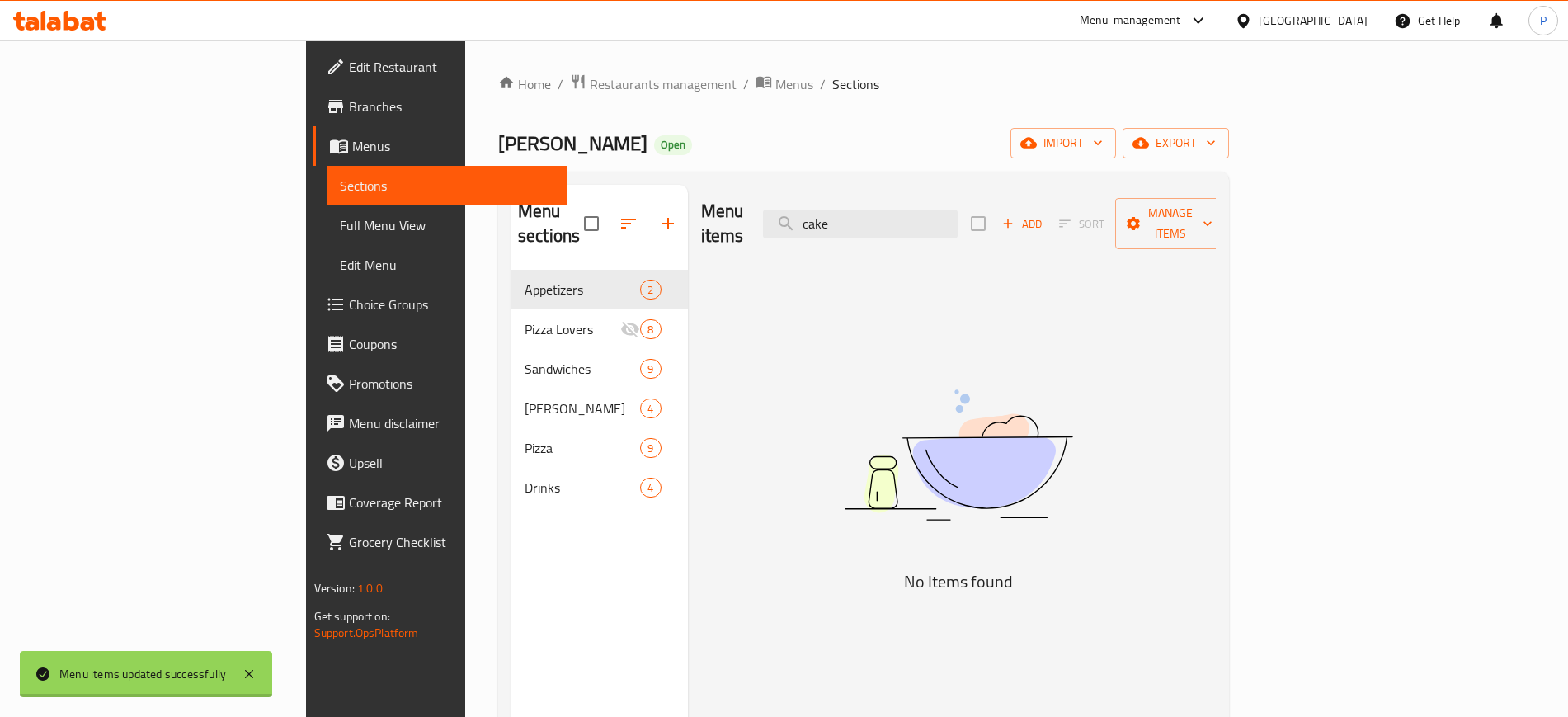
type input "cake"
click at [590, 90] on span "Restaurants management" at bounding box center [663, 84] width 146 height 20
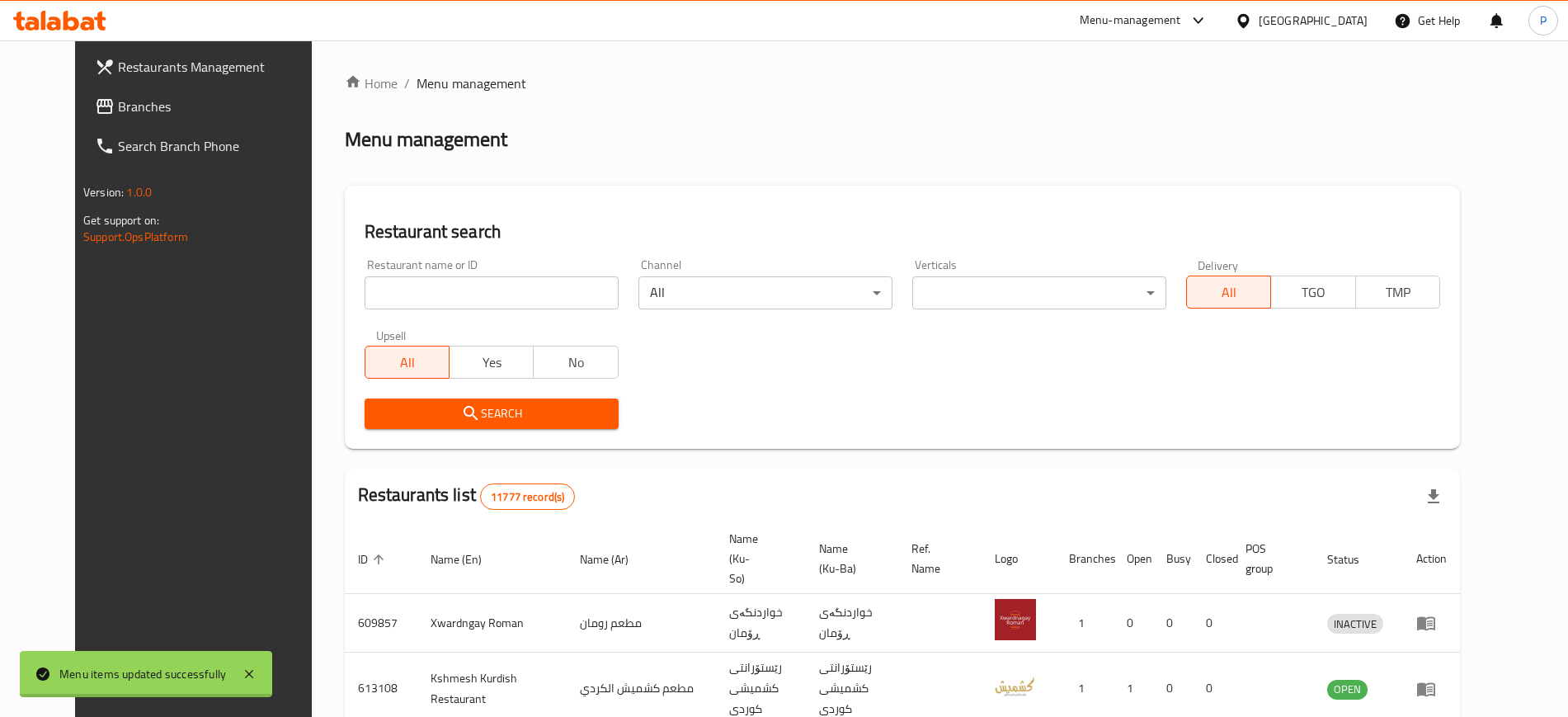
click at [475, 298] on input "search" at bounding box center [492, 293] width 254 height 33
paste input "Amor Sweets"
type input "Amor Sweets"
click button "Search" at bounding box center [492, 413] width 254 height 31
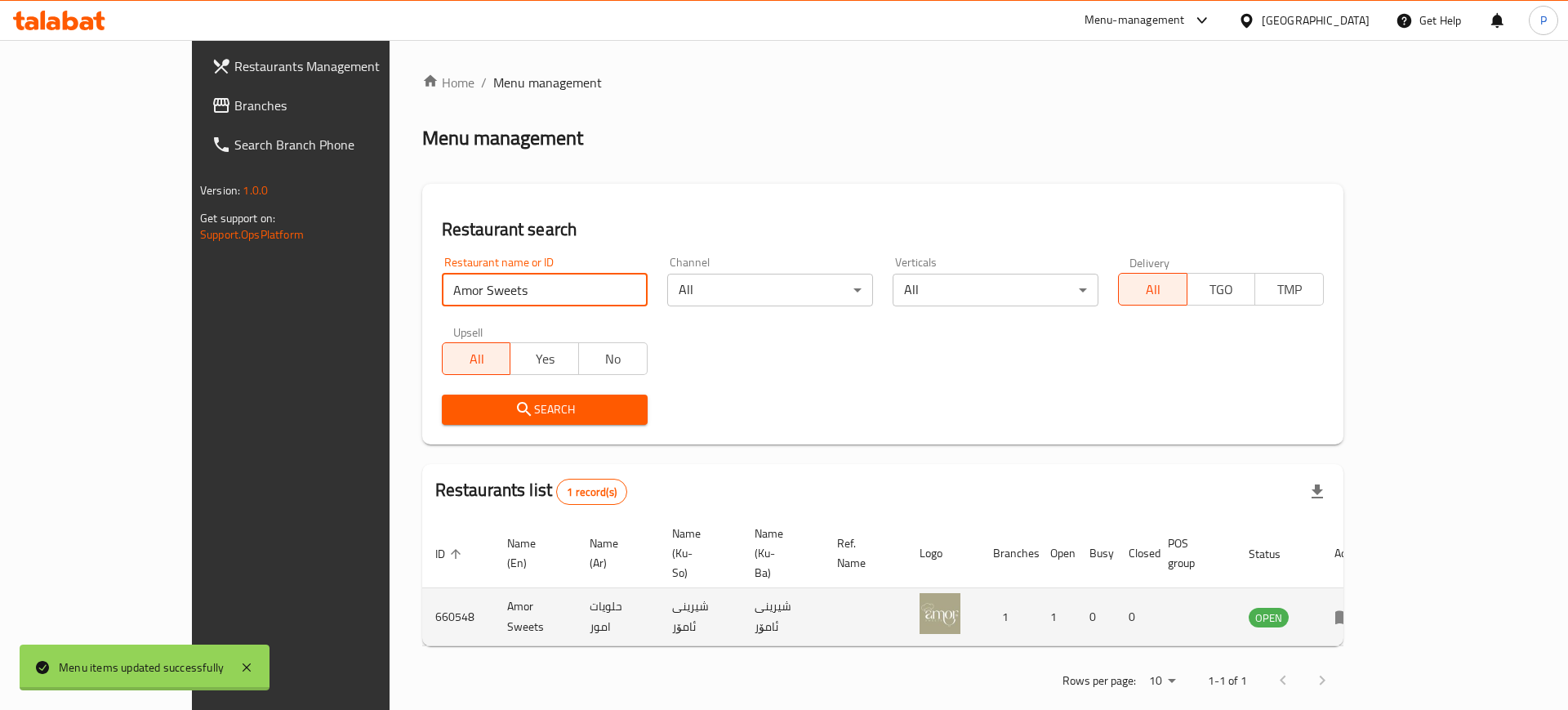
click at [1353, 611] on icon "enhanced table" at bounding box center [1344, 617] width 18 height 14
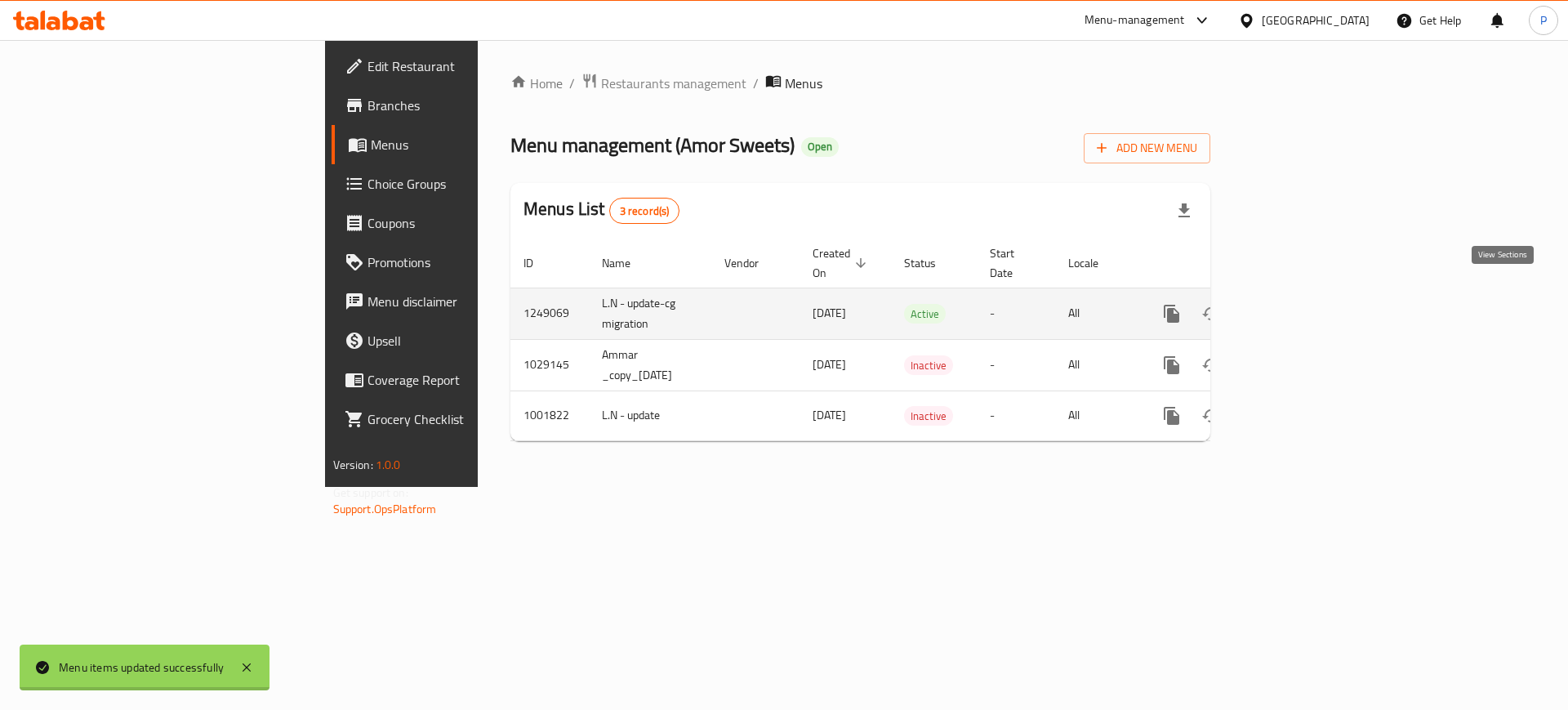
click at [1309, 294] on link "enhanced table" at bounding box center [1289, 313] width 39 height 39
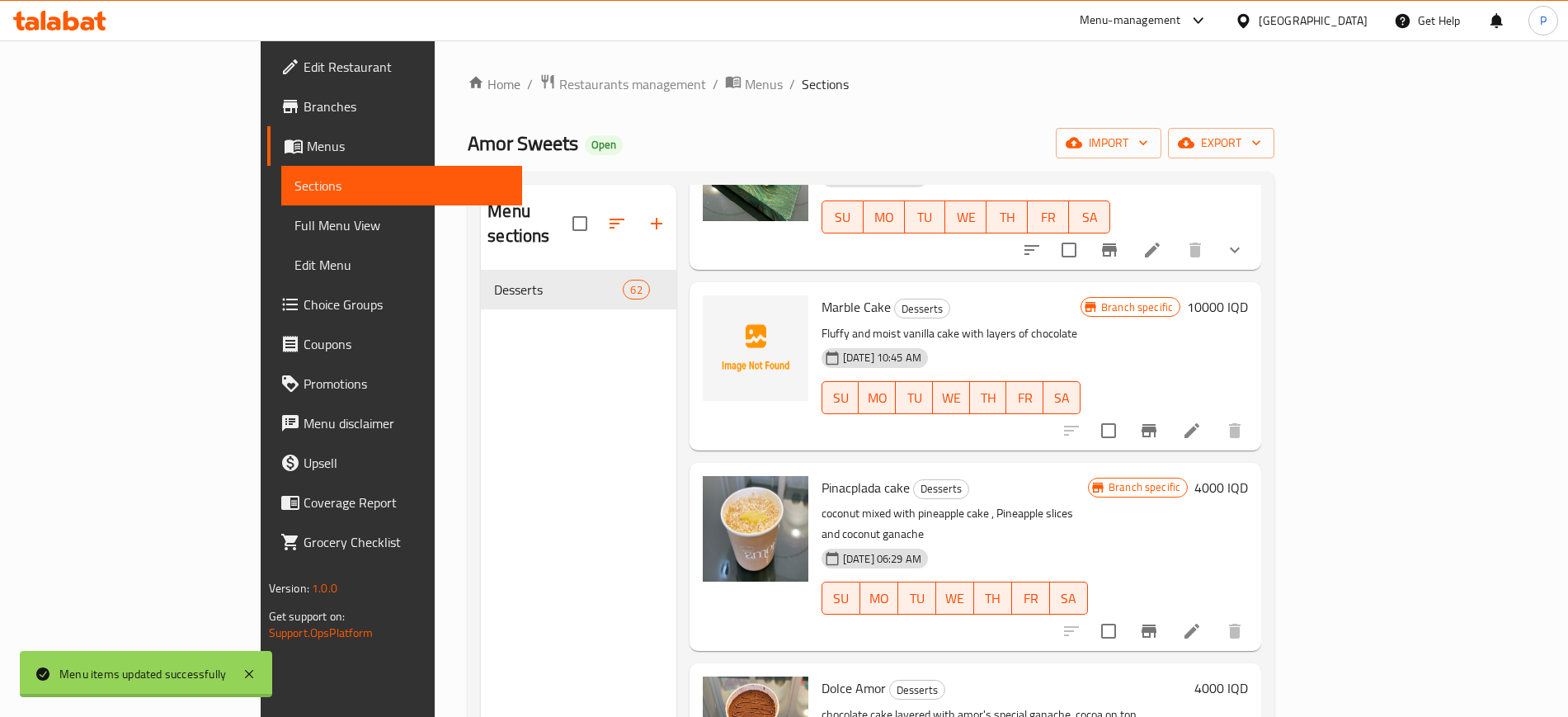
scroll to position [2784, 0]
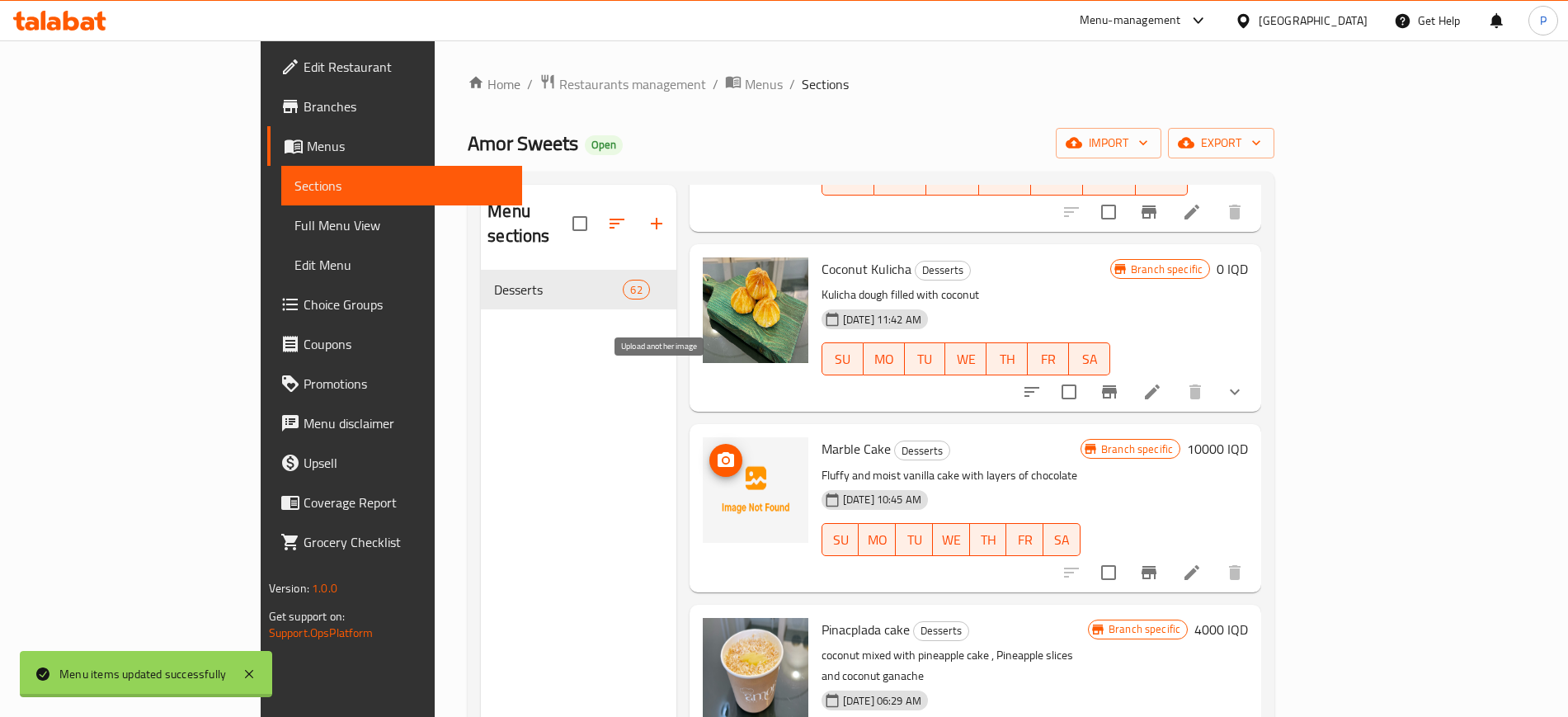
click at [724, 458] on circle "upload picture" at bounding box center [726, 460] width 5 height 5
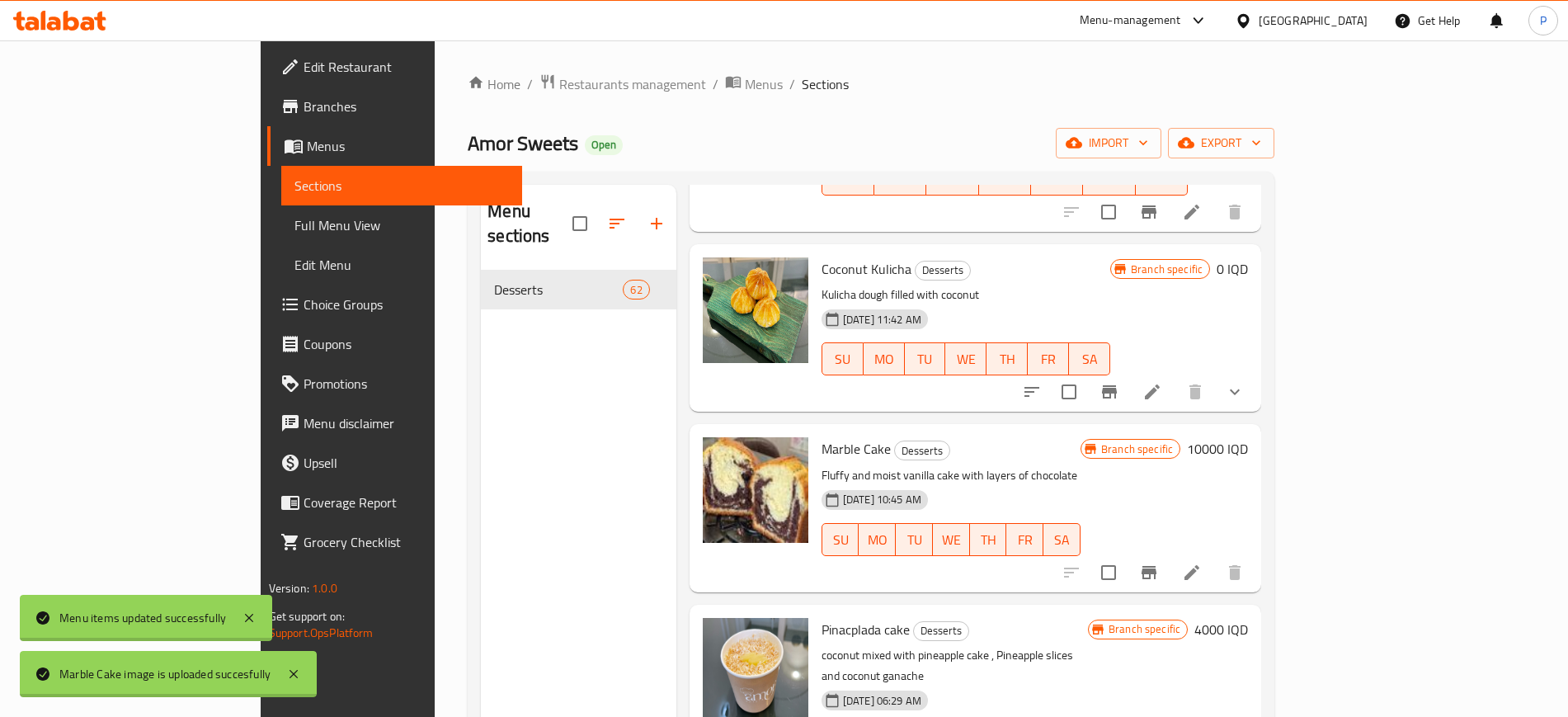
click at [481, 488] on div "Menu sections Desserts 62" at bounding box center [578, 544] width 195 height 717
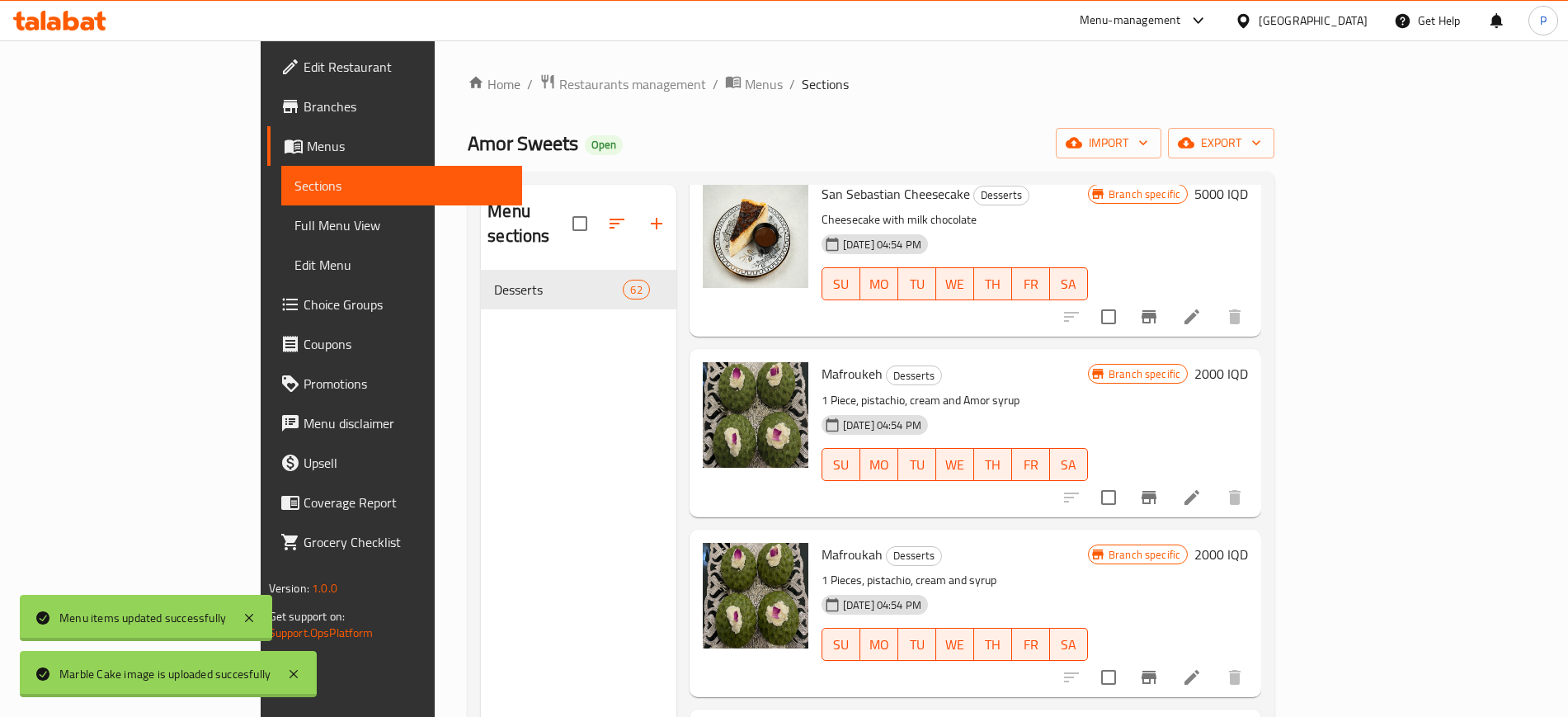
scroll to position [0, 0]
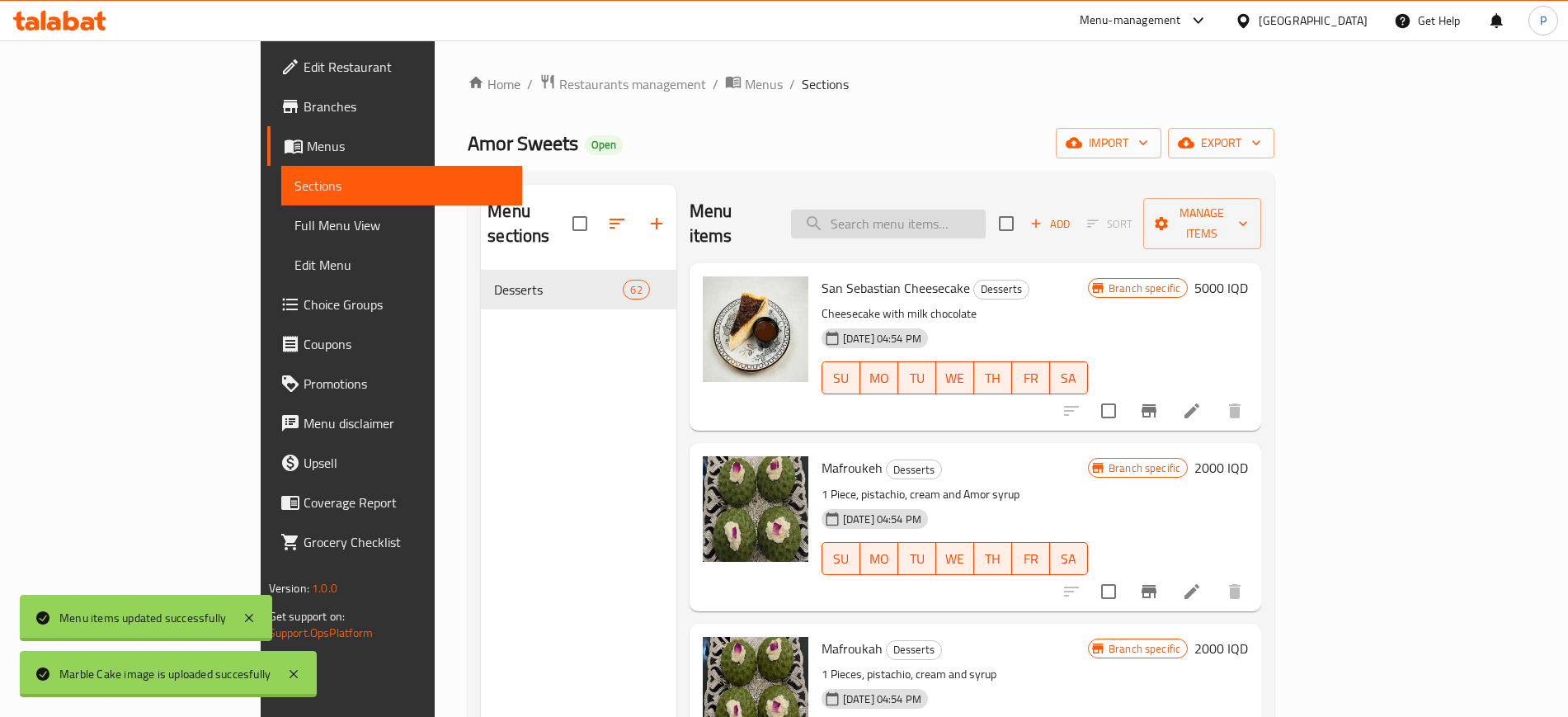
click at [943, 209] on input "search" at bounding box center [889, 224] width 195 height 29
paste input "Pistachio Tiramisu"
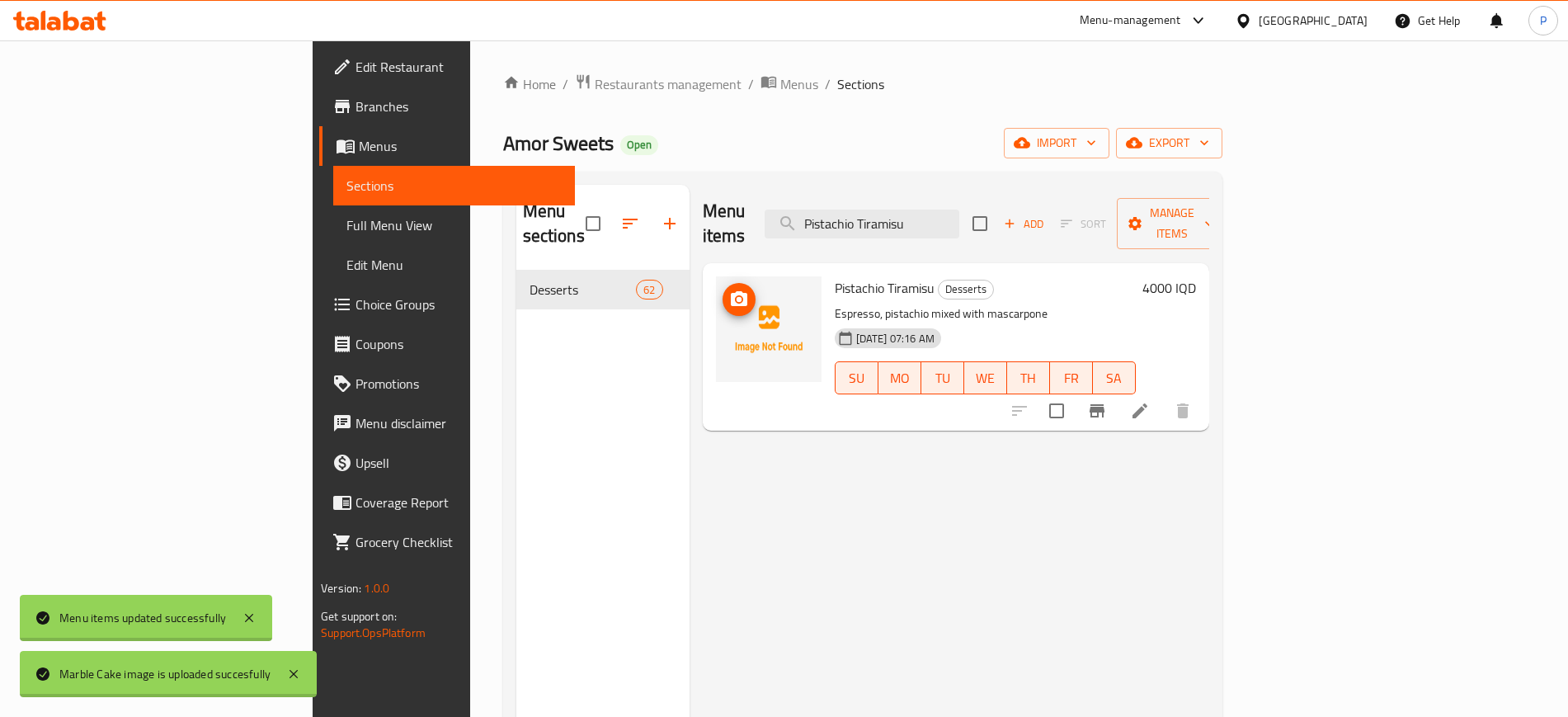
click at [723, 289] on span "upload picture" at bounding box center [739, 299] width 33 height 20
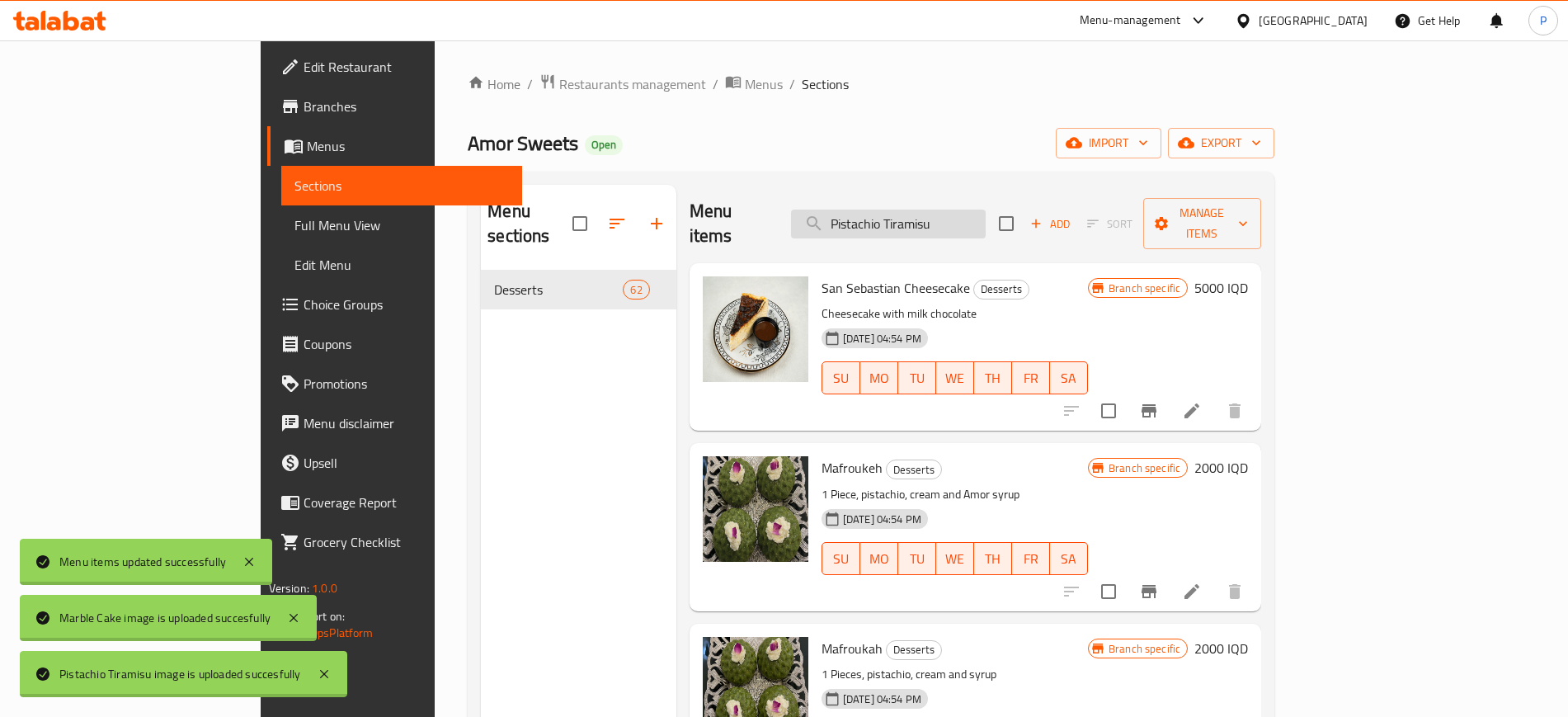
drag, startPoint x: 1010, startPoint y: 226, endPoint x: 1019, endPoint y: 217, distance: 12.7
click at [1011, 226] on div "Menu items Pistachio Tiramisu Add Sort Manage items" at bounding box center [975, 224] width 571 height 78
click at [986, 212] on input "Pistachio Tiramisu" at bounding box center [889, 224] width 195 height 29
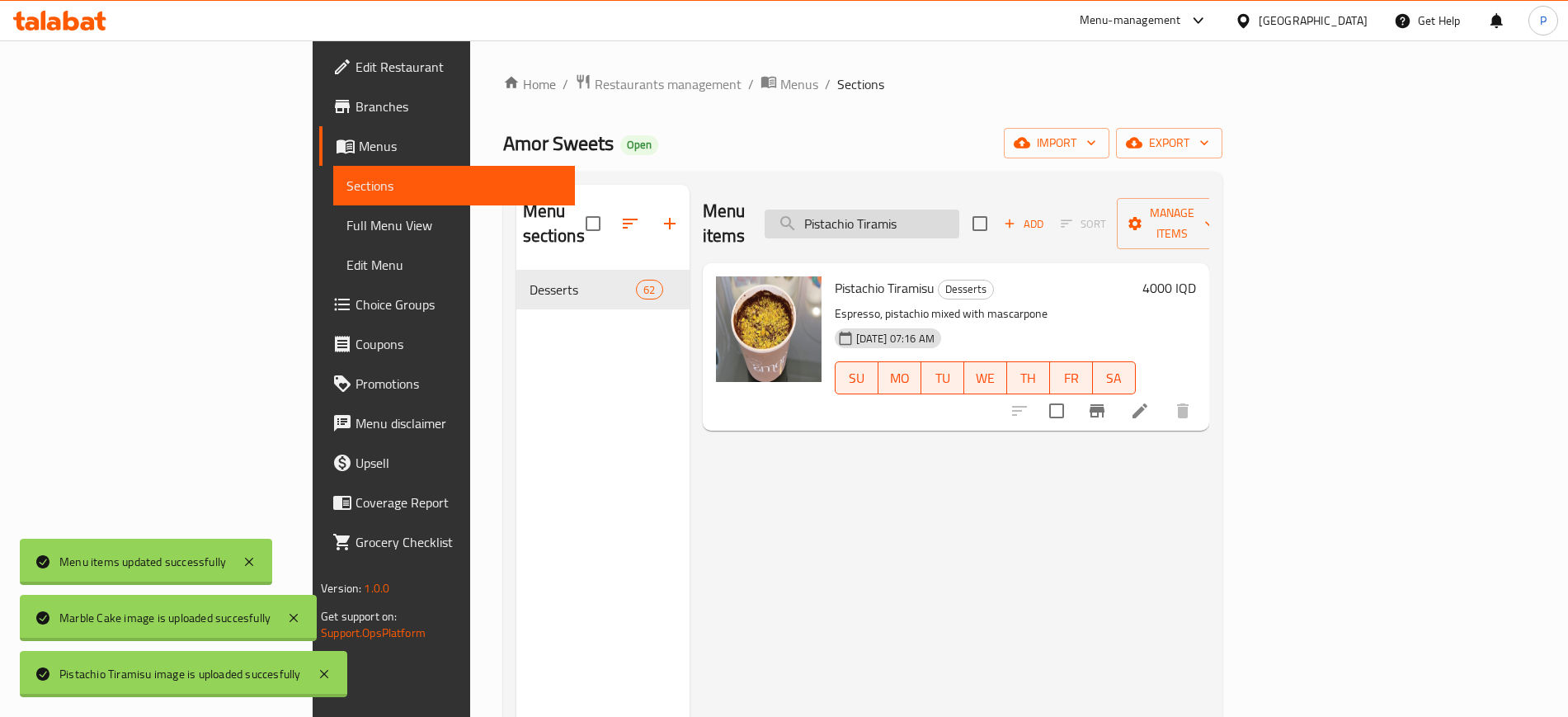
click at [959, 224] on input "Pistachio Tiramis" at bounding box center [862, 224] width 195 height 29
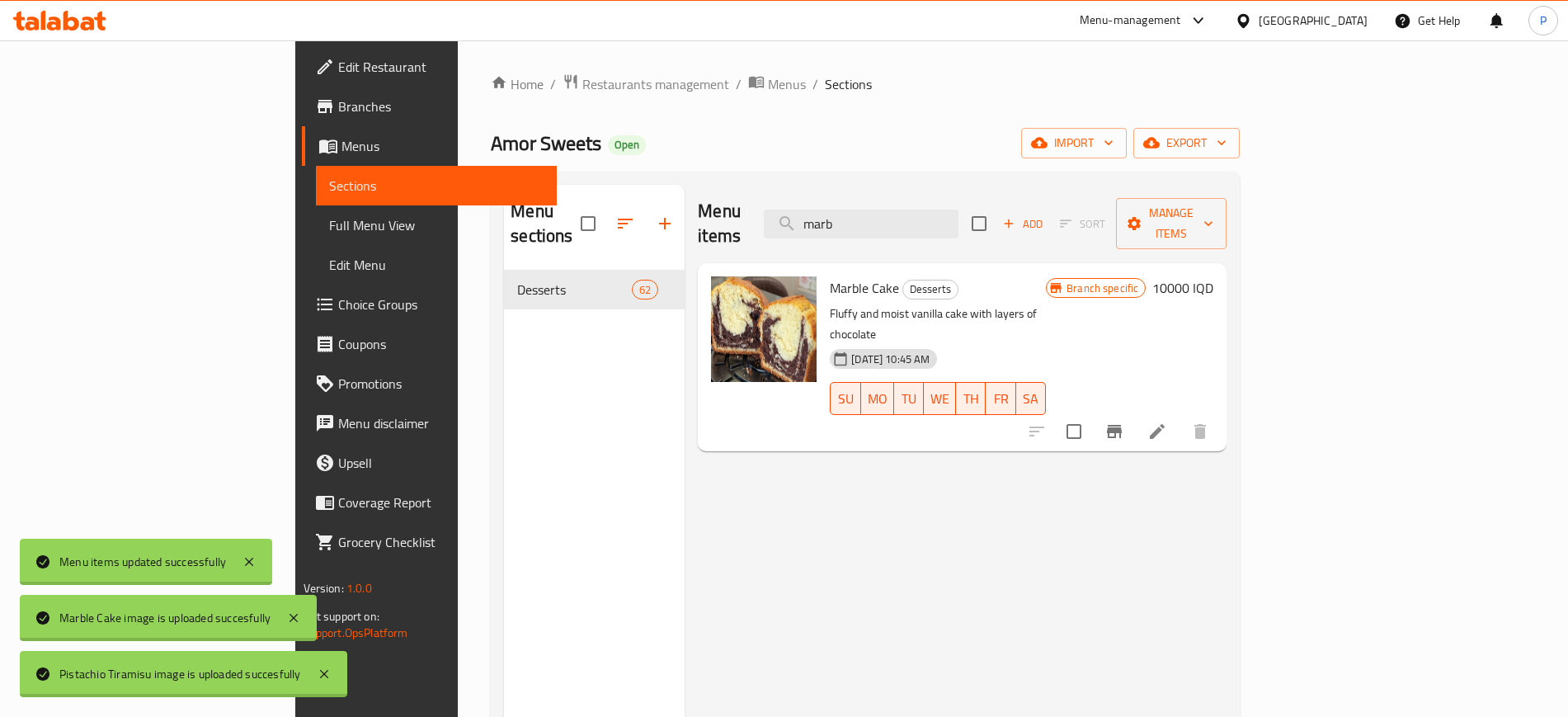
type input "marb"
